Goal: Contribute content

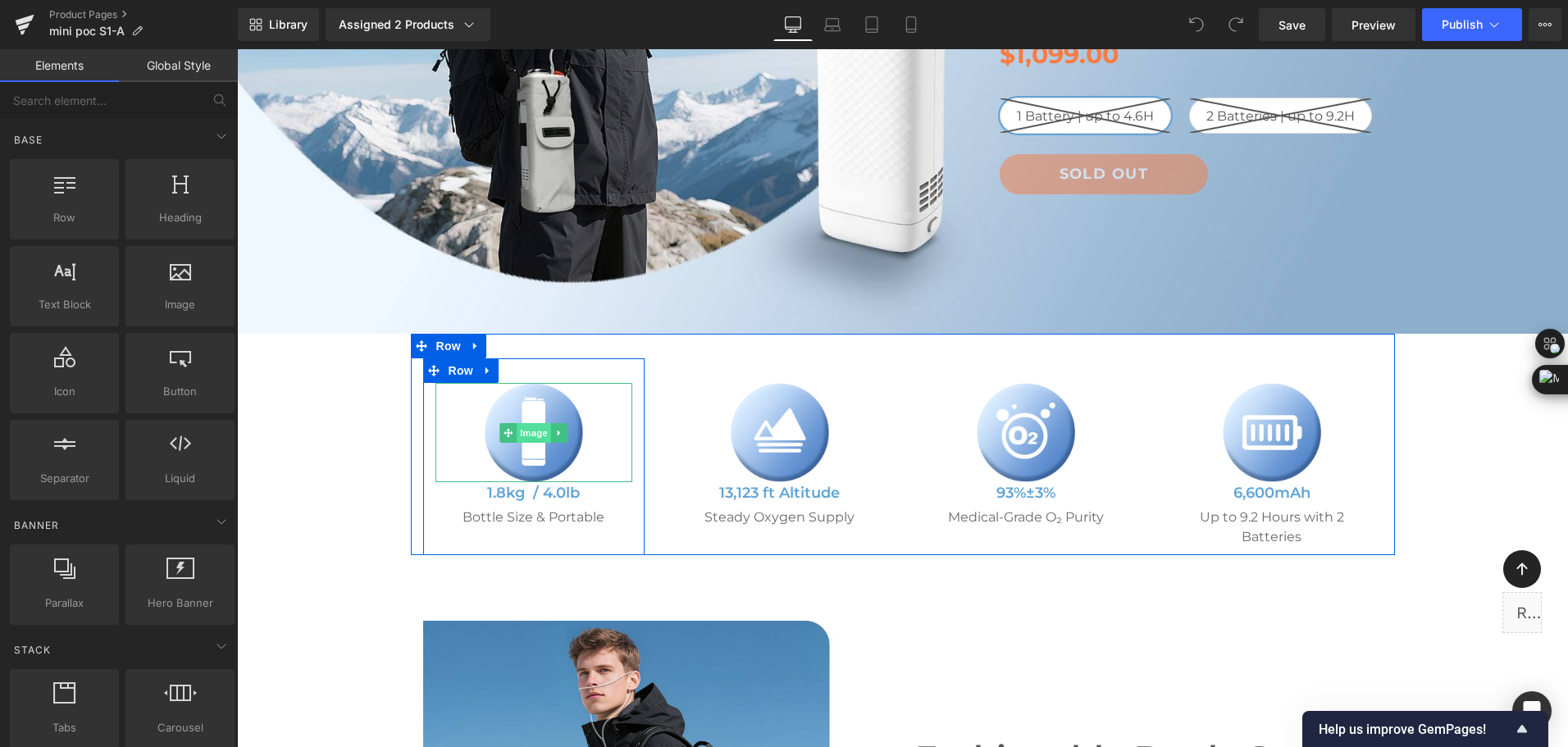
click at [516, 437] on span "Image" at bounding box center [533, 432] width 35 height 19
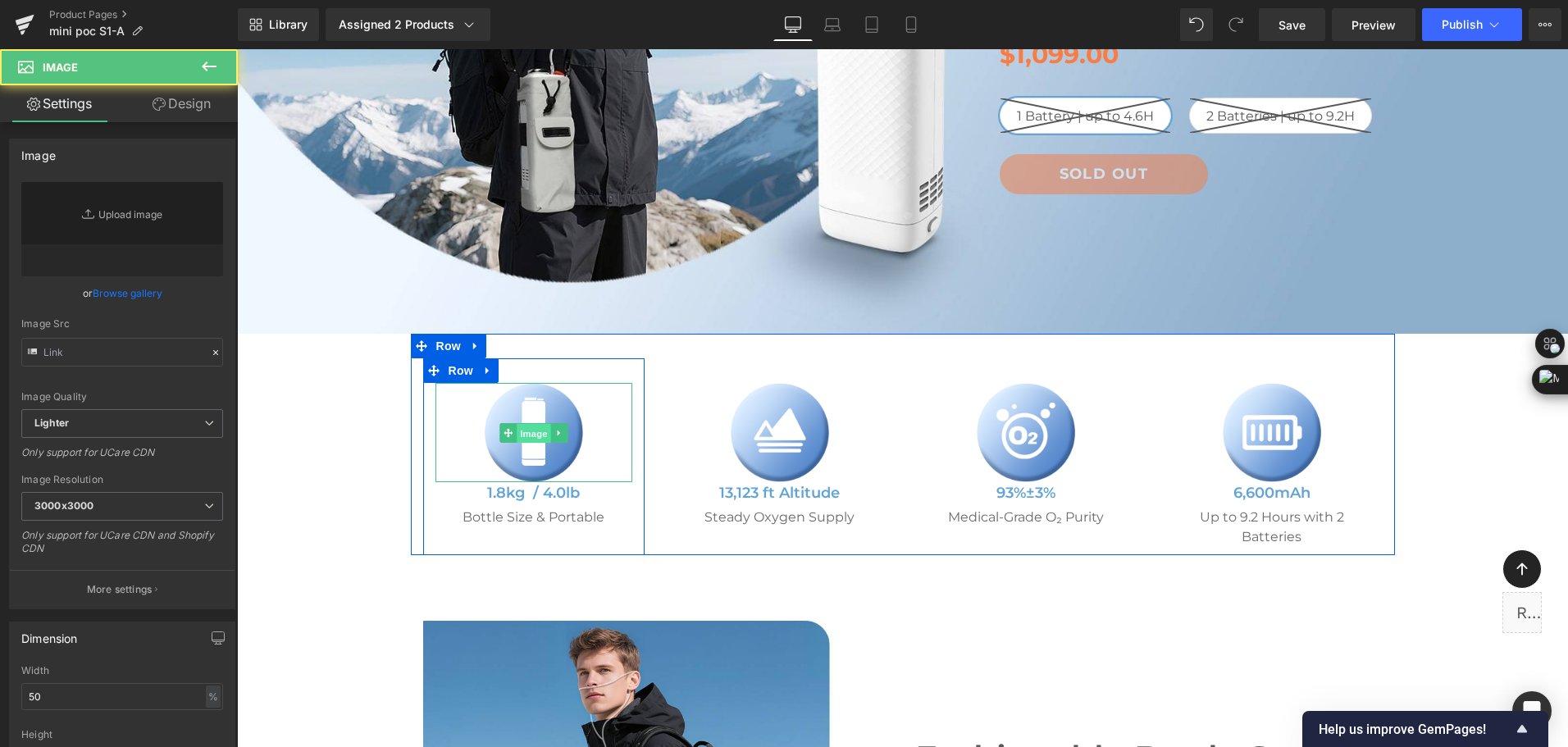
type input "https://ucarecdn.com/b76ef4cc-94cb-4d42-b128-27f6d396e5fd/-/format/auto/-/previ…"
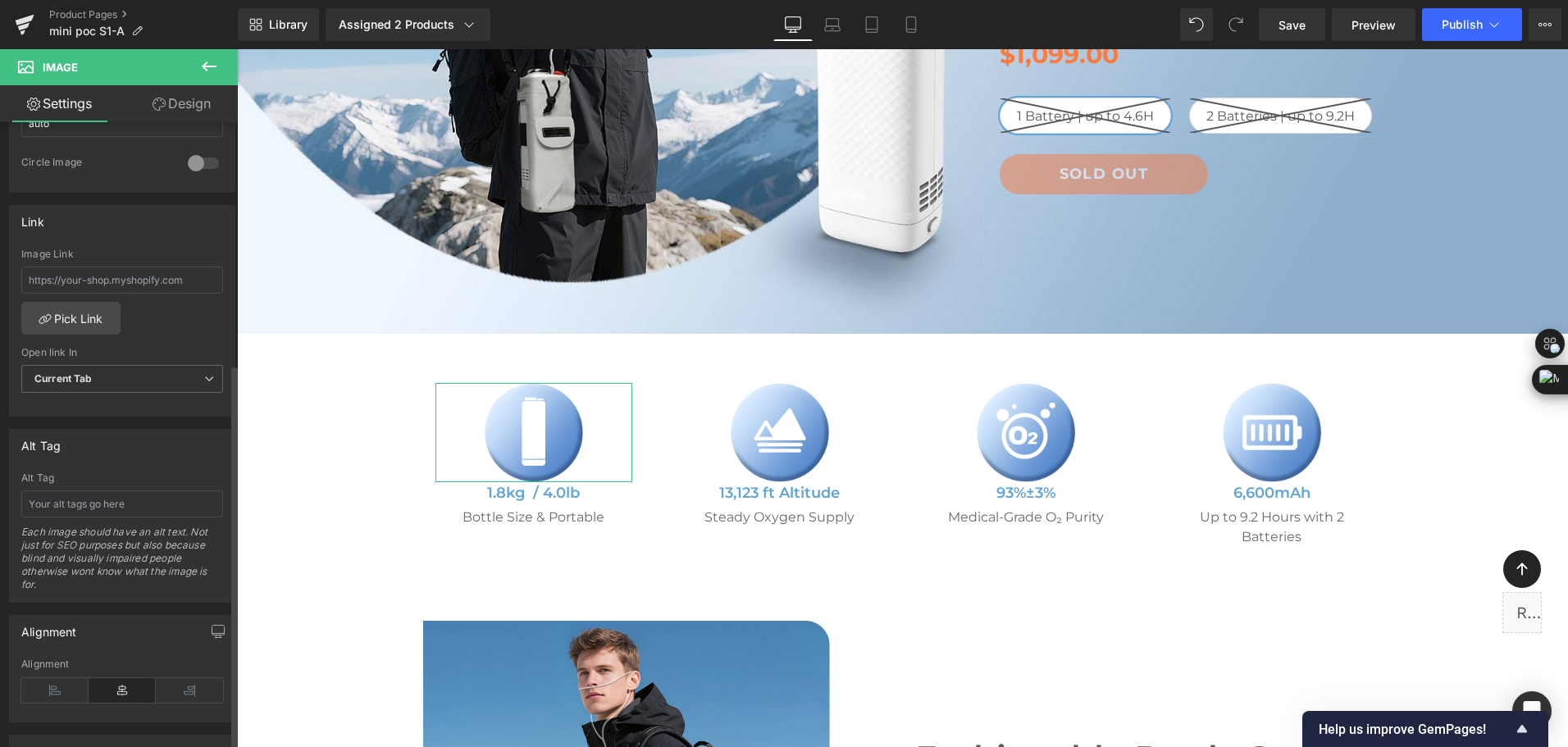
scroll to position [656, 0]
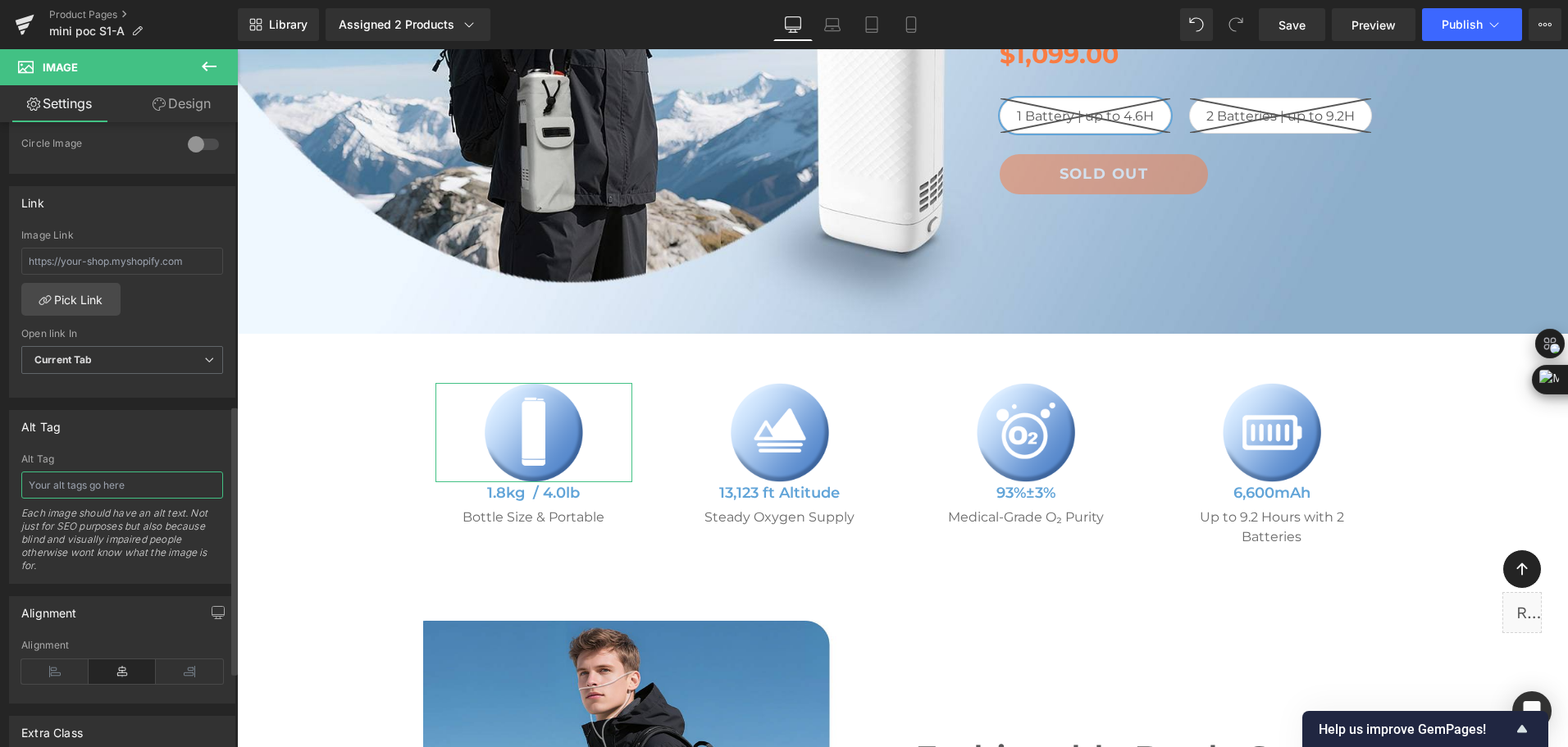
click at [114, 478] on input "text" at bounding box center [121, 485] width 201 height 27
click at [31, 483] on input "mini portable oxygen concentrator" at bounding box center [121, 485] width 201 height 27
type input "bottle-style mini portable oxygen concentrator"
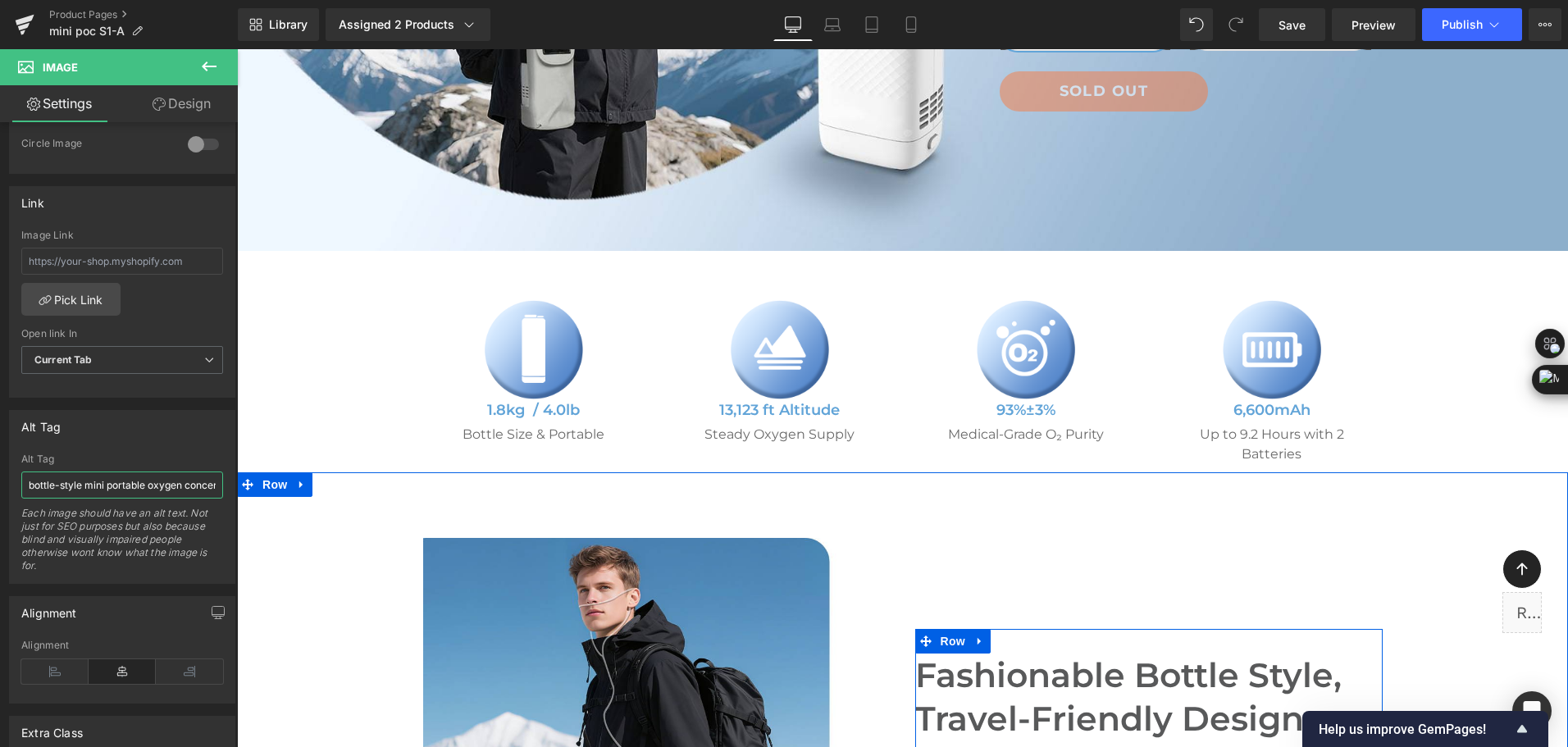
scroll to position [574, 0]
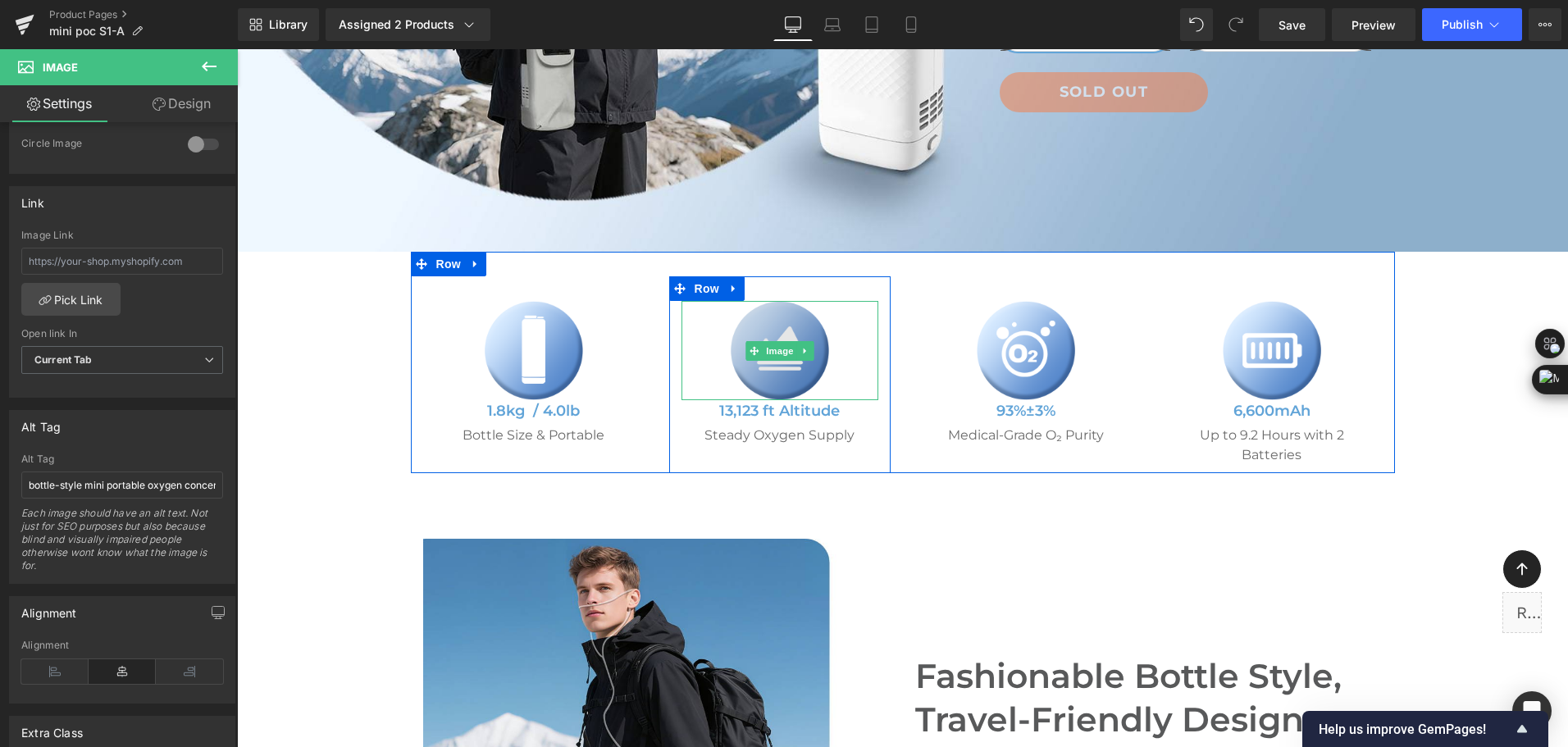
click at [774, 361] on img at bounding box center [779, 350] width 99 height 99
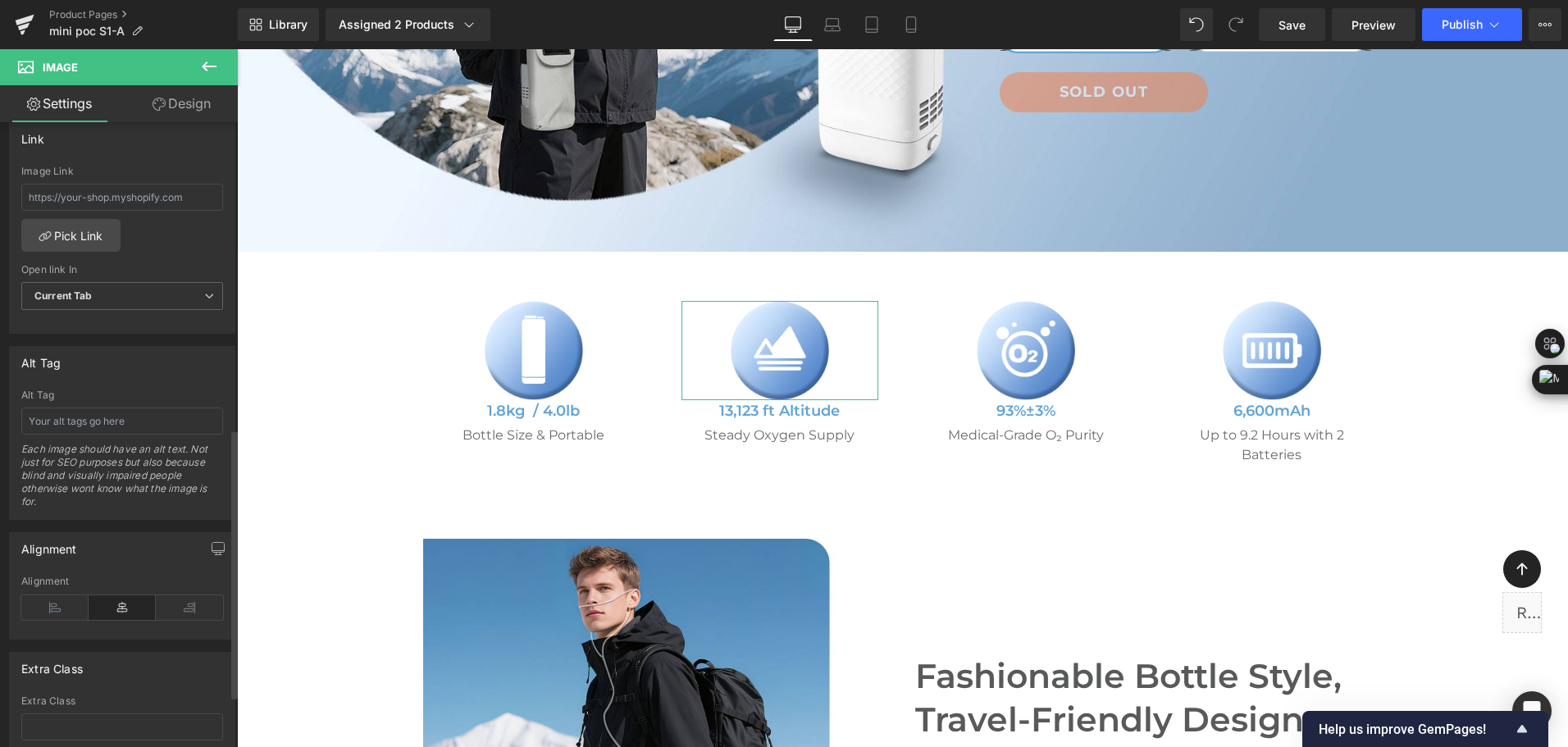
scroll to position [738, 0]
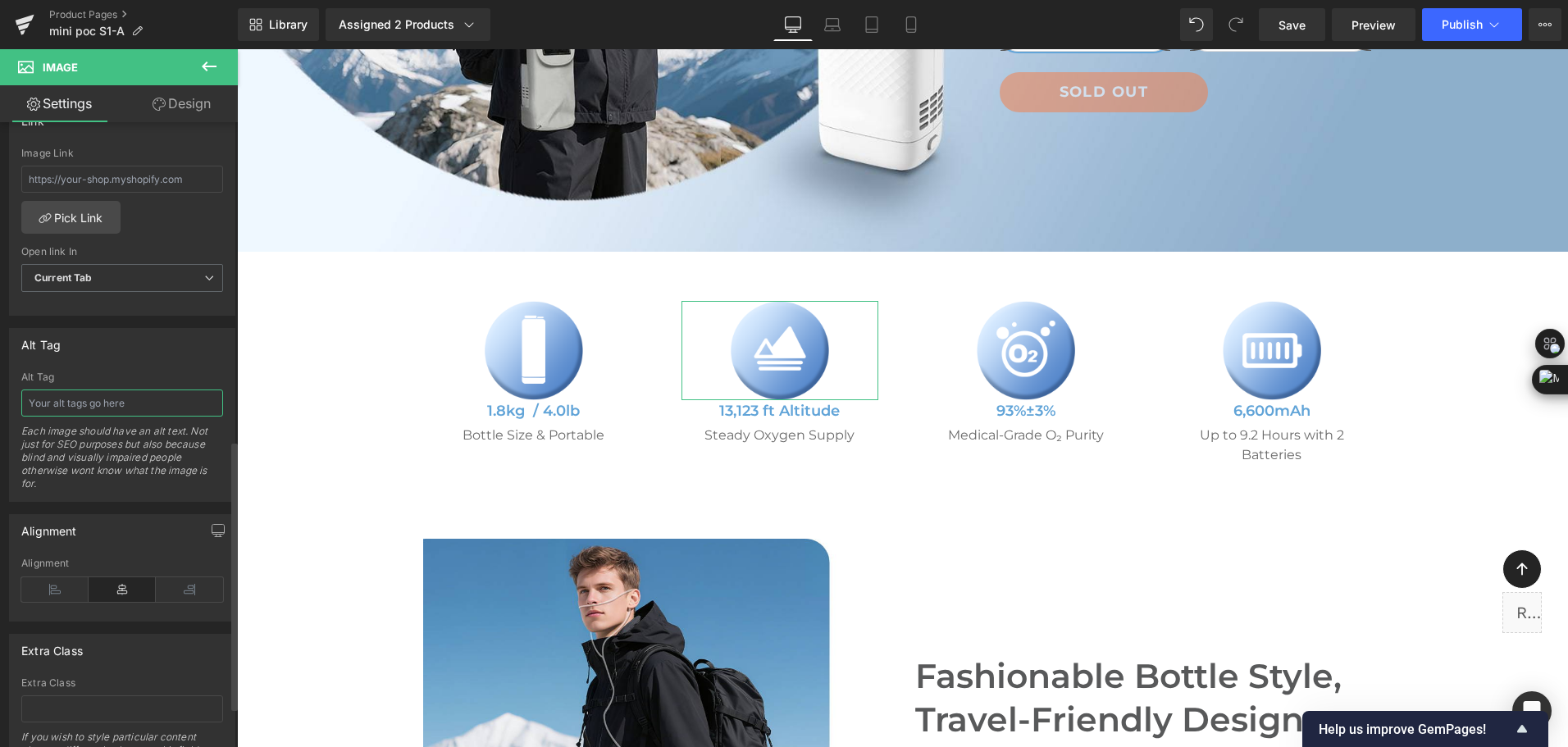
click at [90, 396] on input "text" at bounding box center [121, 403] width 201 height 27
type input "mountain icon"
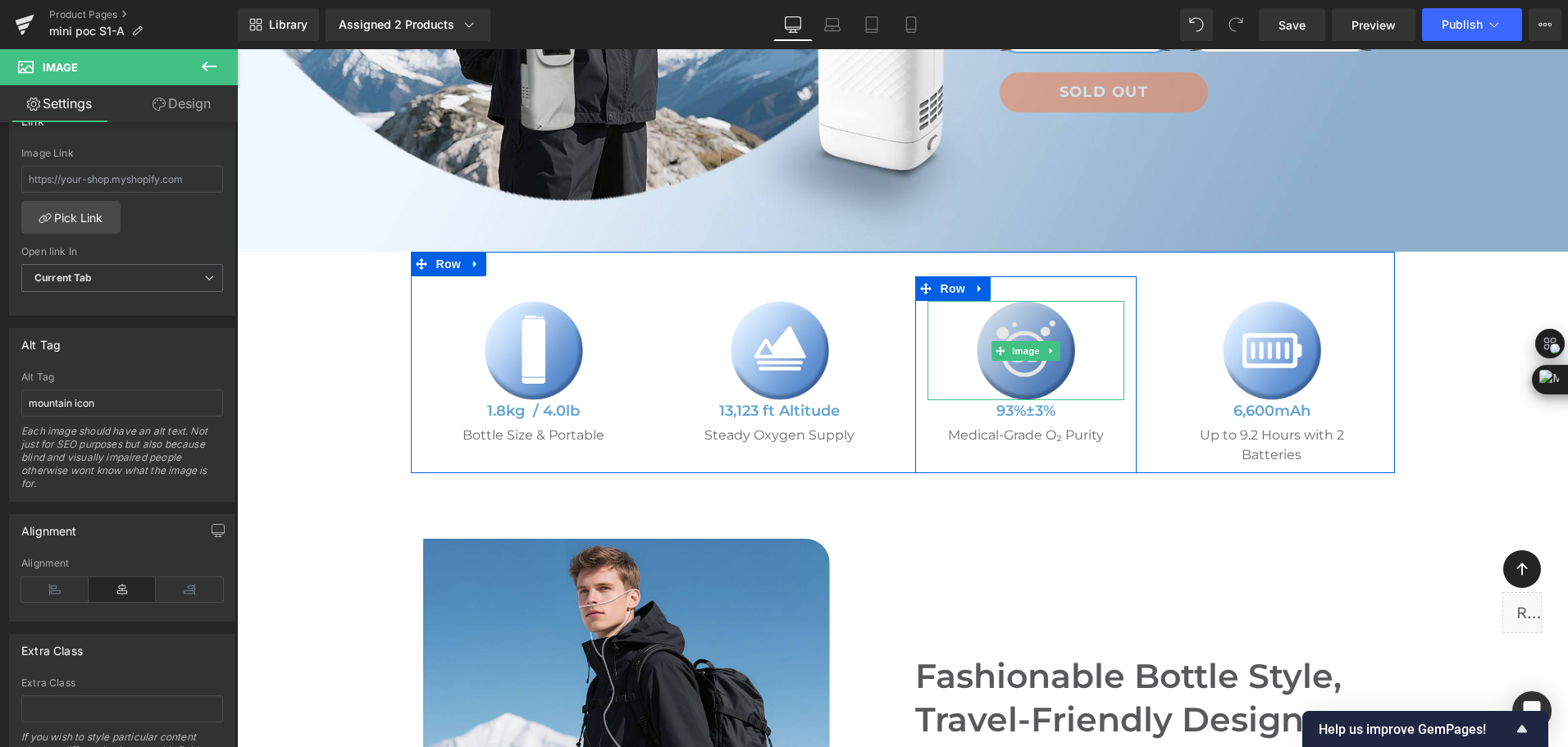
click at [1015, 375] on img at bounding box center [1025, 350] width 99 height 99
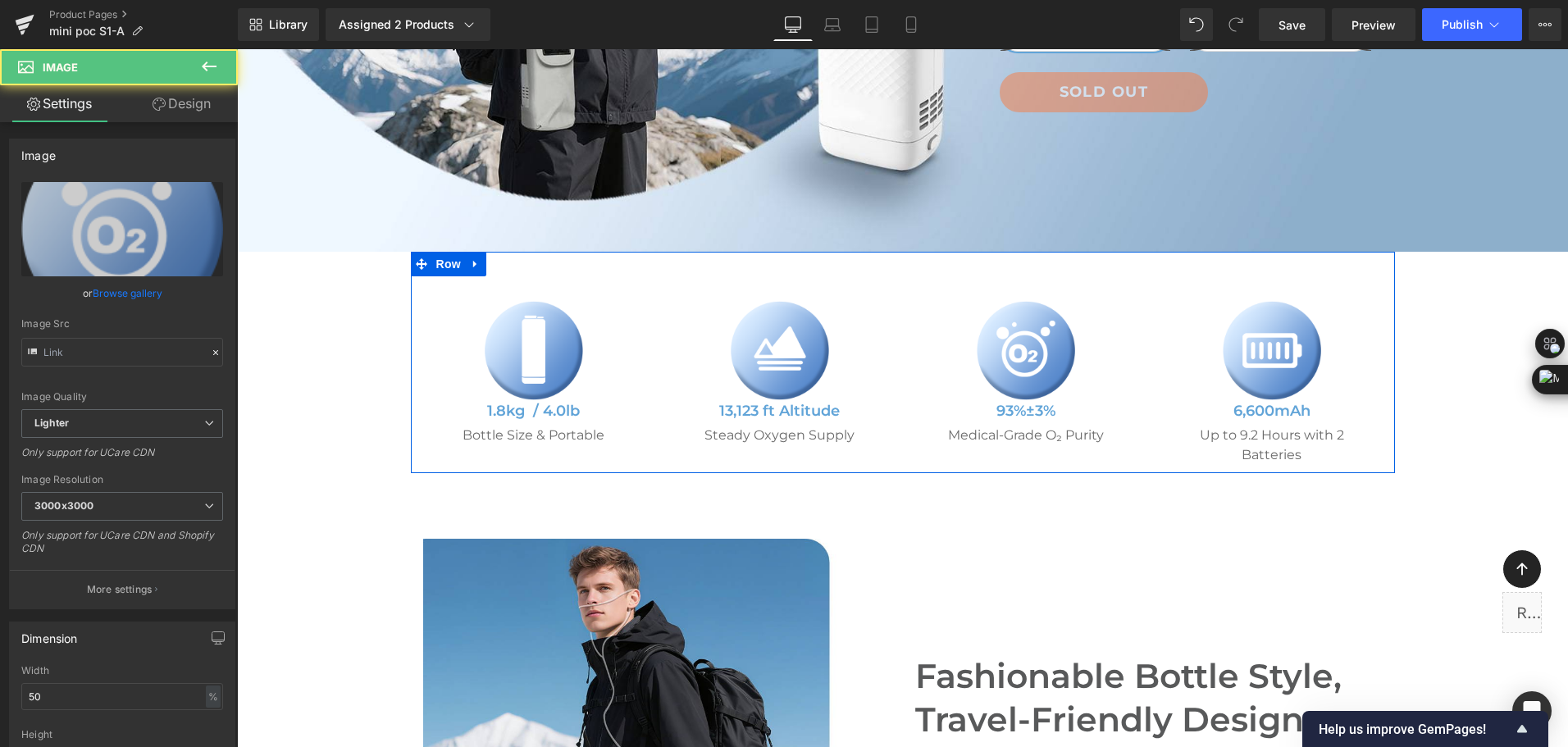
type input "https://ucarecdn.com/66b7cf56-0e34-465b-8d2c-71a29eee857e/-/format/auto/-/previ…"
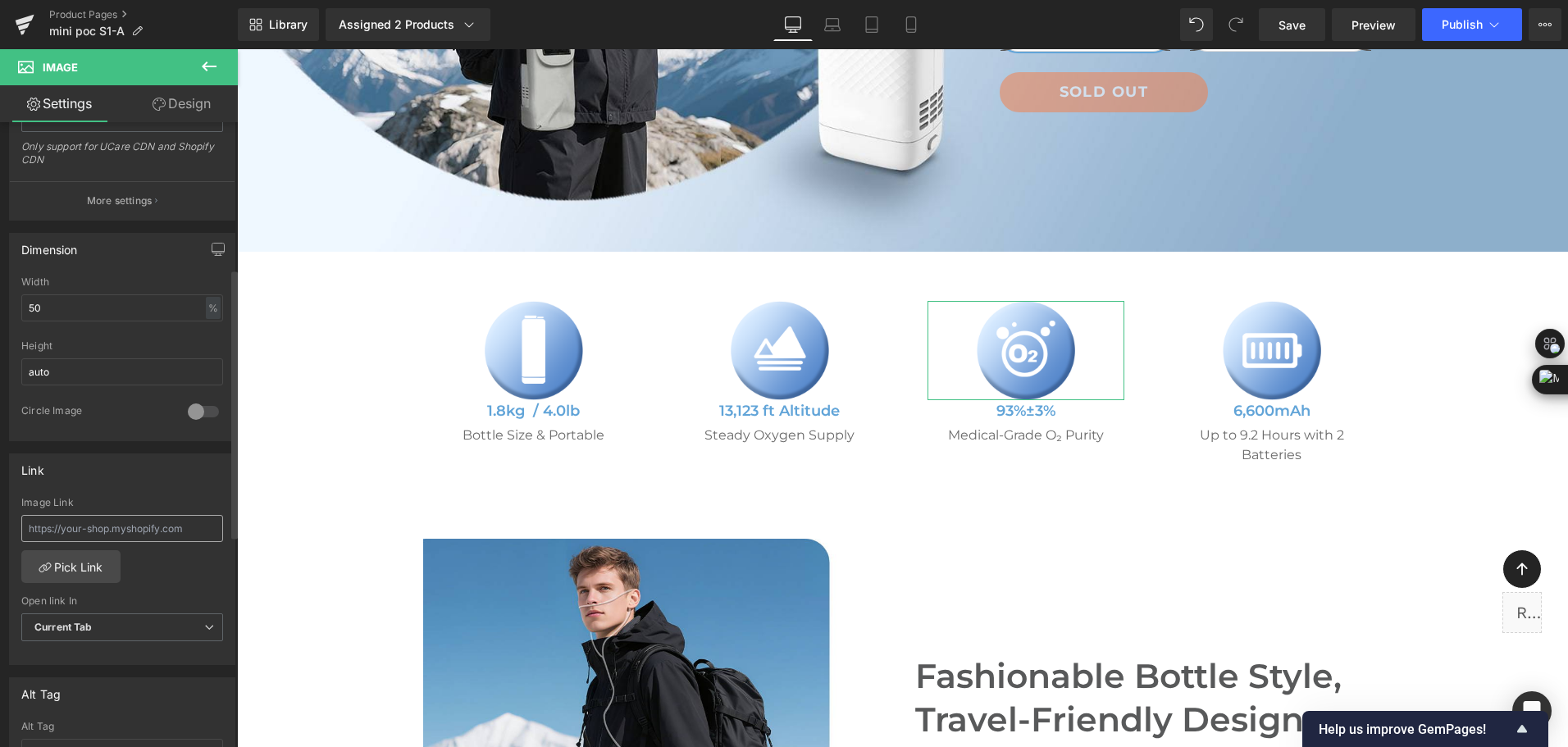
scroll to position [492, 0]
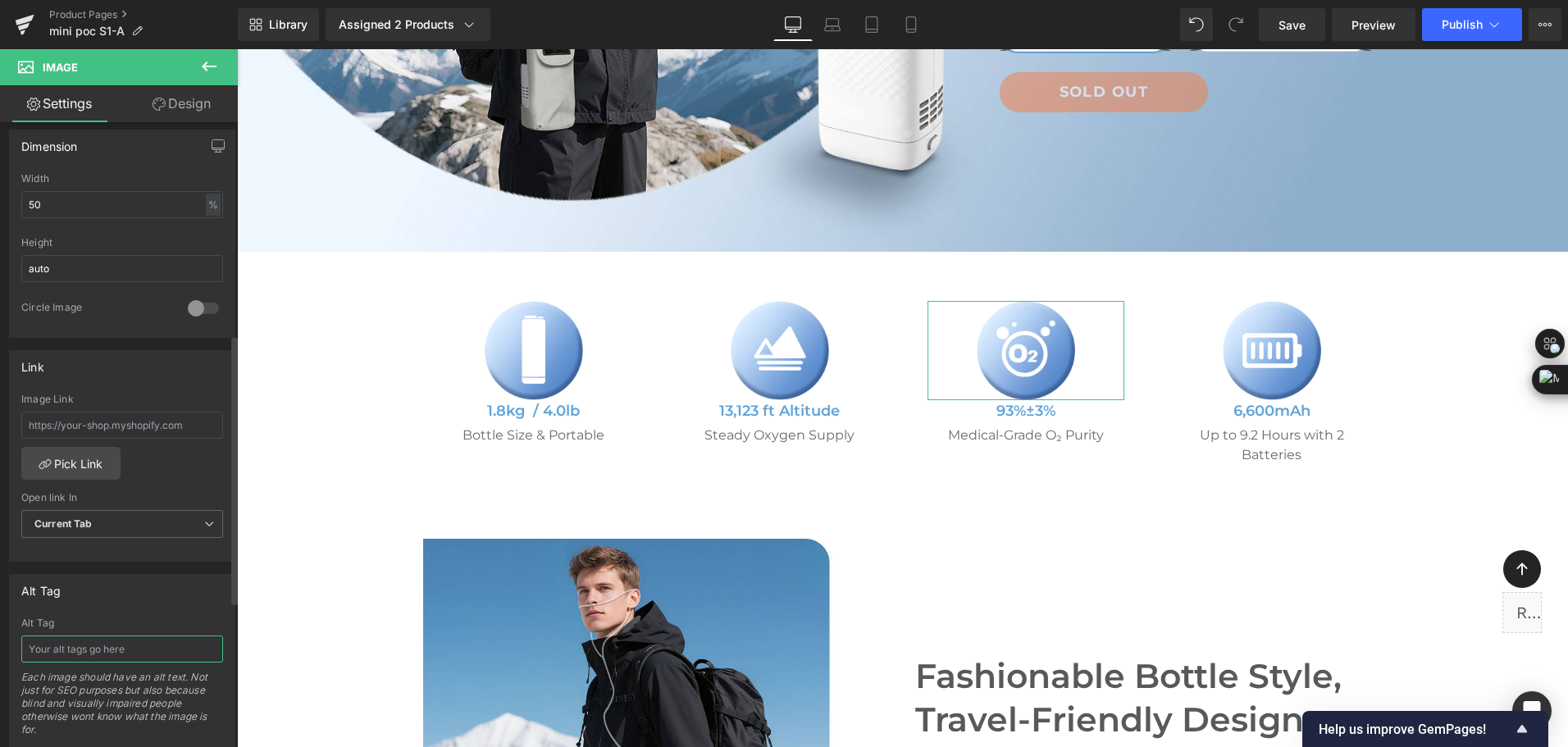
click at [89, 643] on input "text" at bounding box center [121, 648] width 201 height 27
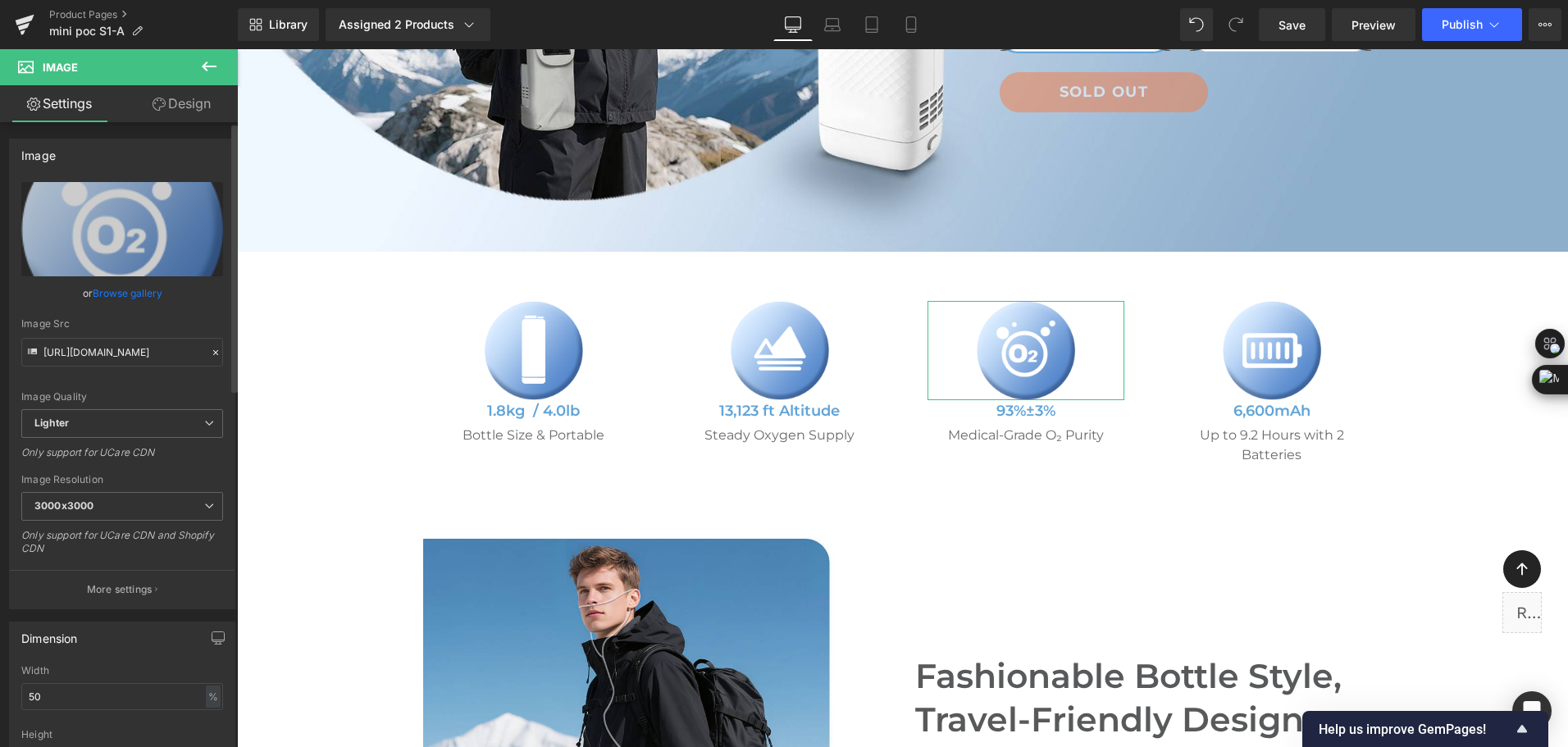
scroll to position [410, 0]
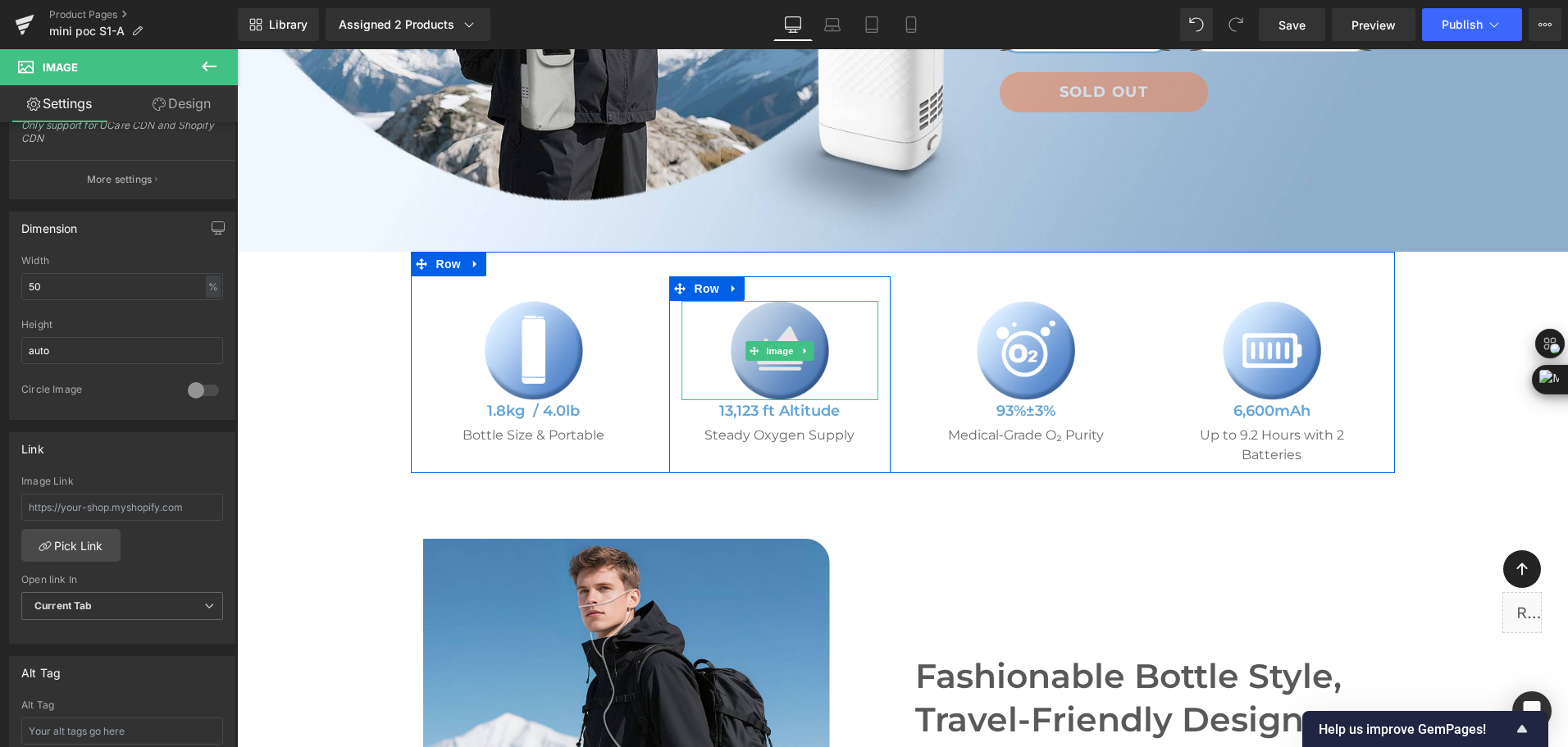
click at [768, 361] on img at bounding box center [779, 350] width 99 height 99
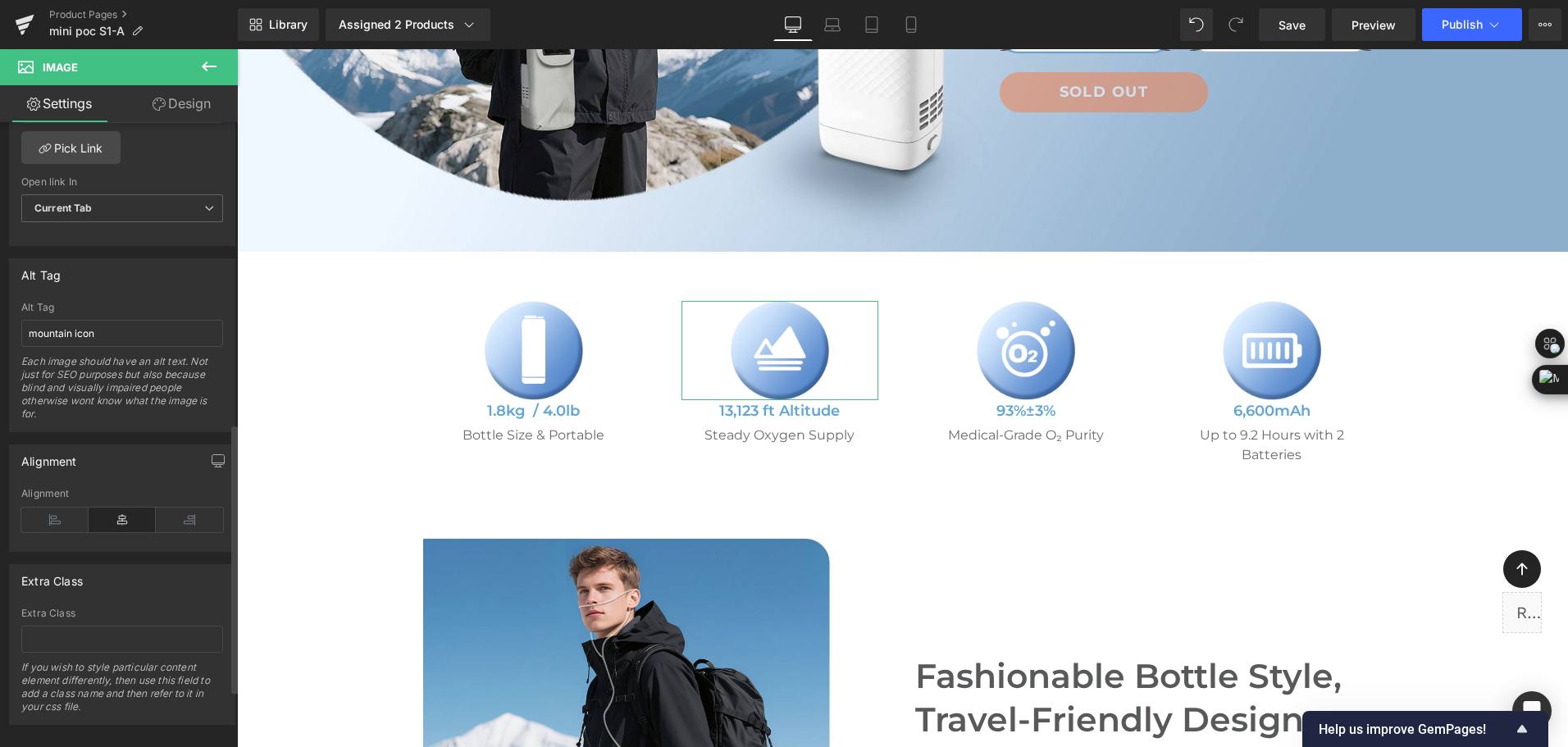
scroll to position [820, 0]
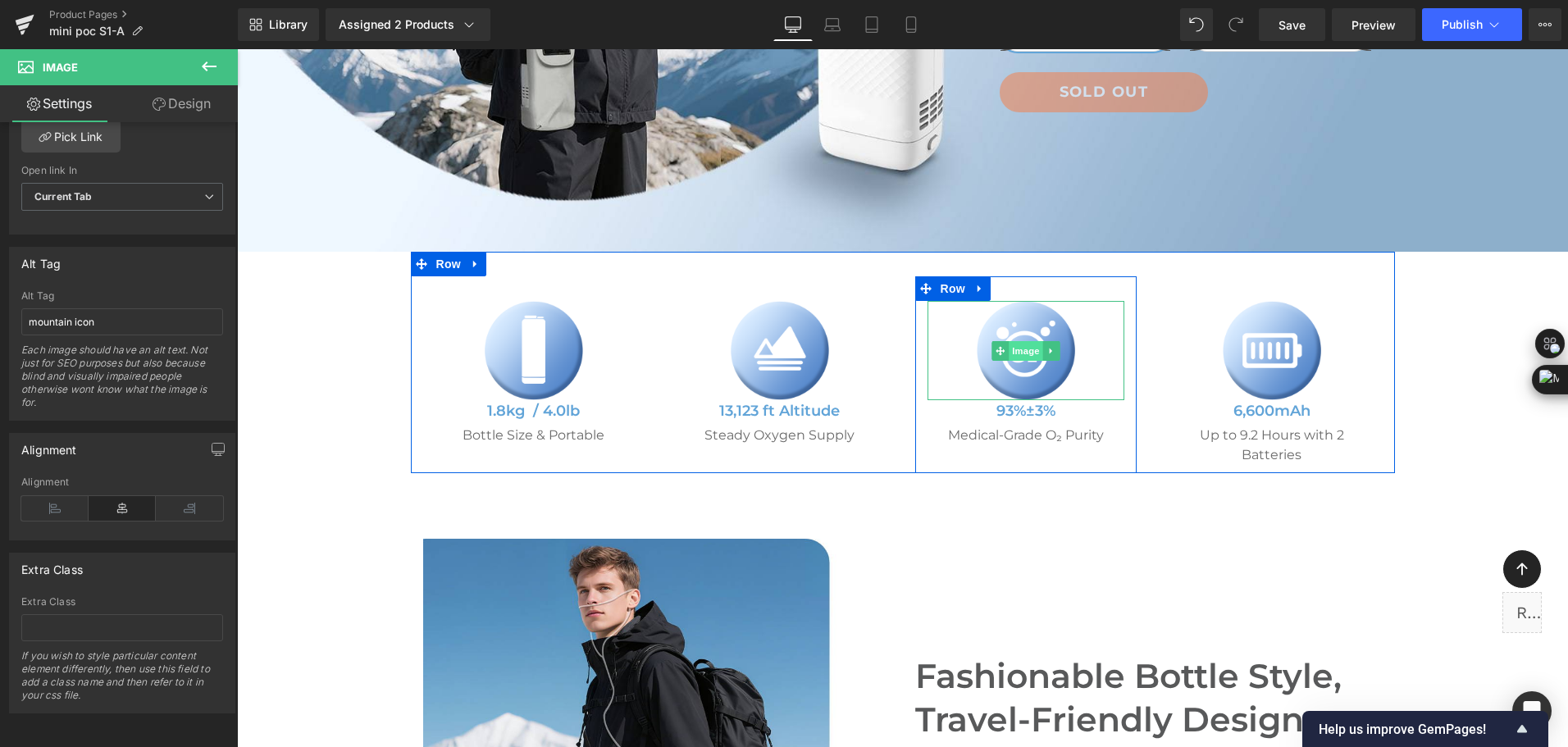
click at [1009, 352] on span "Image" at bounding box center [1025, 350] width 35 height 19
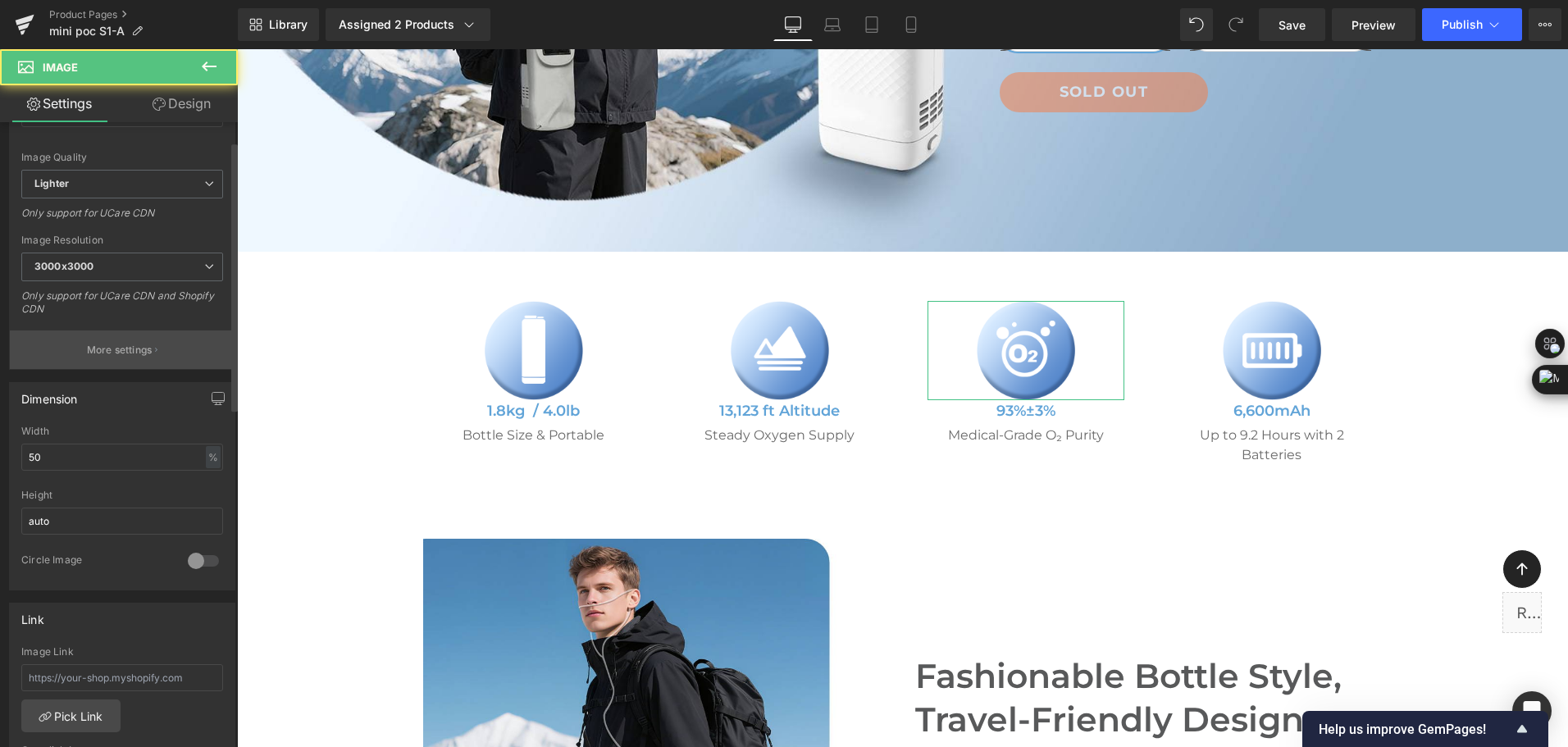
scroll to position [574, 0]
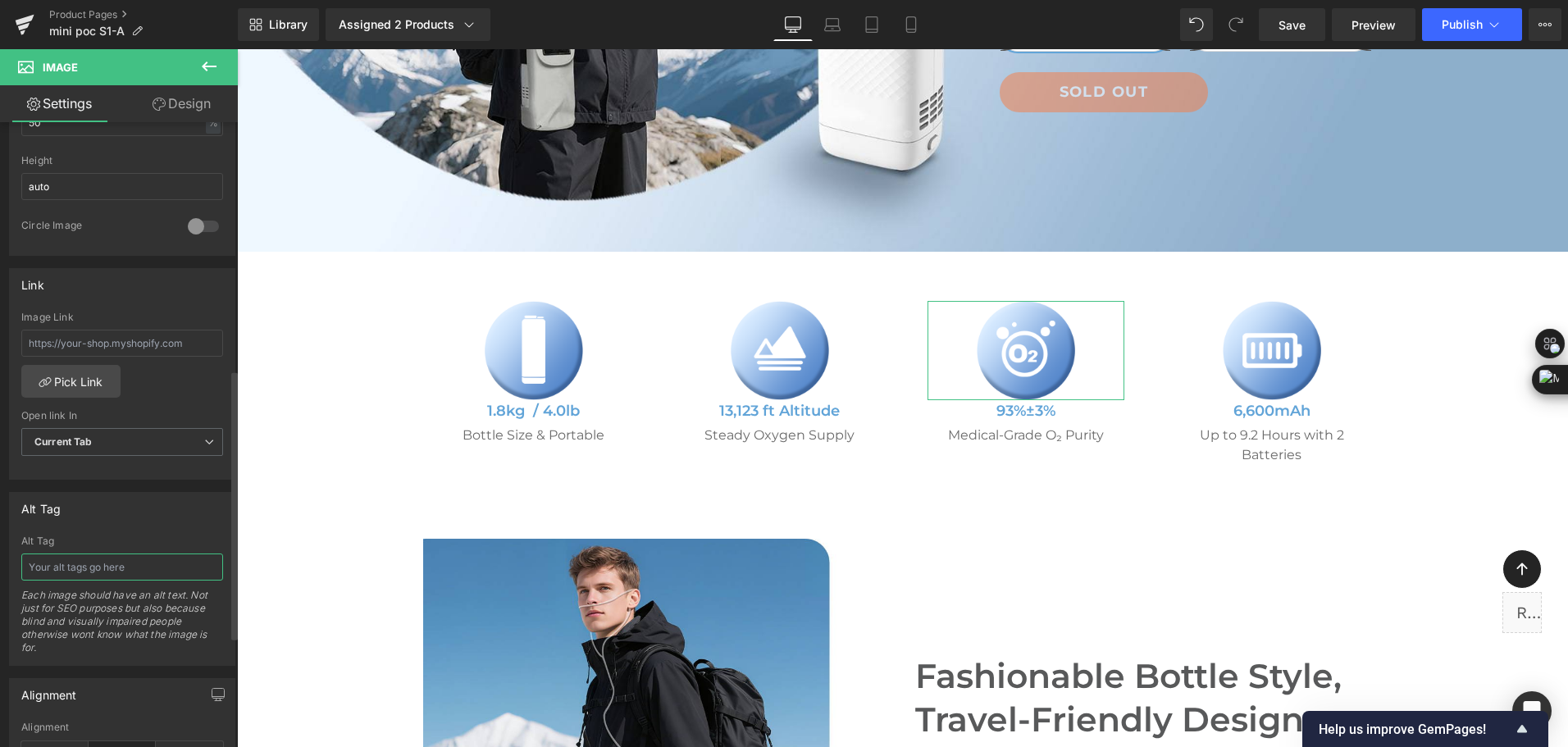
click at [145, 564] on input "text" at bounding box center [121, 567] width 201 height 27
type input "O2 icon"
click at [1247, 389] on img at bounding box center [1272, 350] width 99 height 99
click at [124, 573] on input "text" at bounding box center [121, 567] width 201 height 27
type input "battery icon"
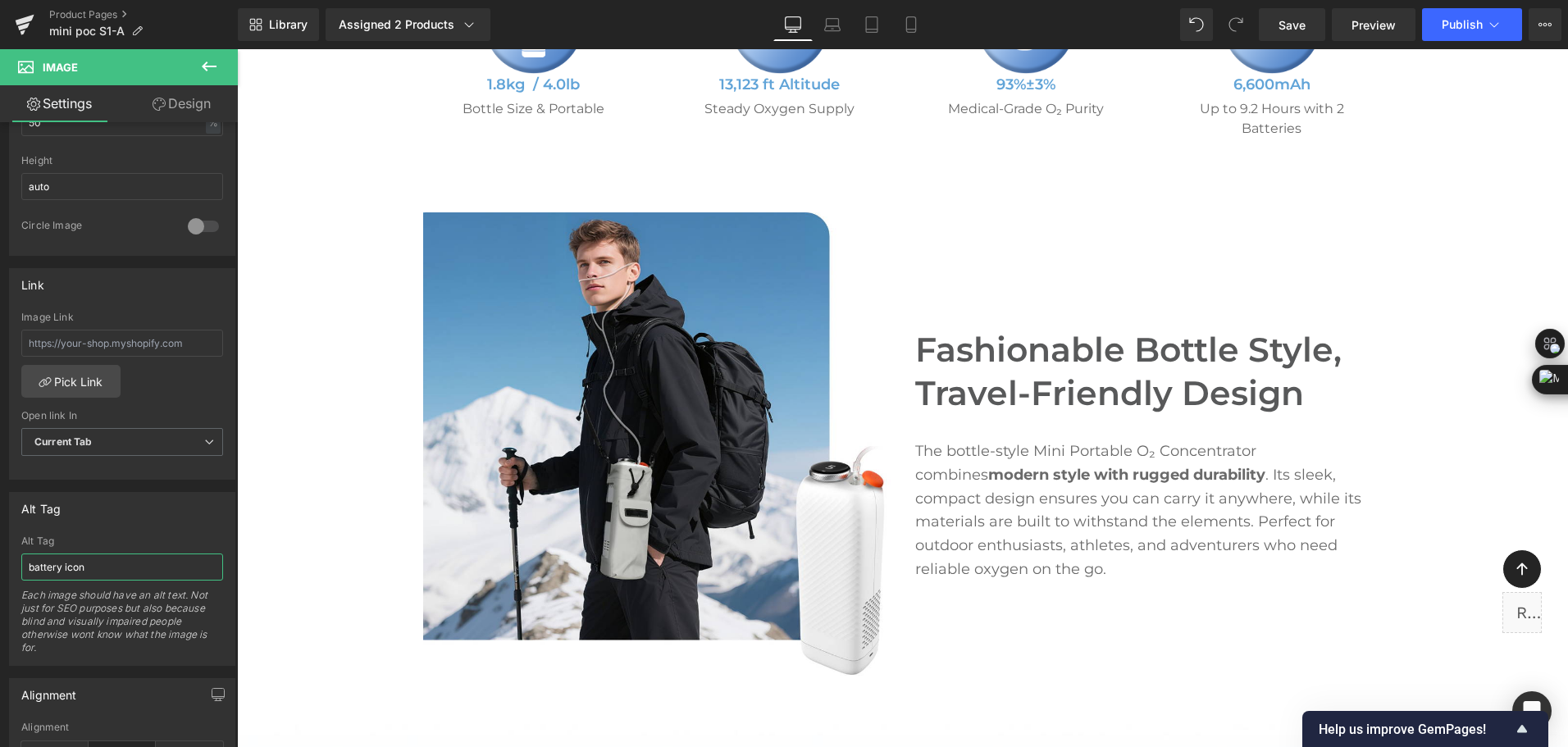
scroll to position [902, 0]
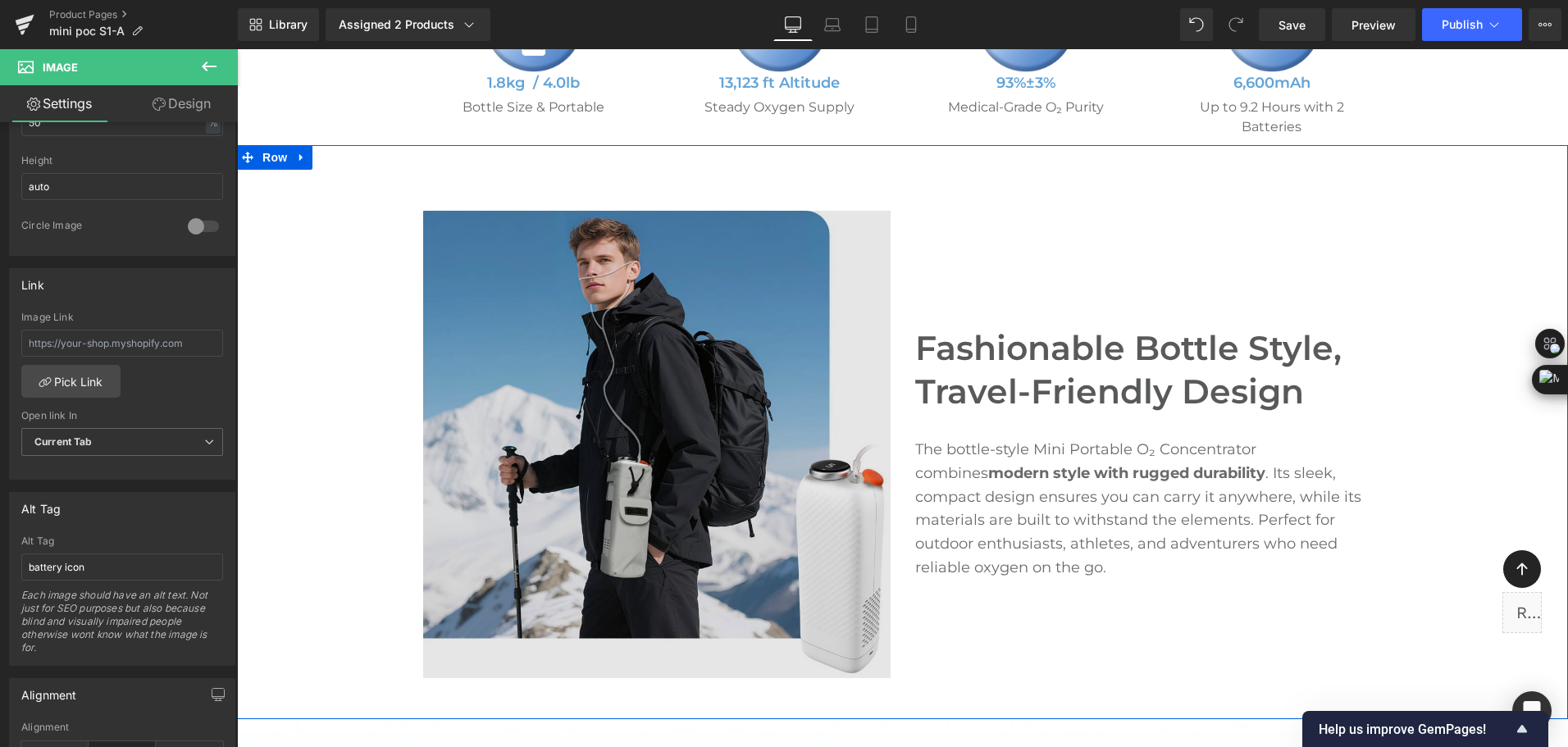
click at [575, 328] on img at bounding box center [656, 444] width 468 height 467
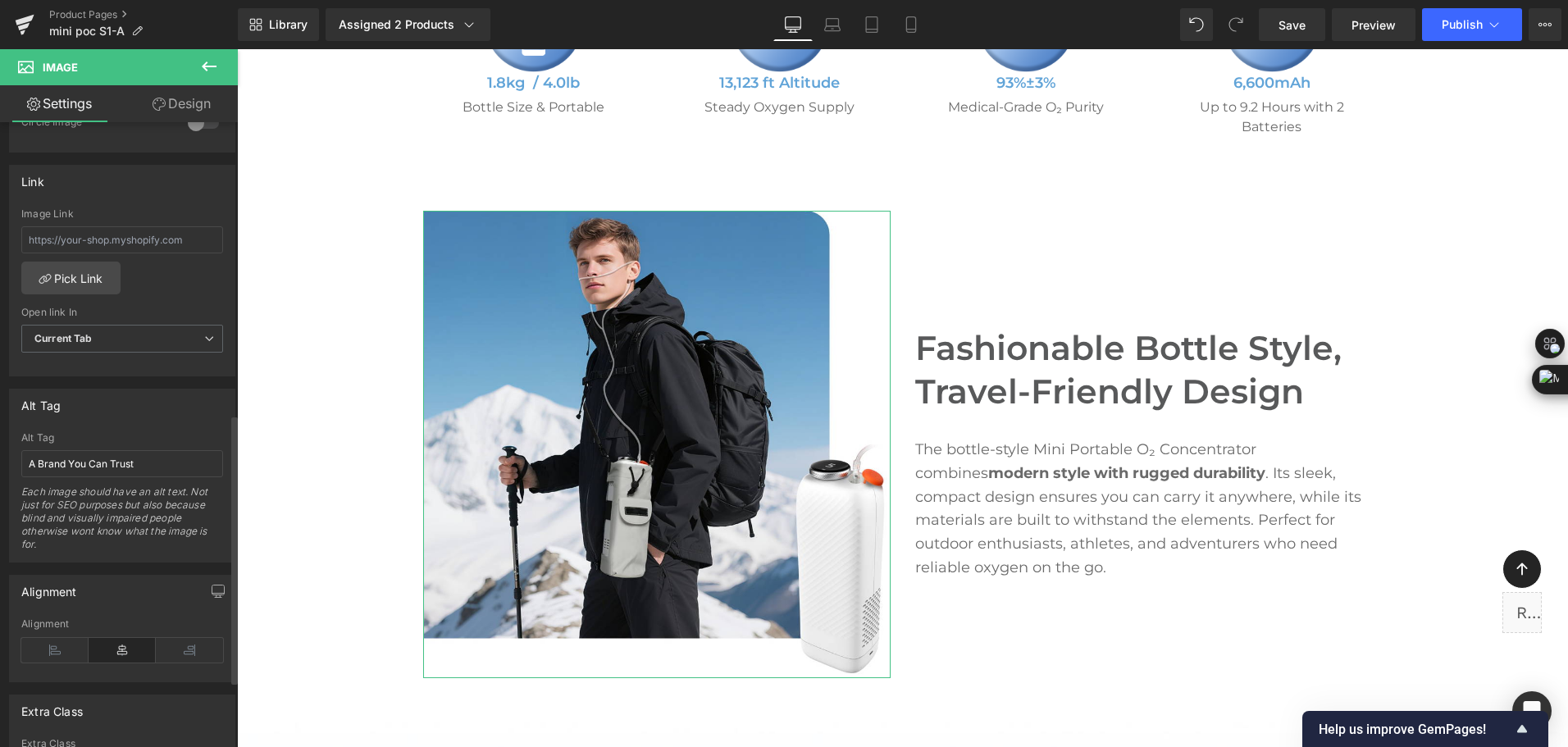
scroll to position [738, 0]
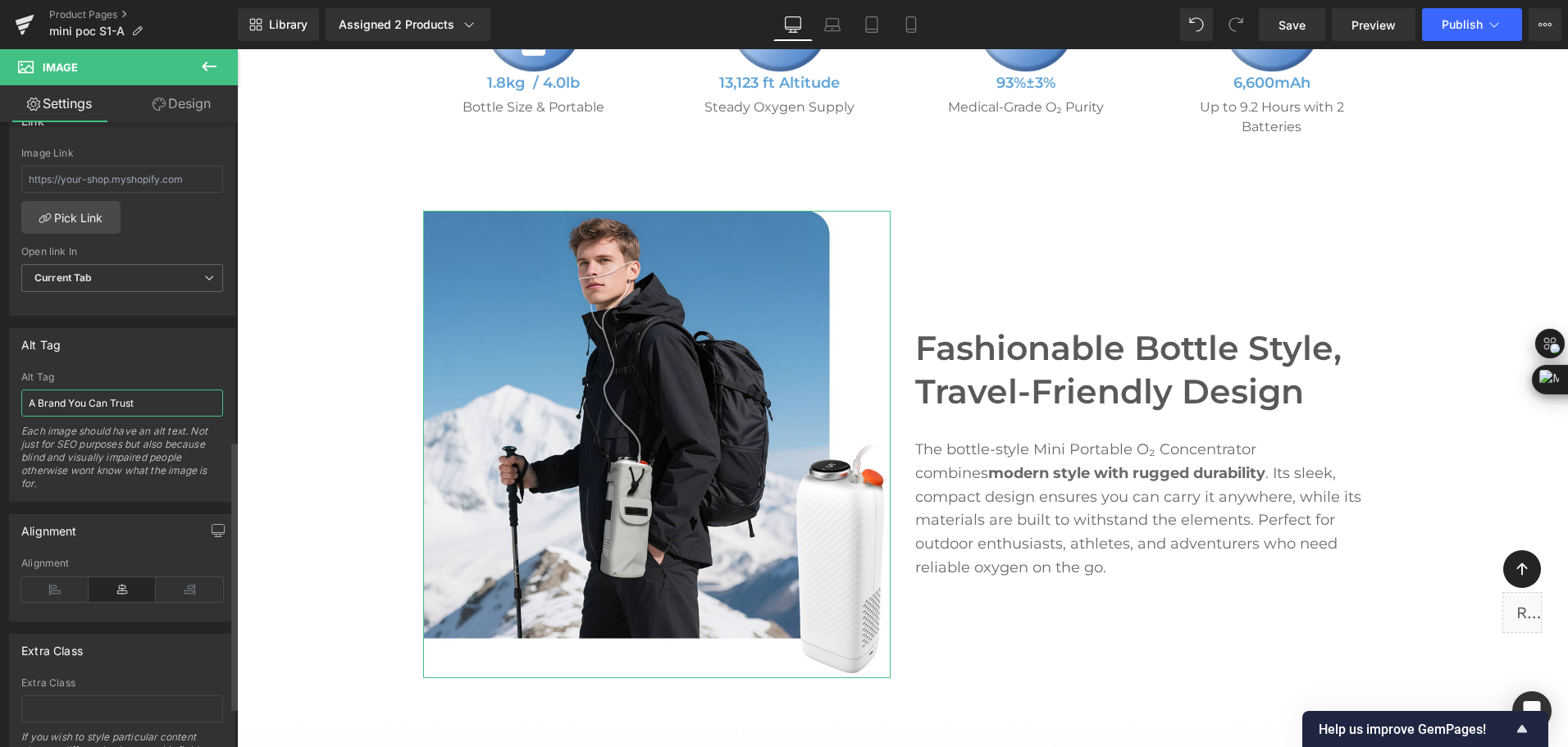
click at [144, 404] on input "A Brand You Can Trust" at bounding box center [121, 403] width 201 height 27
drag, startPoint x: 144, startPoint y: 404, endPoint x: -3, endPoint y: 398, distance: 147.1
click at [0, 398] on html "Image You are previewing how the will restyle your page. You can not edit Eleme…" at bounding box center [784, 373] width 1568 height 747
drag, startPoint x: 113, startPoint y: 412, endPoint x: 11, endPoint y: 398, distance: 103.0
click at [11, 398] on div "A Alt Tag A Each image should have an alt text. Not just for SEO purposes but a…" at bounding box center [122, 436] width 225 height 130
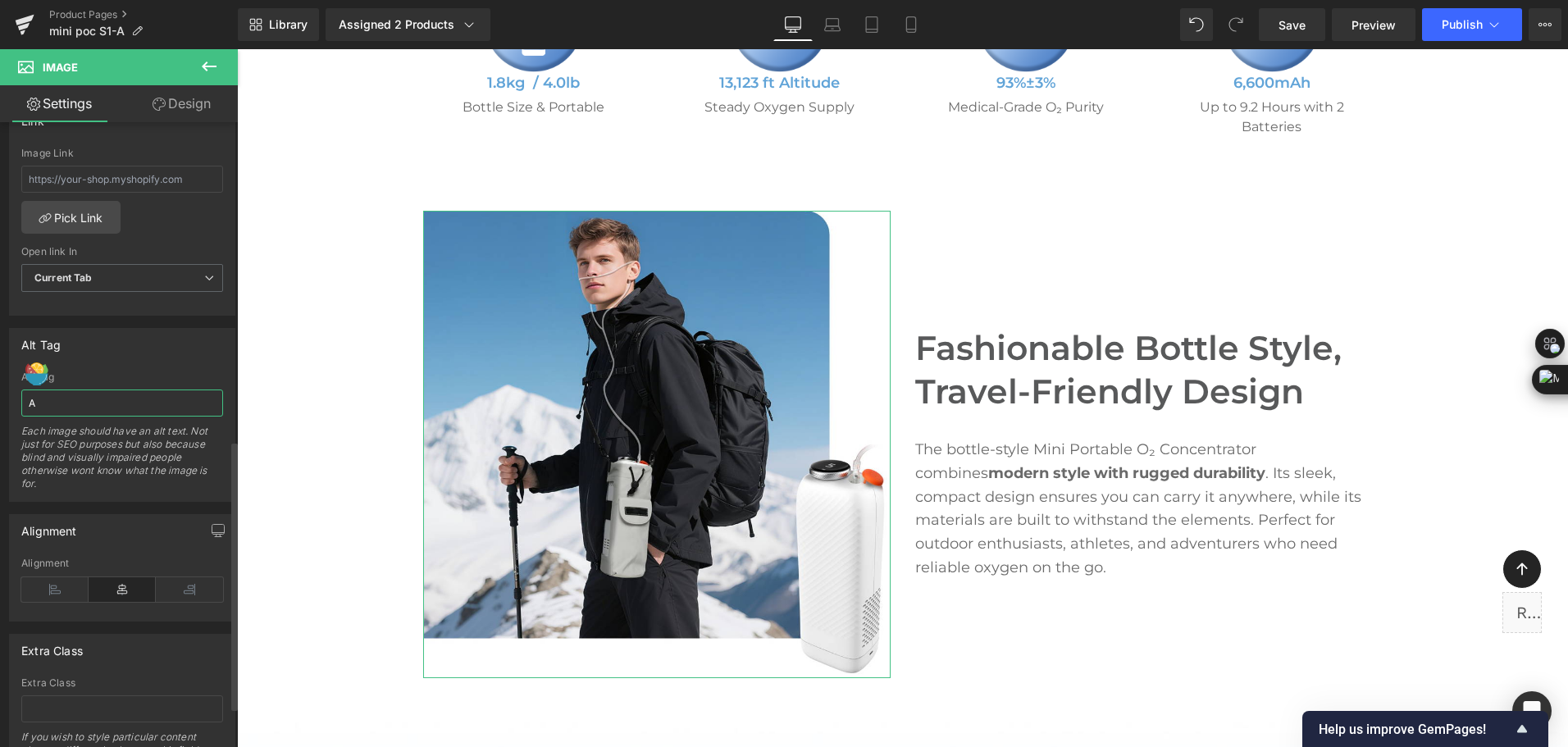
paste input "Mini portable bottle-style oxygen concentrator being used by a hiker in a snowy…"
type input "Mini portable bottle-style oxygen concentrator being used by a hiker in a snowy…"
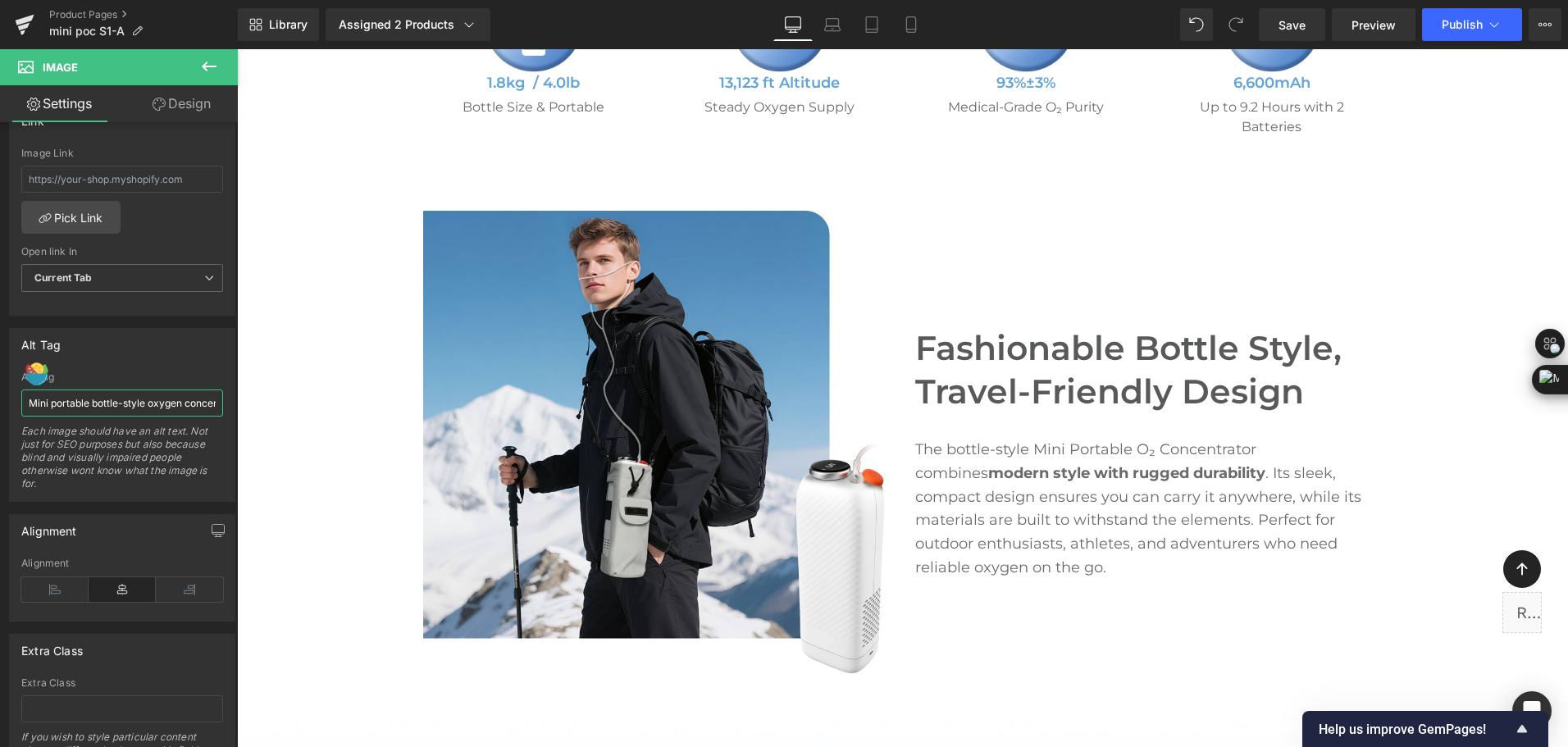
drag, startPoint x: 185, startPoint y: 403, endPoint x: -3, endPoint y: 419, distance: 188.7
click at [0, 419] on html "Image You are previewing how the will restyle your page. You can not edit Eleme…" at bounding box center [784, 373] width 1568 height 747
click at [136, 395] on input "Mini portable bottle-style oxygen concentrator being used by a hiker in a snowy…" at bounding box center [121, 403] width 201 height 27
click at [110, 408] on input "Mini portable bottle-style oxygen concentrator being used by a hiker in a snowy…" at bounding box center [121, 403] width 201 height 27
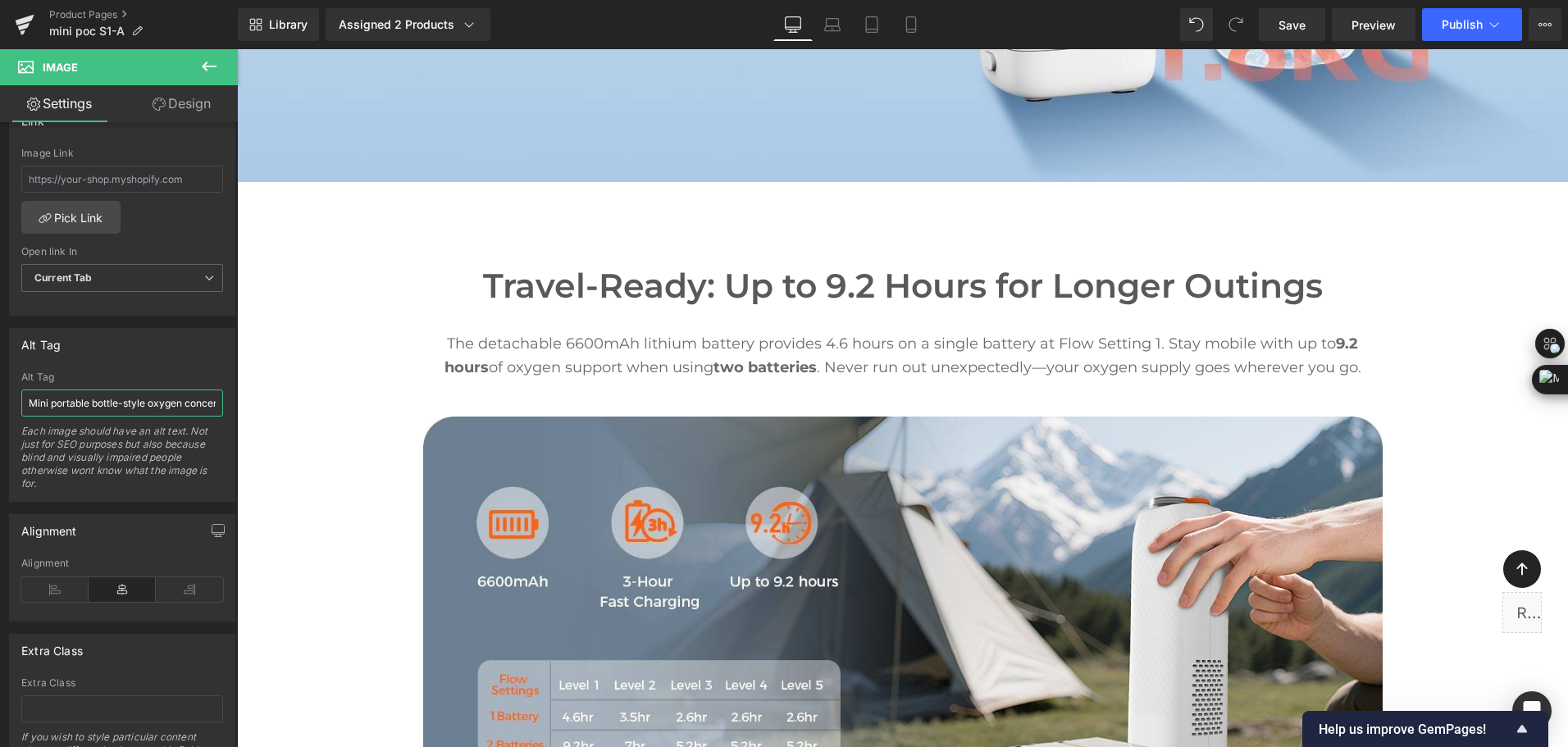
scroll to position [2377, 0]
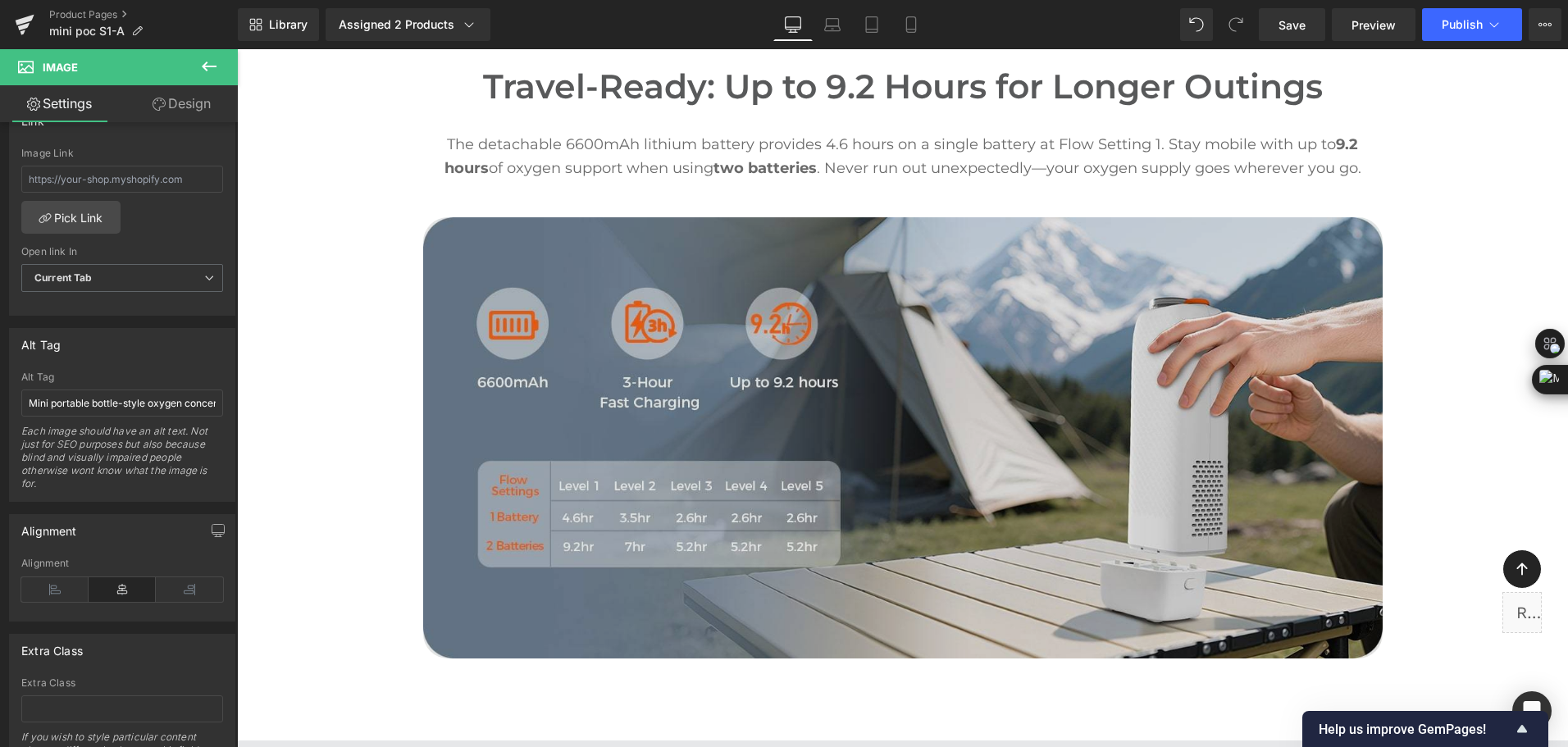
click at [677, 341] on img at bounding box center [902, 438] width 960 height 441
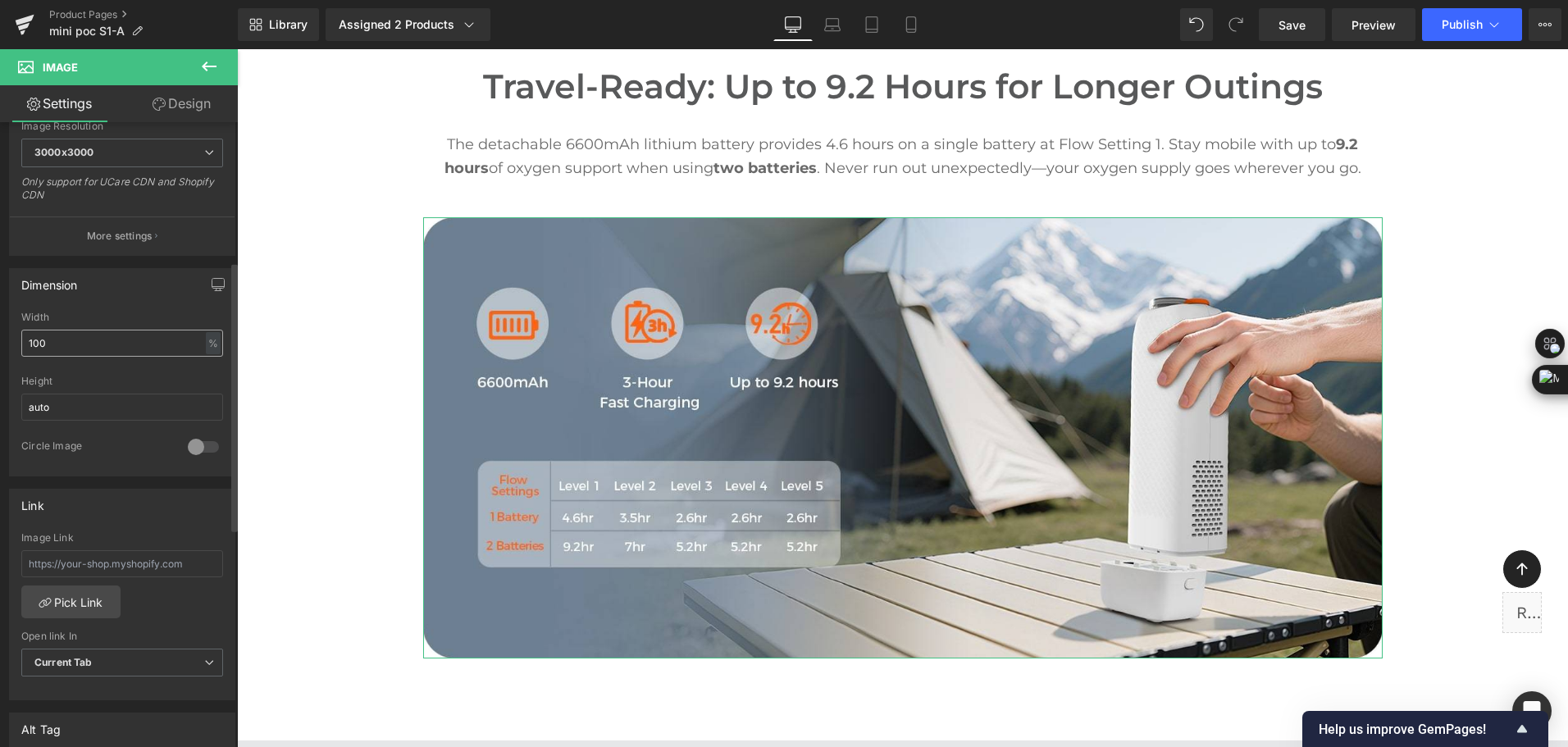
scroll to position [492, 0]
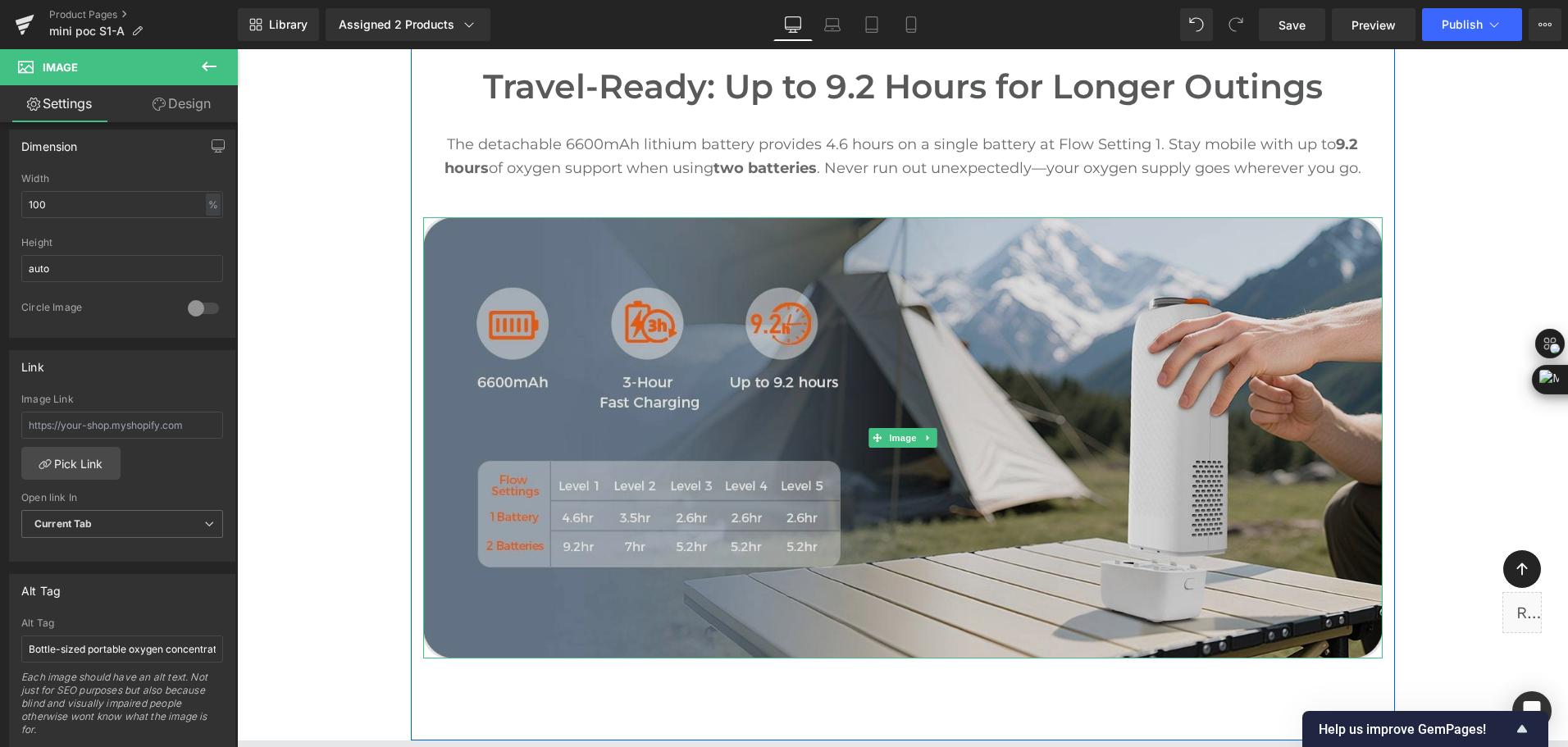
click at [737, 389] on img at bounding box center [902, 438] width 960 height 441
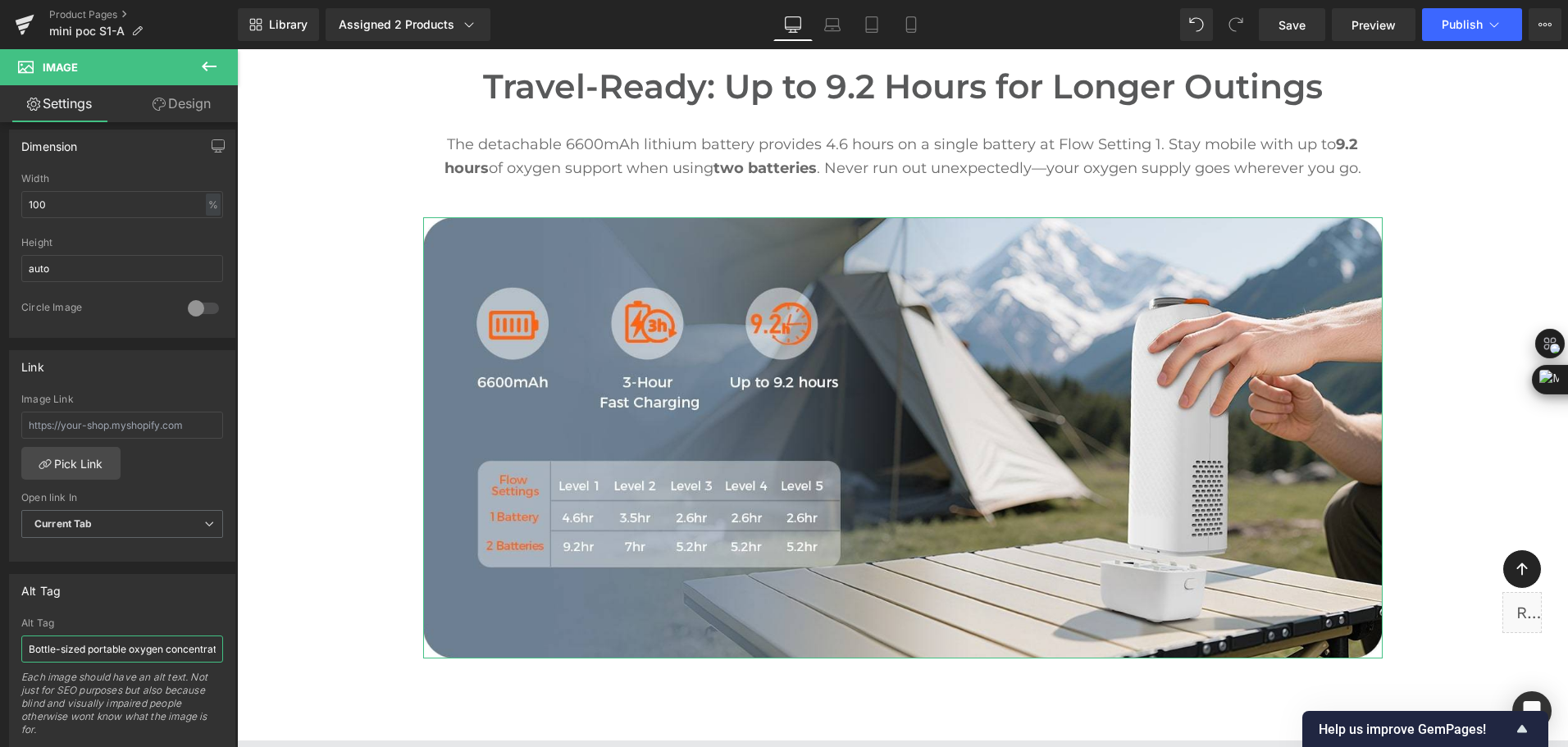
scroll to position [0, 257]
drag, startPoint x: 284, startPoint y: 696, endPoint x: 393, endPoint y: 642, distance: 121.6
click at [190, 653] on input "Bottle-sized portable oxygen concentrator next to a 1-liter water bottle, showi…" at bounding box center [121, 648] width 201 height 27
click at [209, 649] on input "Bottle-sized portable oxygen concentrator next to a 1-liter water bottle, showi…" at bounding box center [121, 648] width 201 height 27
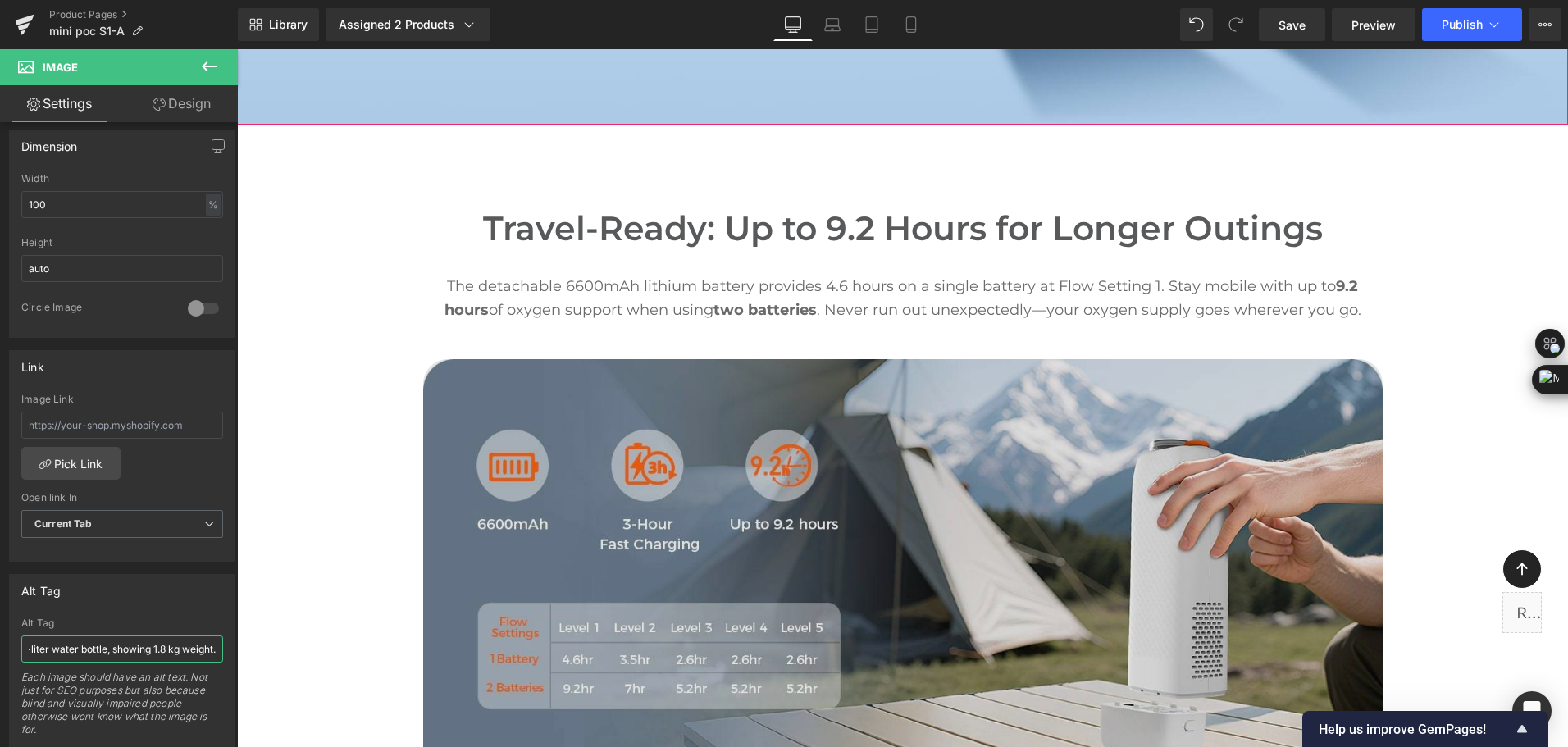
scroll to position [2460, 0]
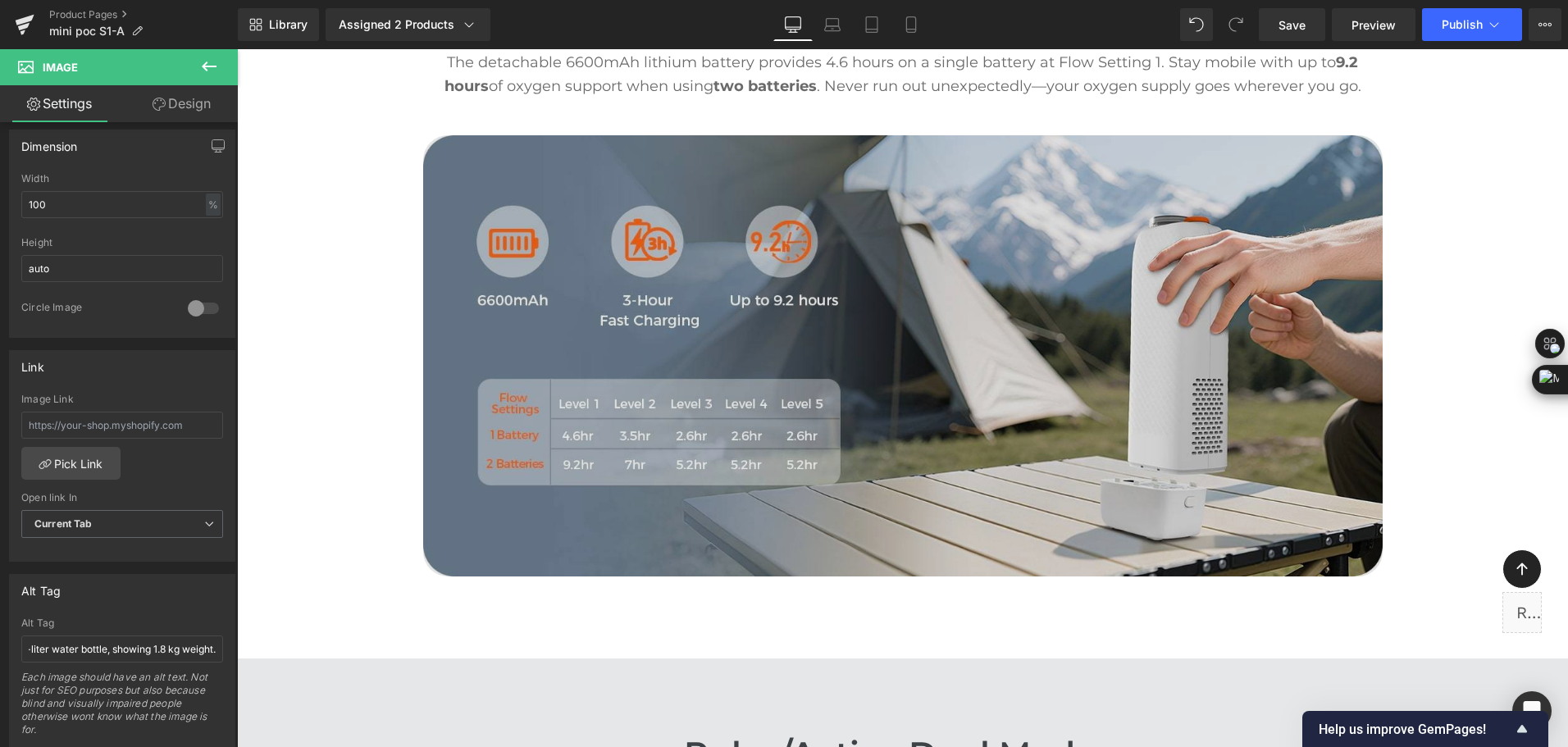
click at [738, 403] on img at bounding box center [902, 356] width 960 height 441
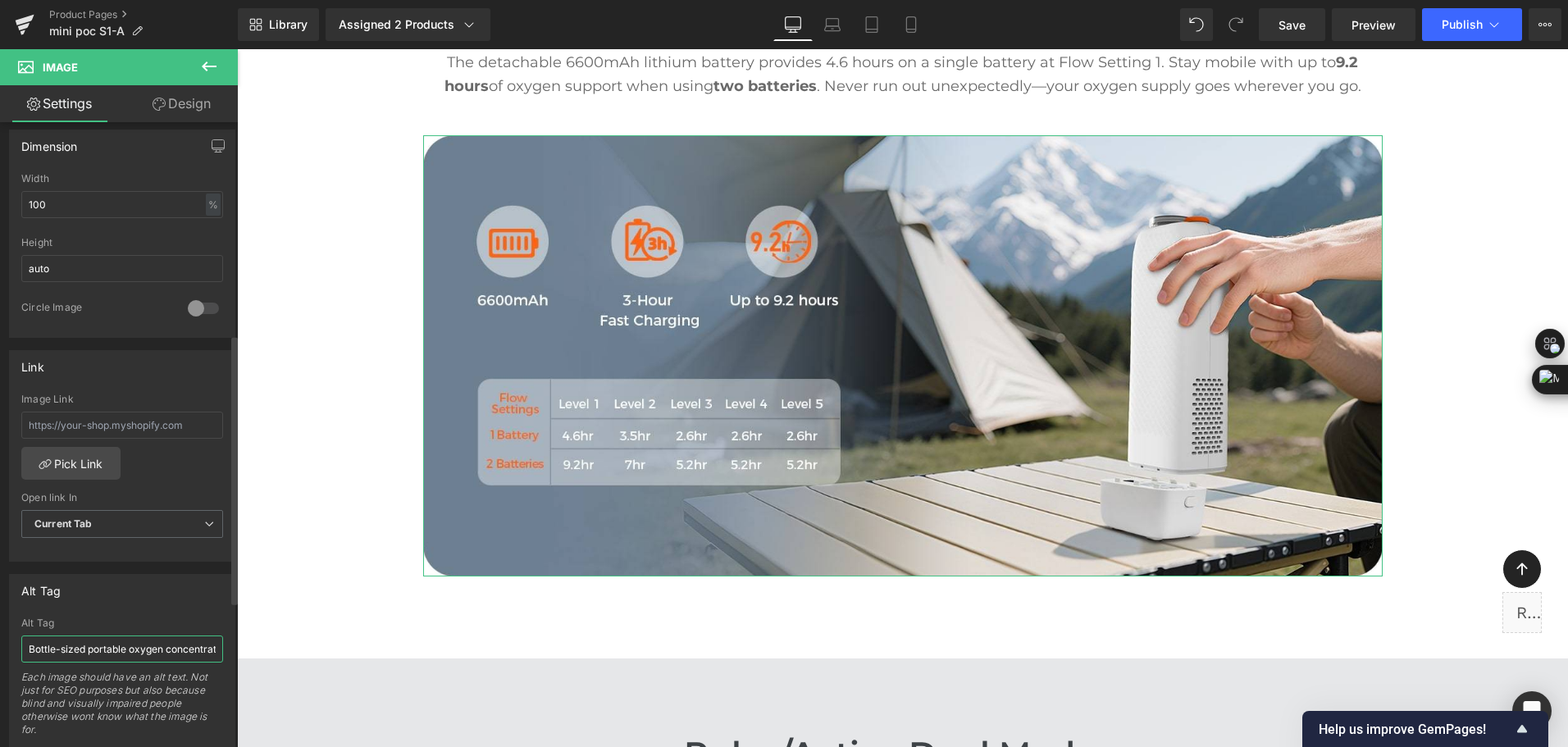
click at [206, 649] on input "Bottle-sized portable oxygen concentrator next to a 1-liter water bottle, showi…" at bounding box center [121, 648] width 201 height 27
click at [22, 651] on input "Bottle-sized portable oxygen concentrator next to a 1-liter water bottle, showi…" at bounding box center [121, 648] width 201 height 27
type input "A white portable bottle-style oxygen concentrator in a camping scene with a ten…"
click at [1314, 19] on link "Save" at bounding box center [1292, 24] width 67 height 33
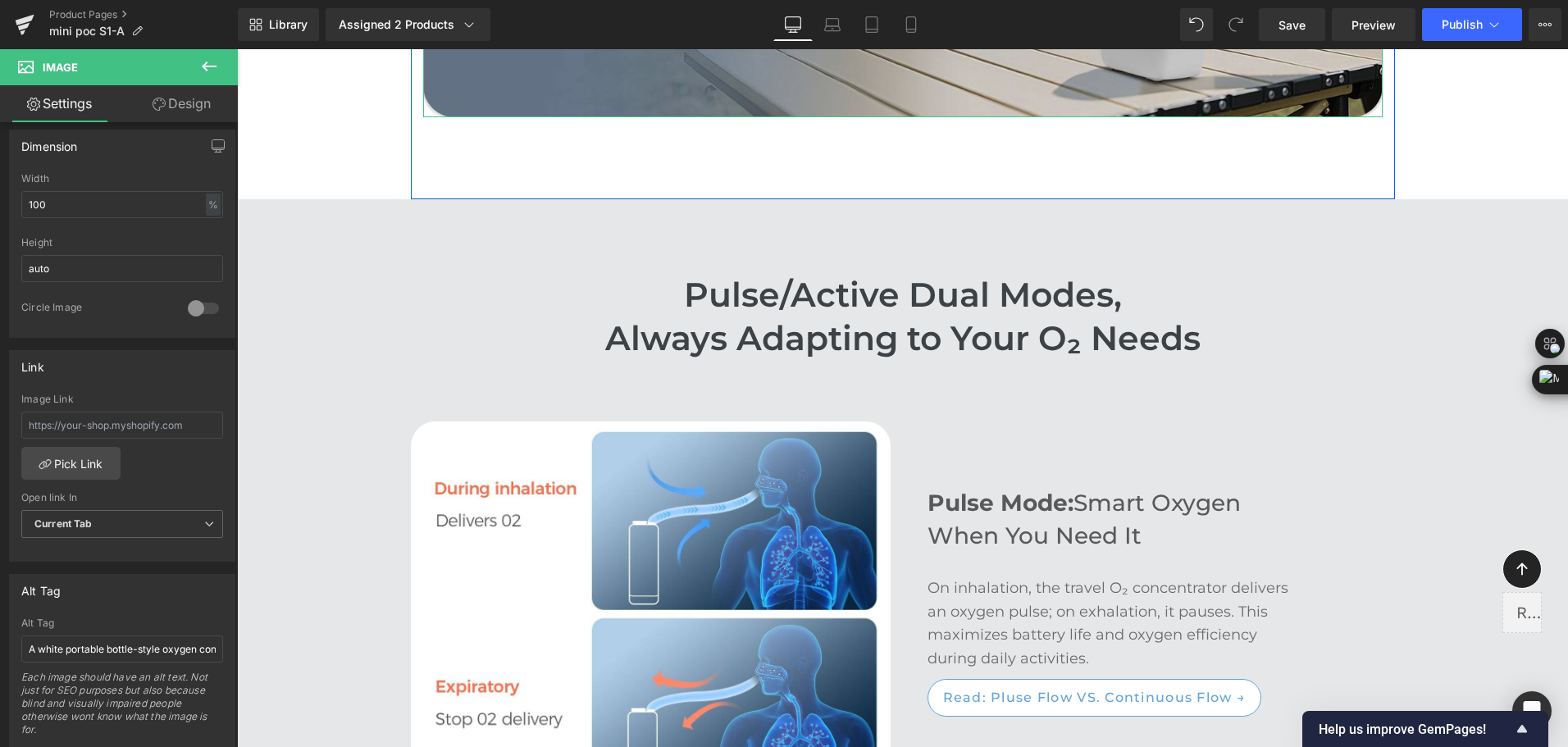
scroll to position [3115, 0]
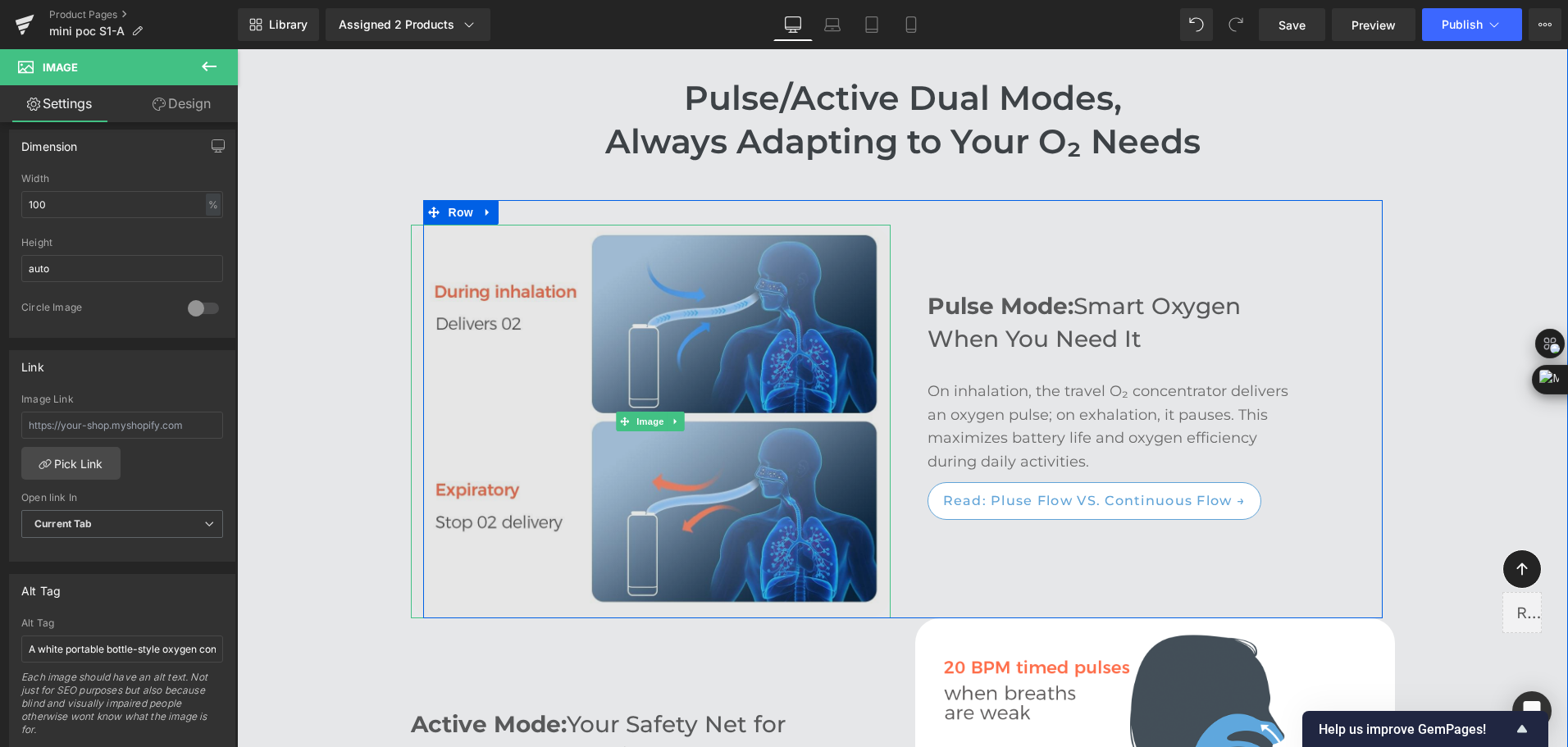
click at [802, 333] on img at bounding box center [651, 421] width 480 height 393
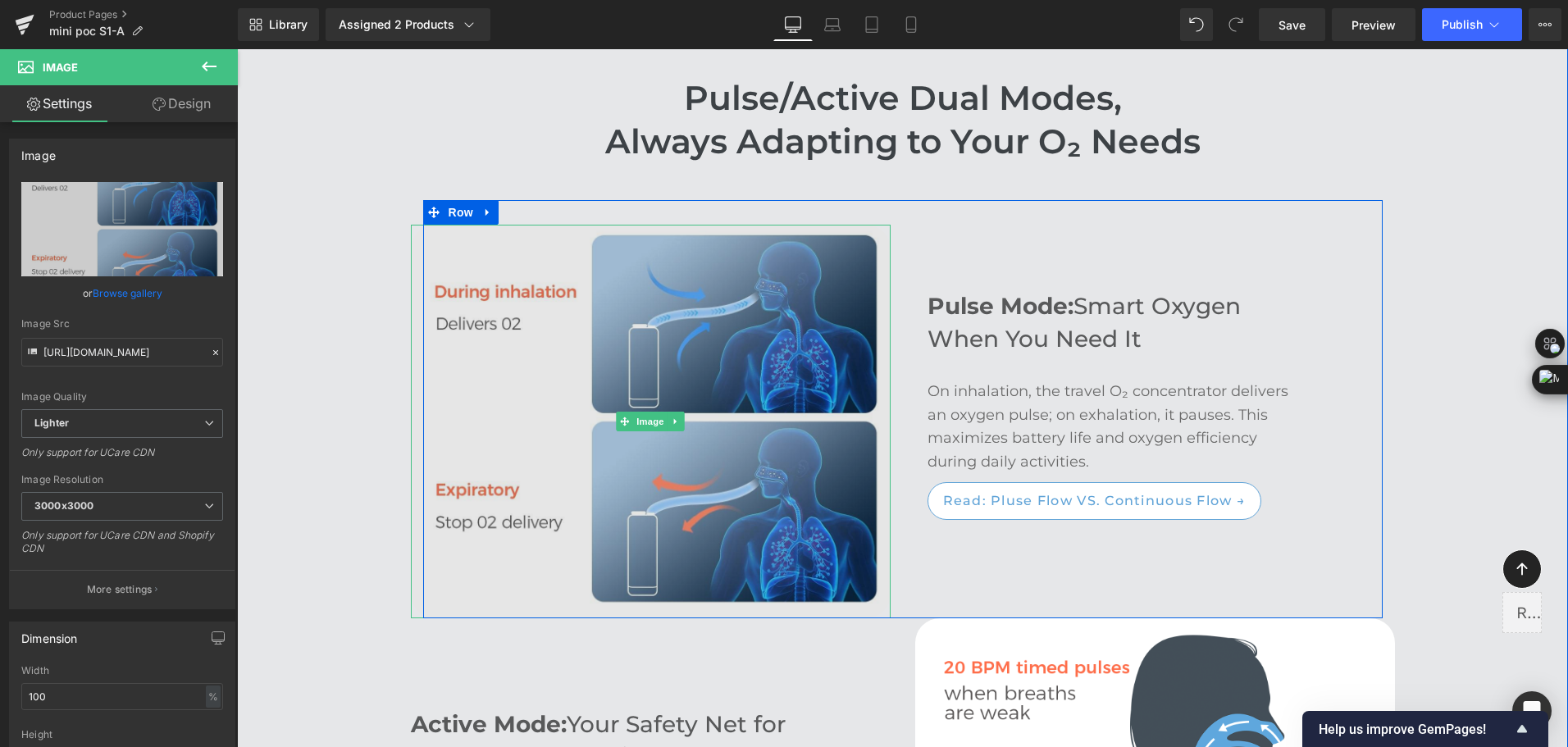
click at [612, 442] on img at bounding box center [651, 421] width 480 height 393
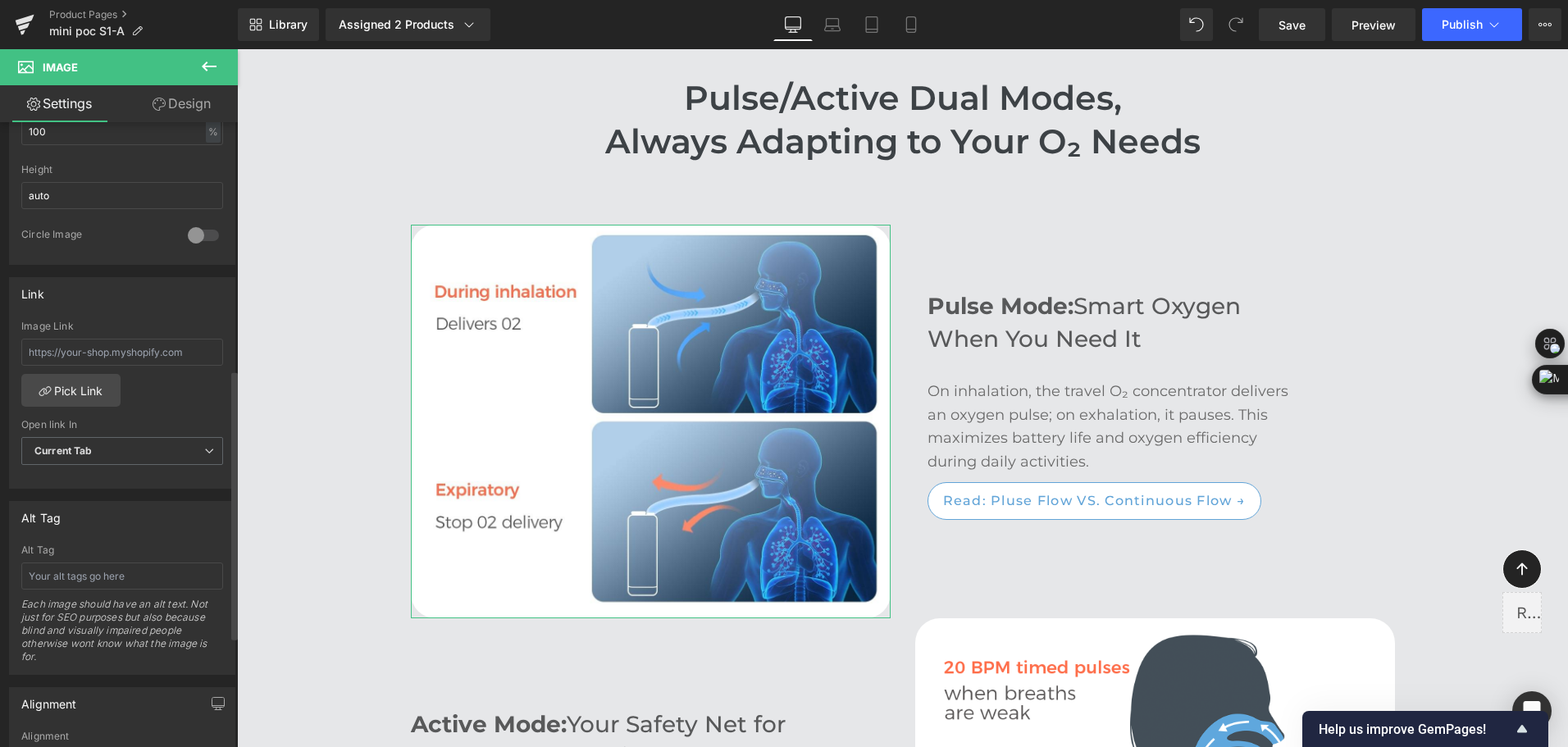
scroll to position [574, 0]
click at [124, 564] on input "text" at bounding box center [121, 567] width 201 height 27
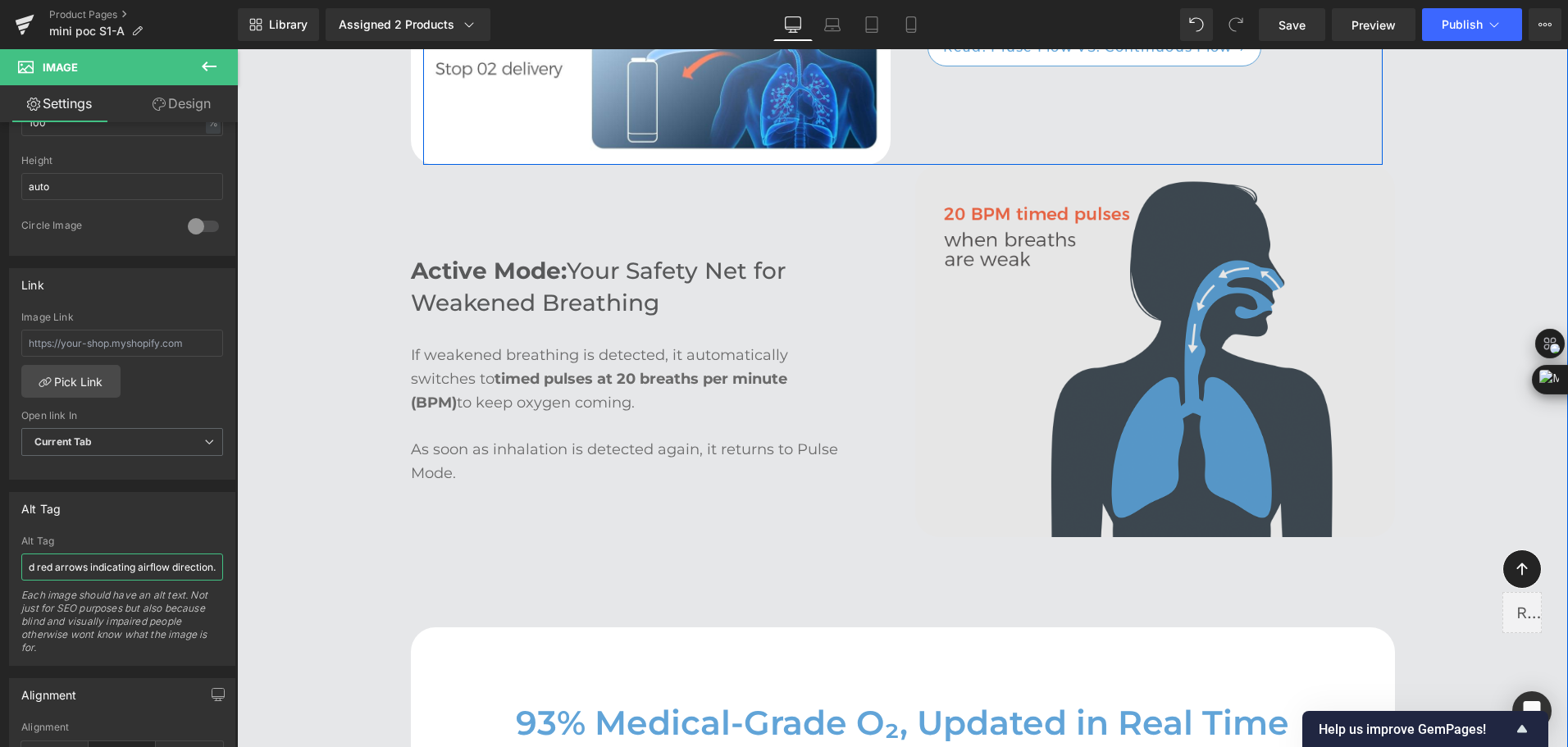
scroll to position [3608, 0]
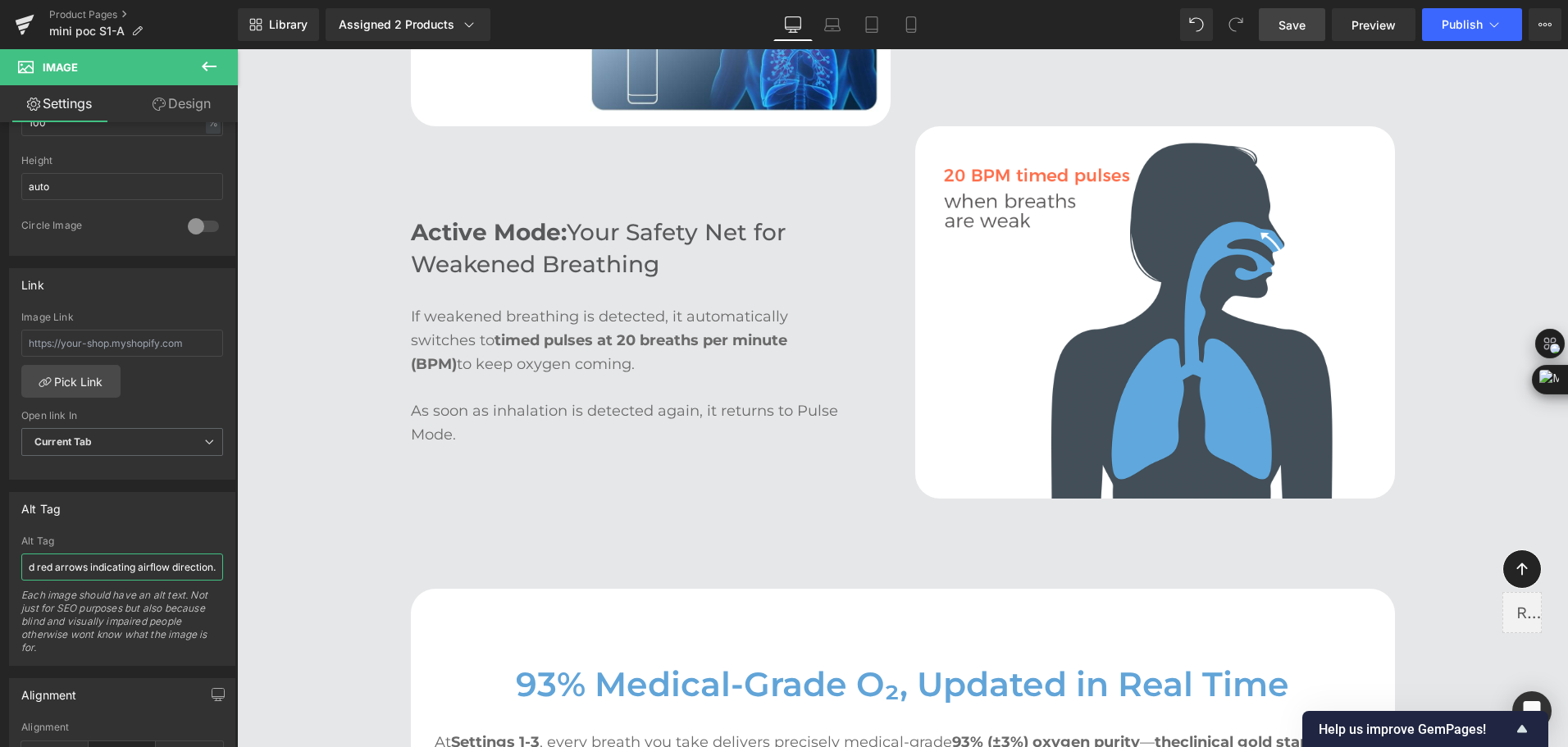
type input "Two-panel diagram showing a bottle-shaped oxygen device delivering oxygen to lu…"
click at [1308, 17] on link "Save" at bounding box center [1292, 24] width 67 height 33
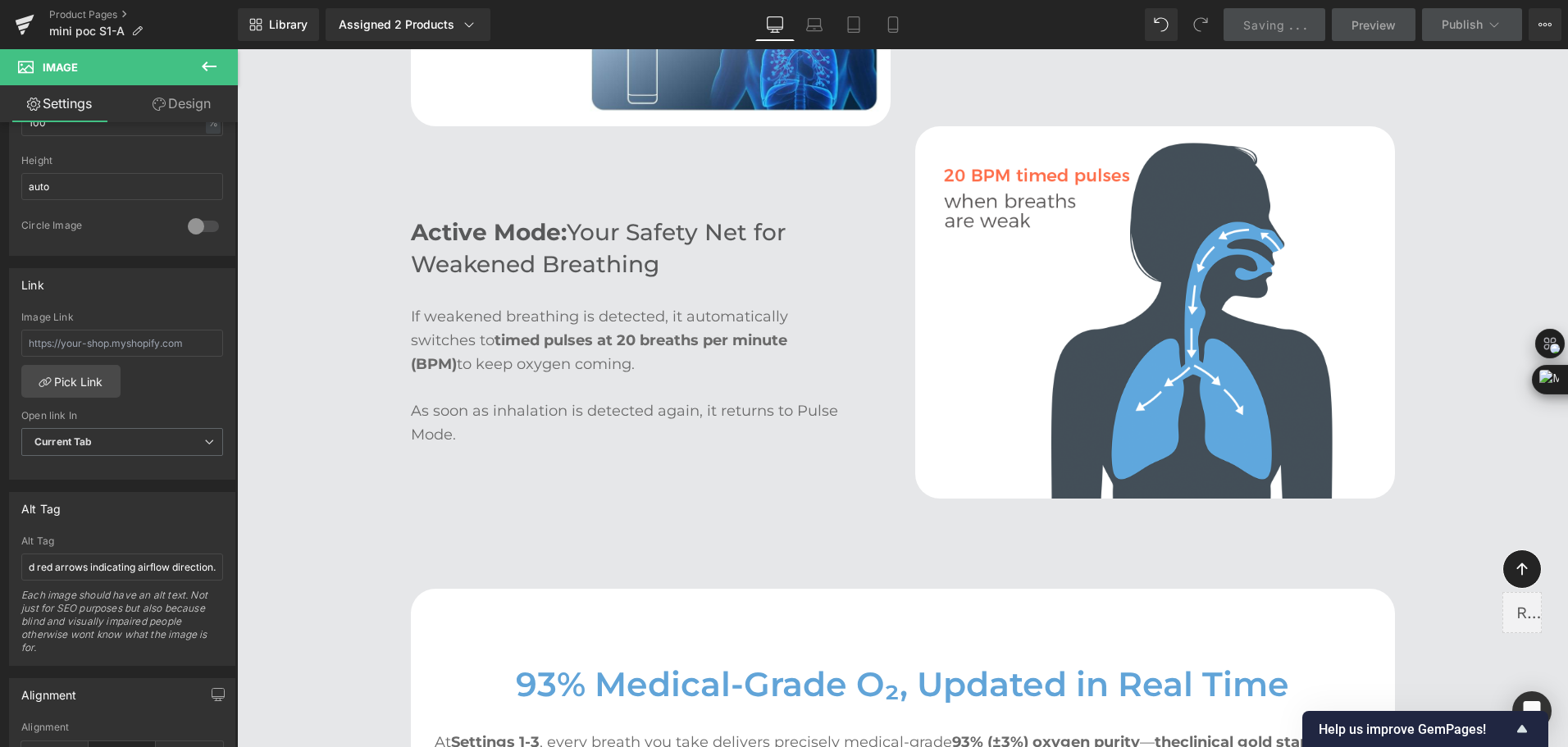
scroll to position [0, 0]
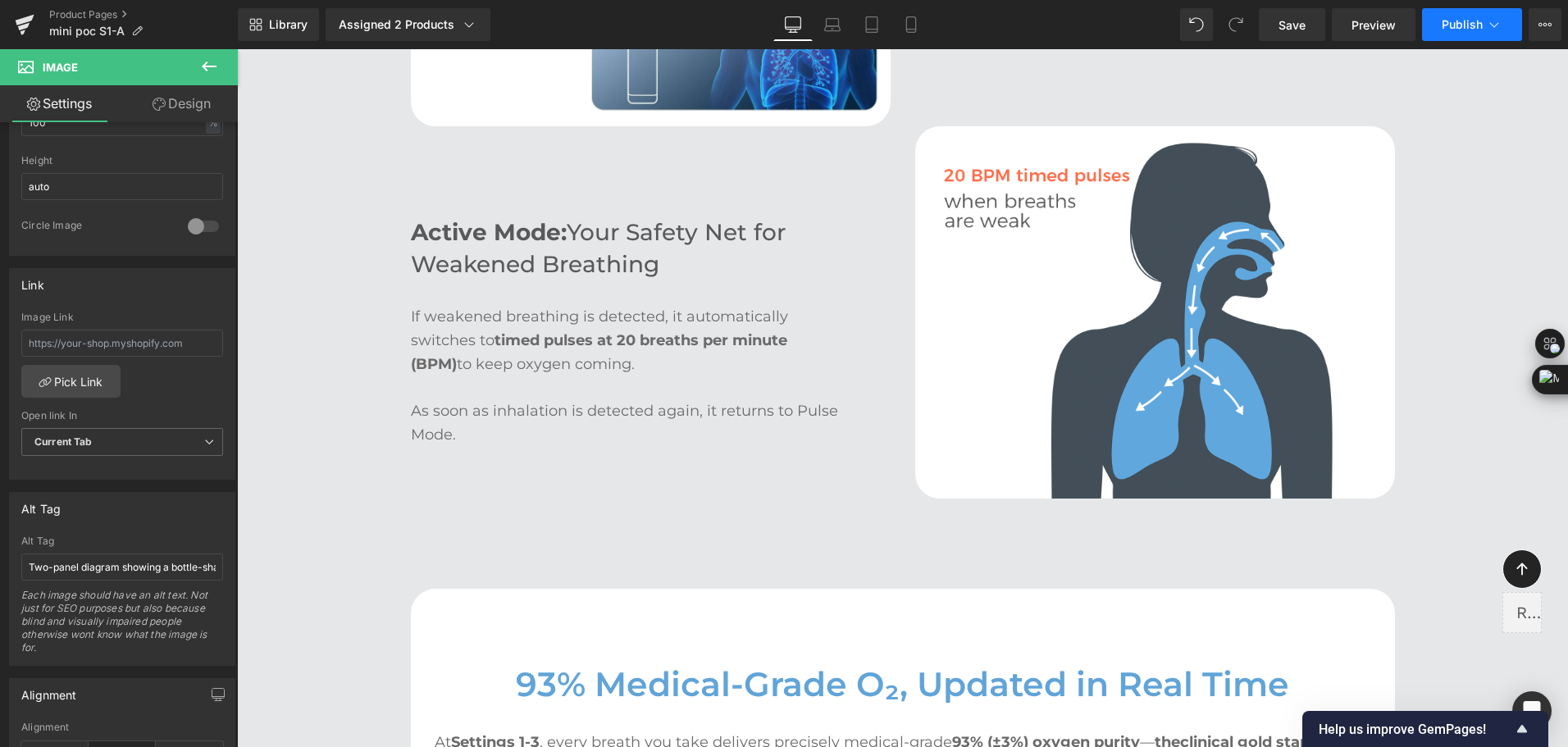
click at [1493, 19] on icon at bounding box center [1494, 24] width 16 height 16
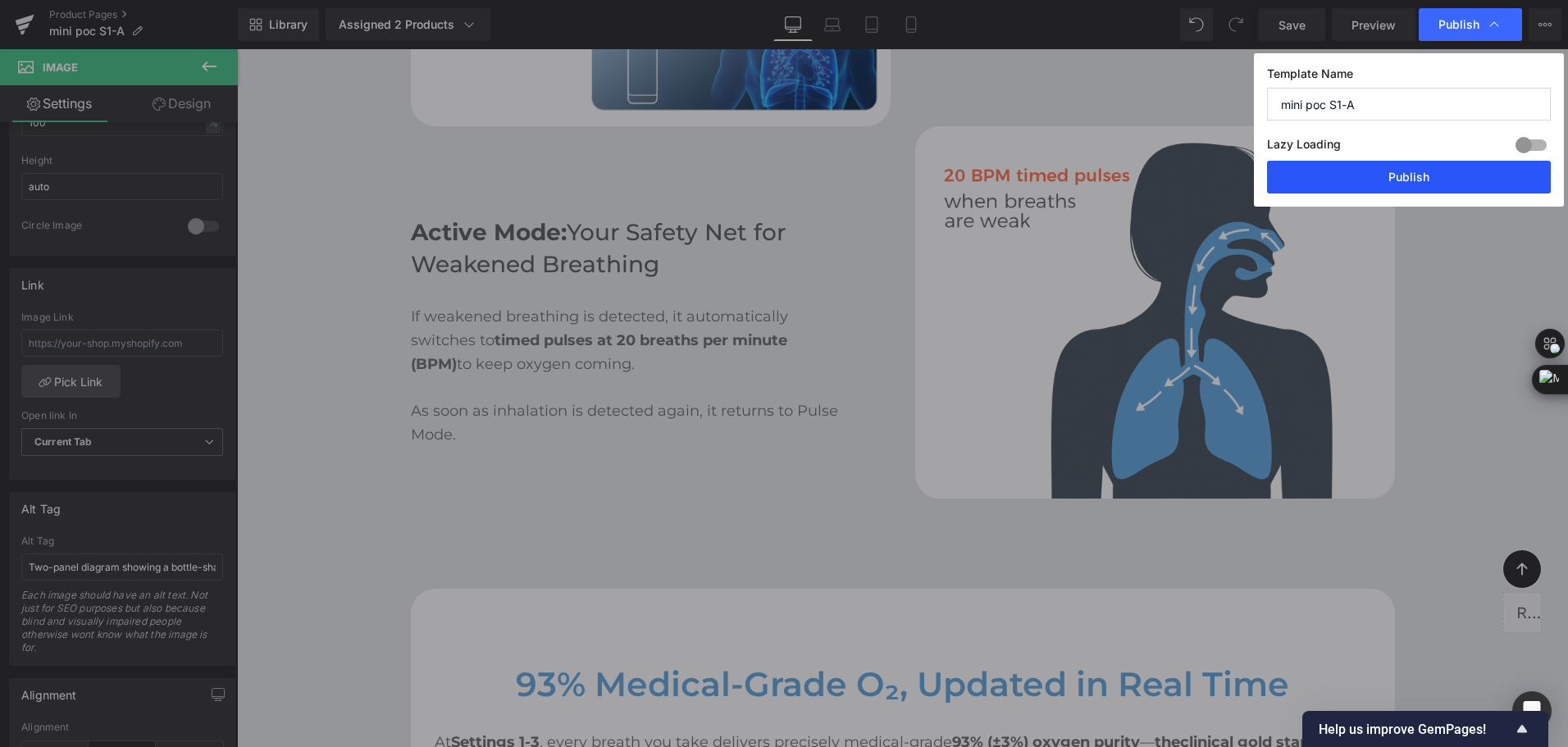
click at [1432, 171] on button "Publish" at bounding box center [1409, 177] width 284 height 33
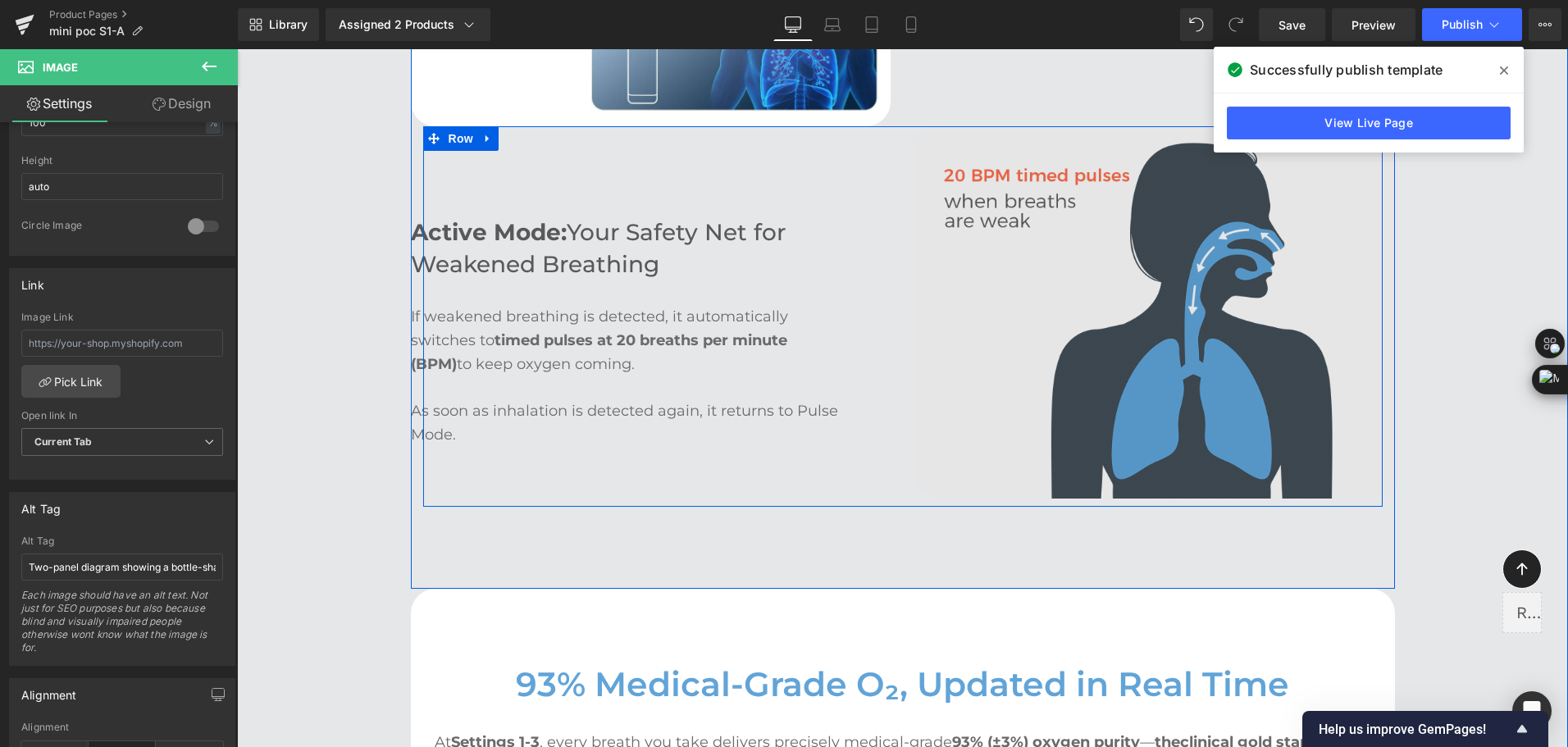
click at [944, 216] on img at bounding box center [1155, 312] width 480 height 372
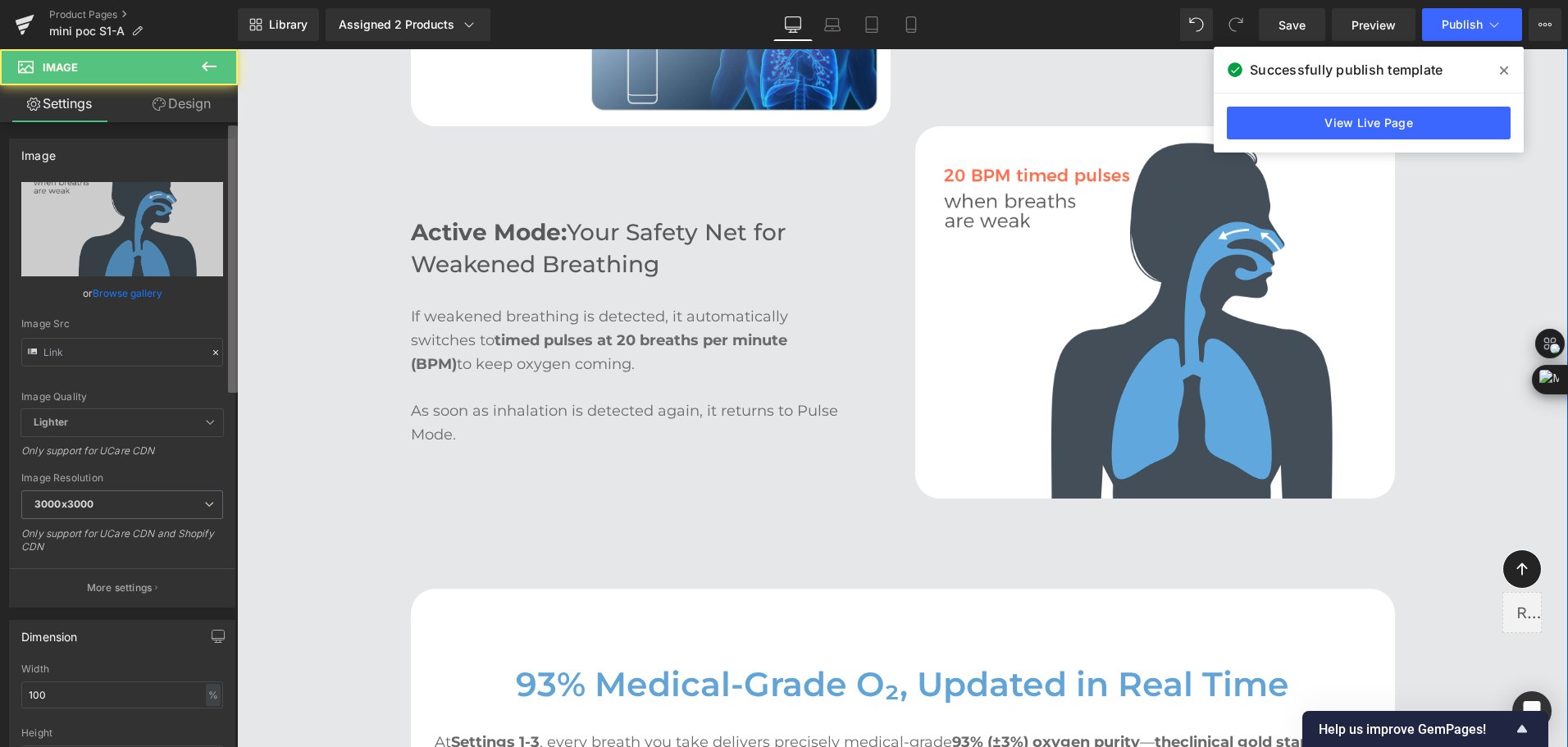
type input "https://ucarecdn.com/482dfdfd-3423-47de-a3b8-716addda358d/active%20mode%20of%20…"
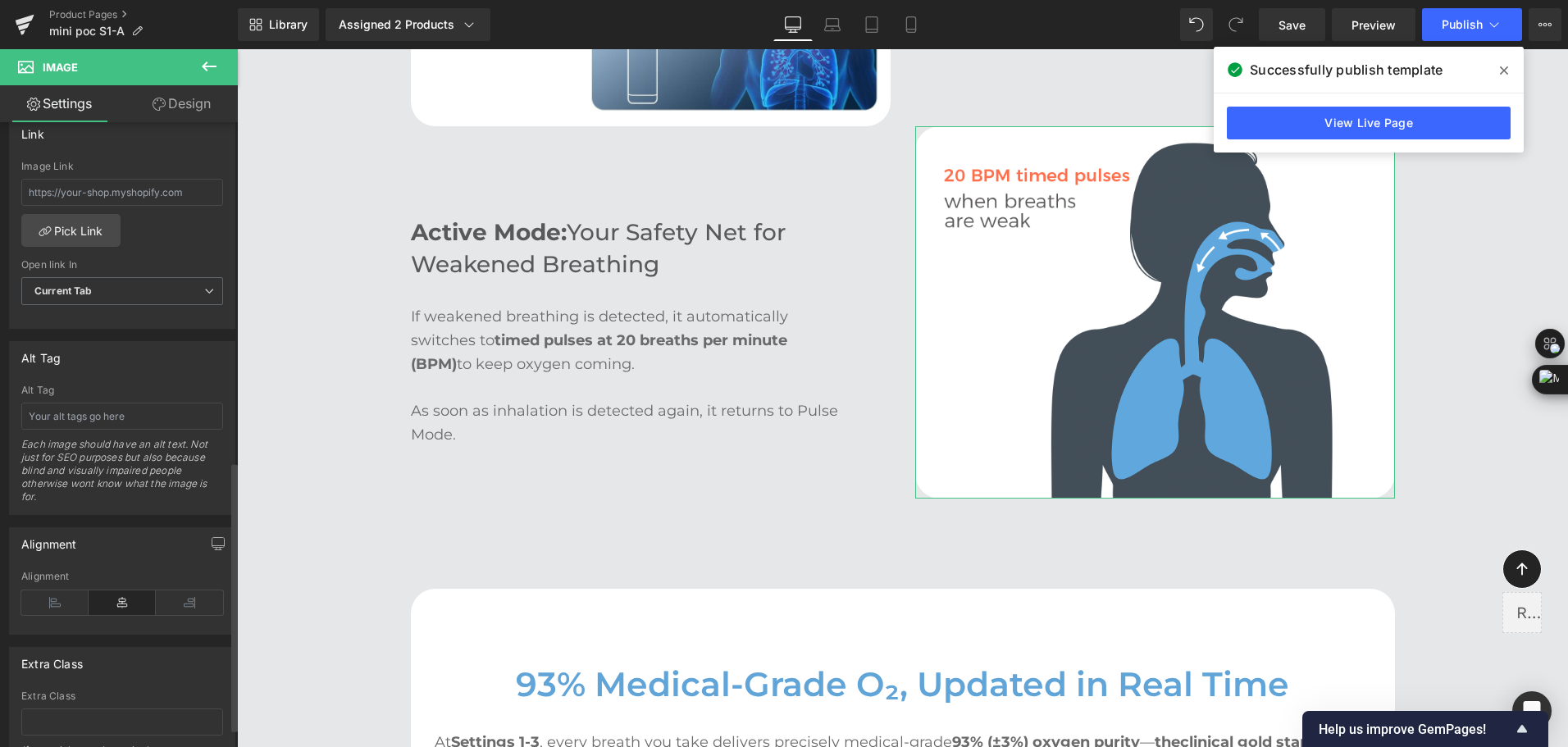
scroll to position [820, 0]
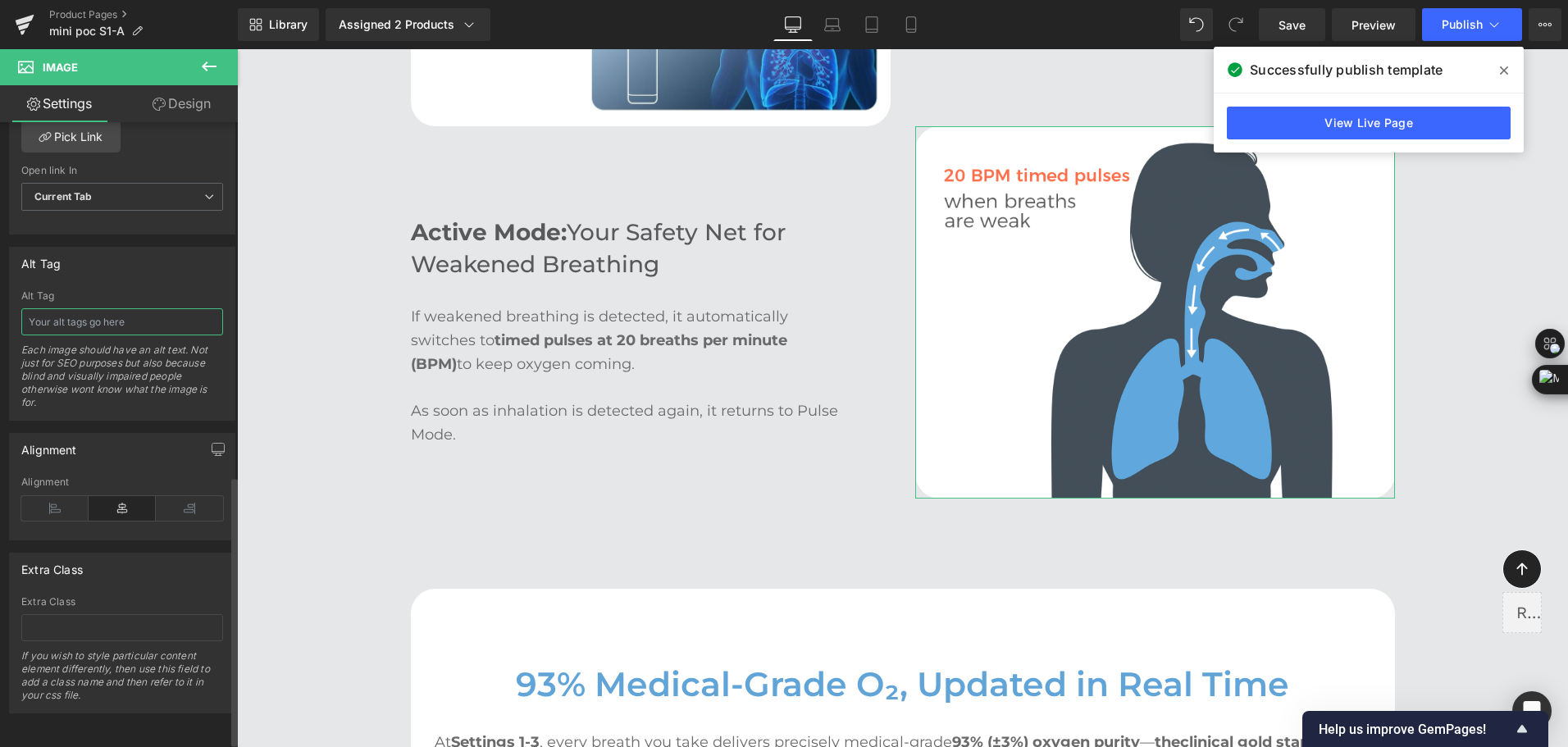
click at [120, 328] on input "text" at bounding box center [121, 322] width 201 height 27
paste input "A silhouette of a person with blue-highlighted respiratory system (nose, throat…"
type input "A silhouette of a person with blue-highlighted respiratory system (nose, throat…"
click at [1441, 30] on button "Publish" at bounding box center [1472, 24] width 100 height 33
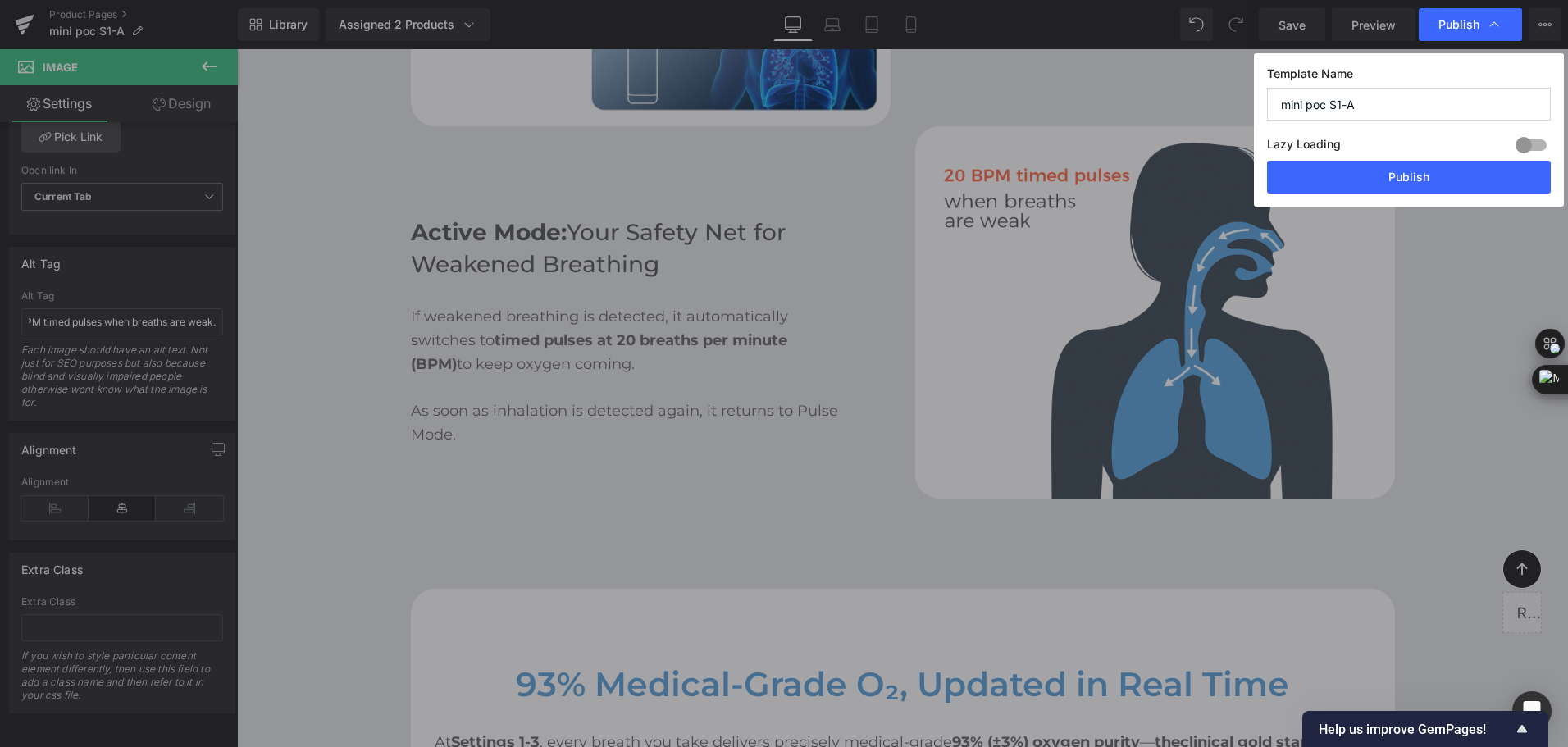
scroll to position [0, 0]
click at [1395, 171] on button "Publish" at bounding box center [1409, 177] width 284 height 33
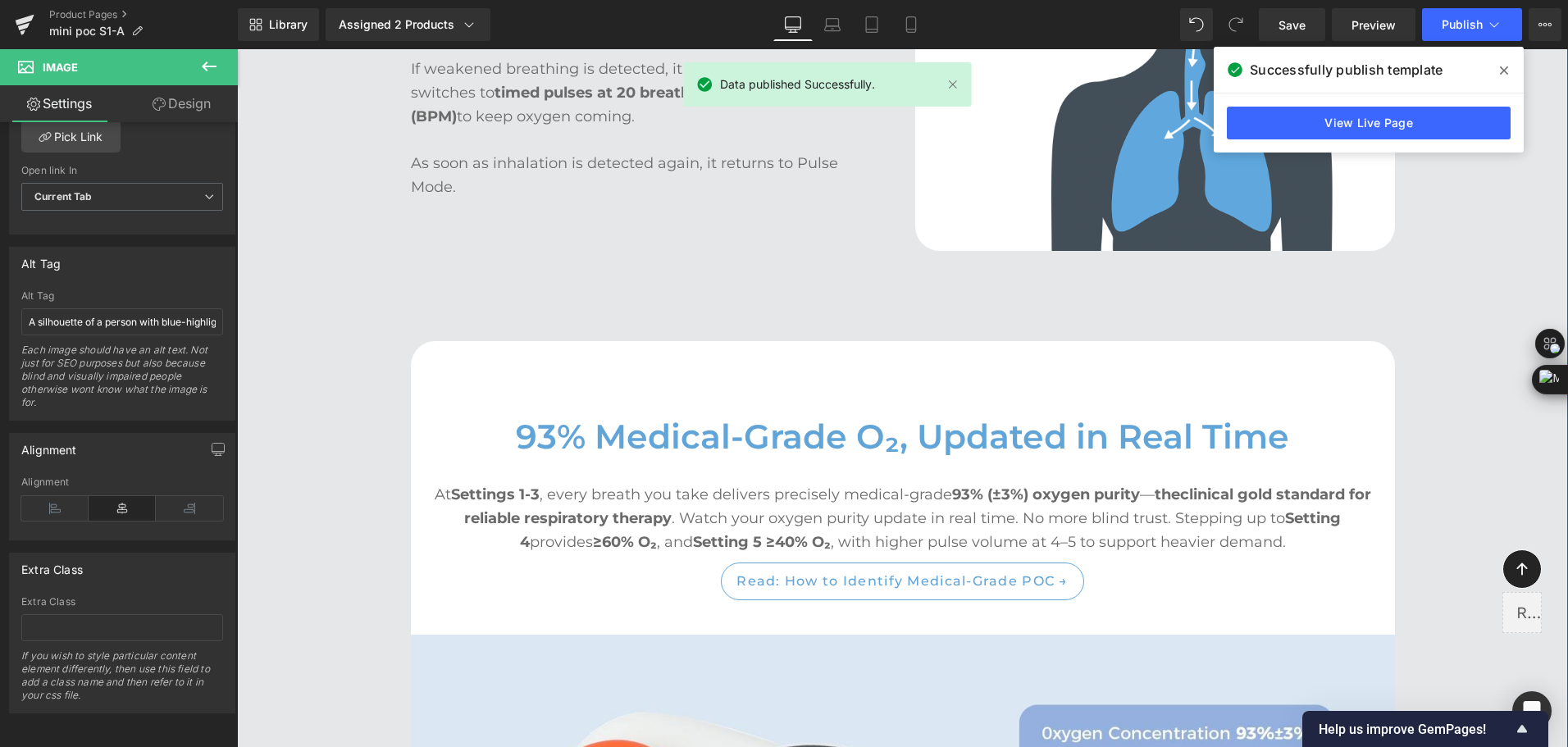
scroll to position [4100, 0]
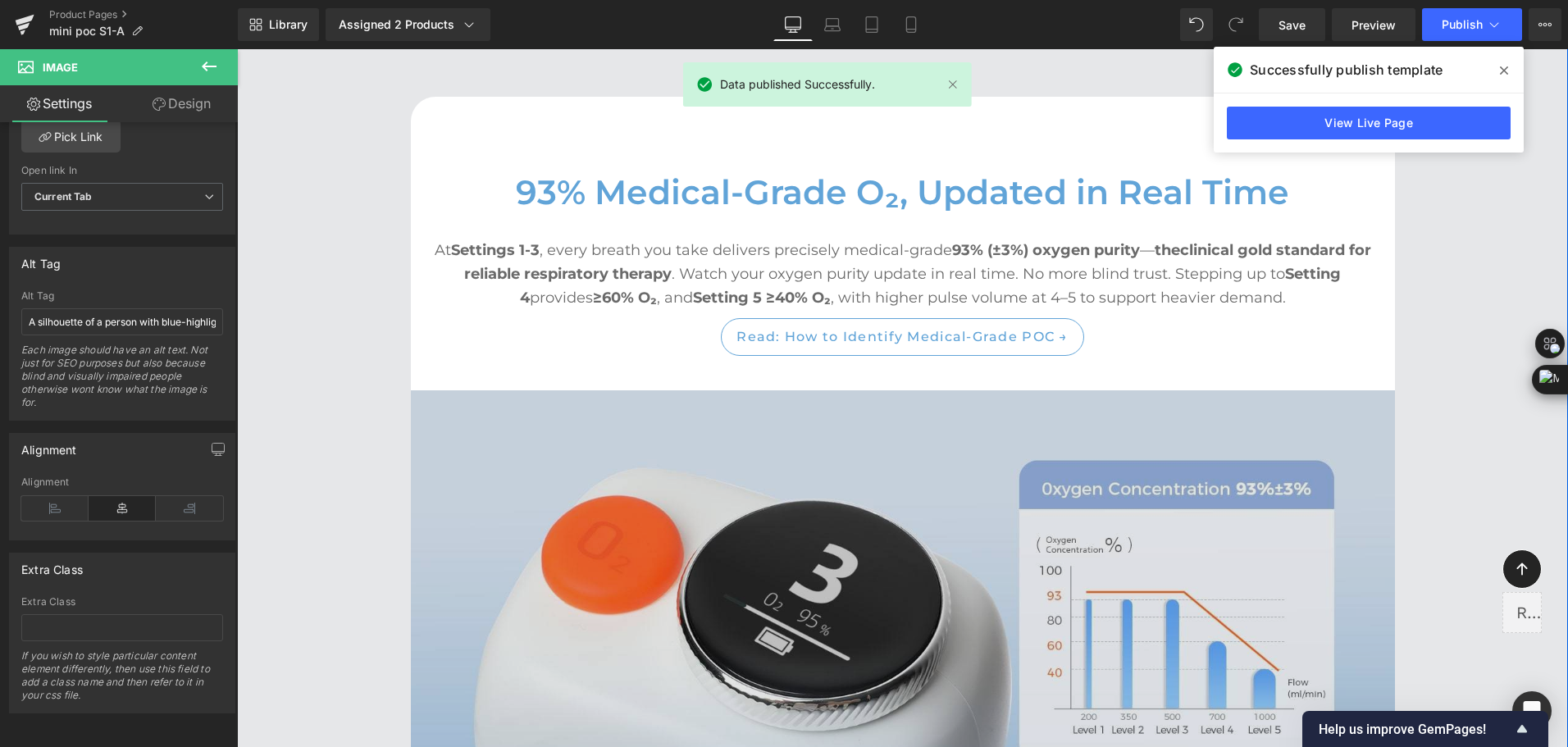
drag, startPoint x: 1414, startPoint y: 294, endPoint x: 1294, endPoint y: 395, distance: 156.8
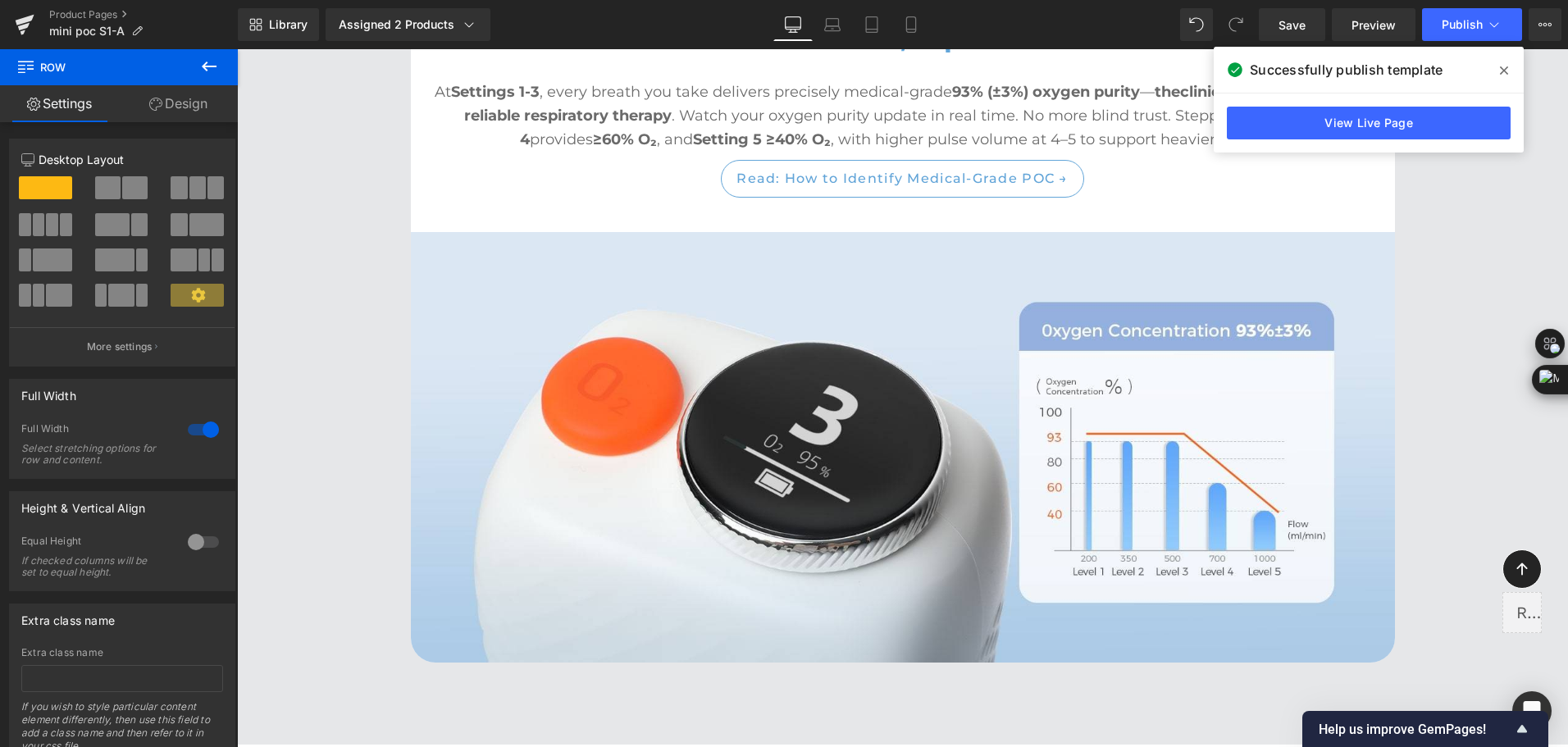
scroll to position [4263, 0]
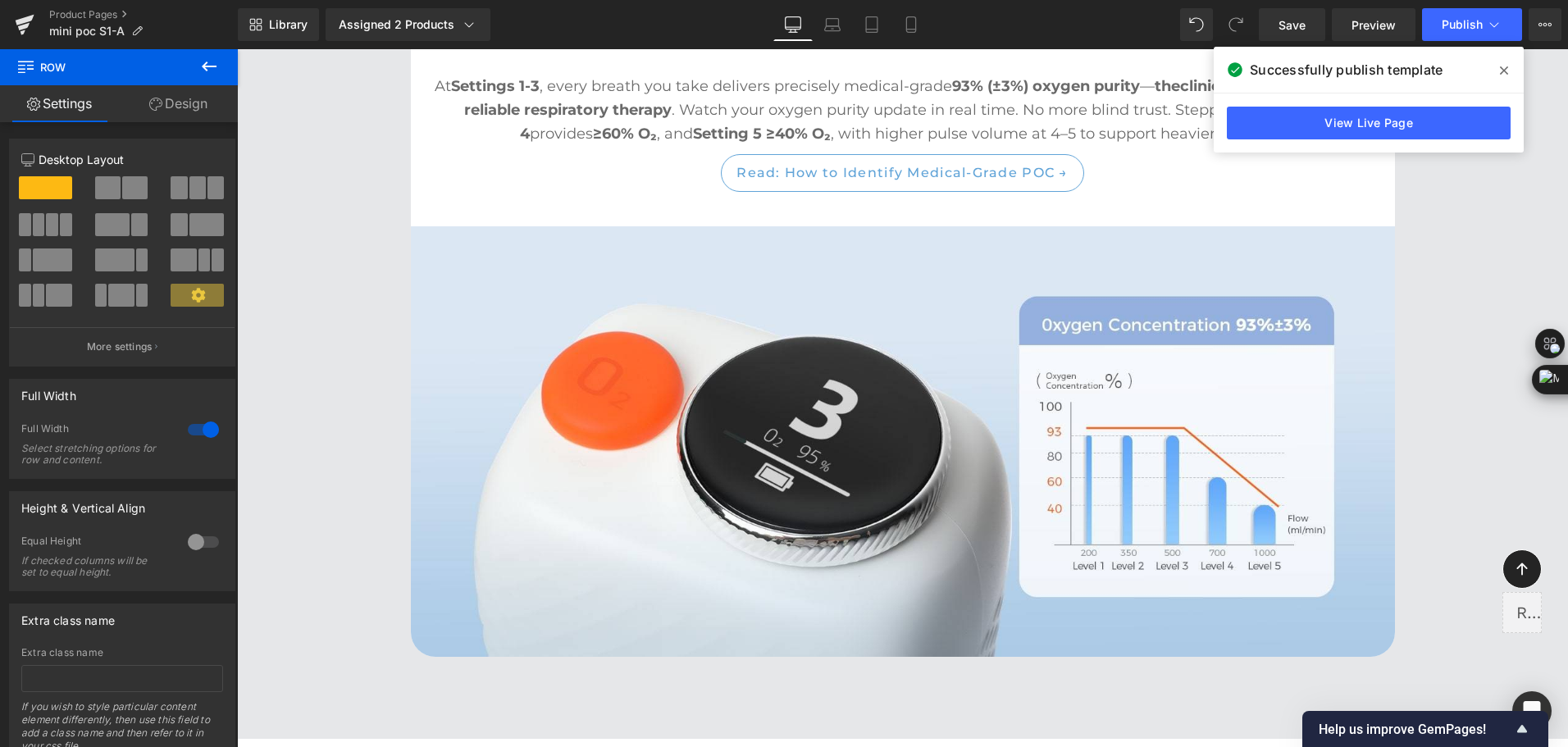
scroll to position [4263, 0]
click at [557, 23] on div "Library Assigned 2 Products Product Preview Mini Portable O2 Concentrator Mini …" at bounding box center [902, 24] width 1330 height 33
click at [991, 7] on div "Library Assigned 2 Products Product Preview Mini Portable O2 Concentrator Mini …" at bounding box center [902, 24] width 1330 height 49
click at [987, 2] on div "Library Assigned 2 Products Product Preview Mini Portable O2 Concentrator Mini …" at bounding box center [902, 24] width 1330 height 49
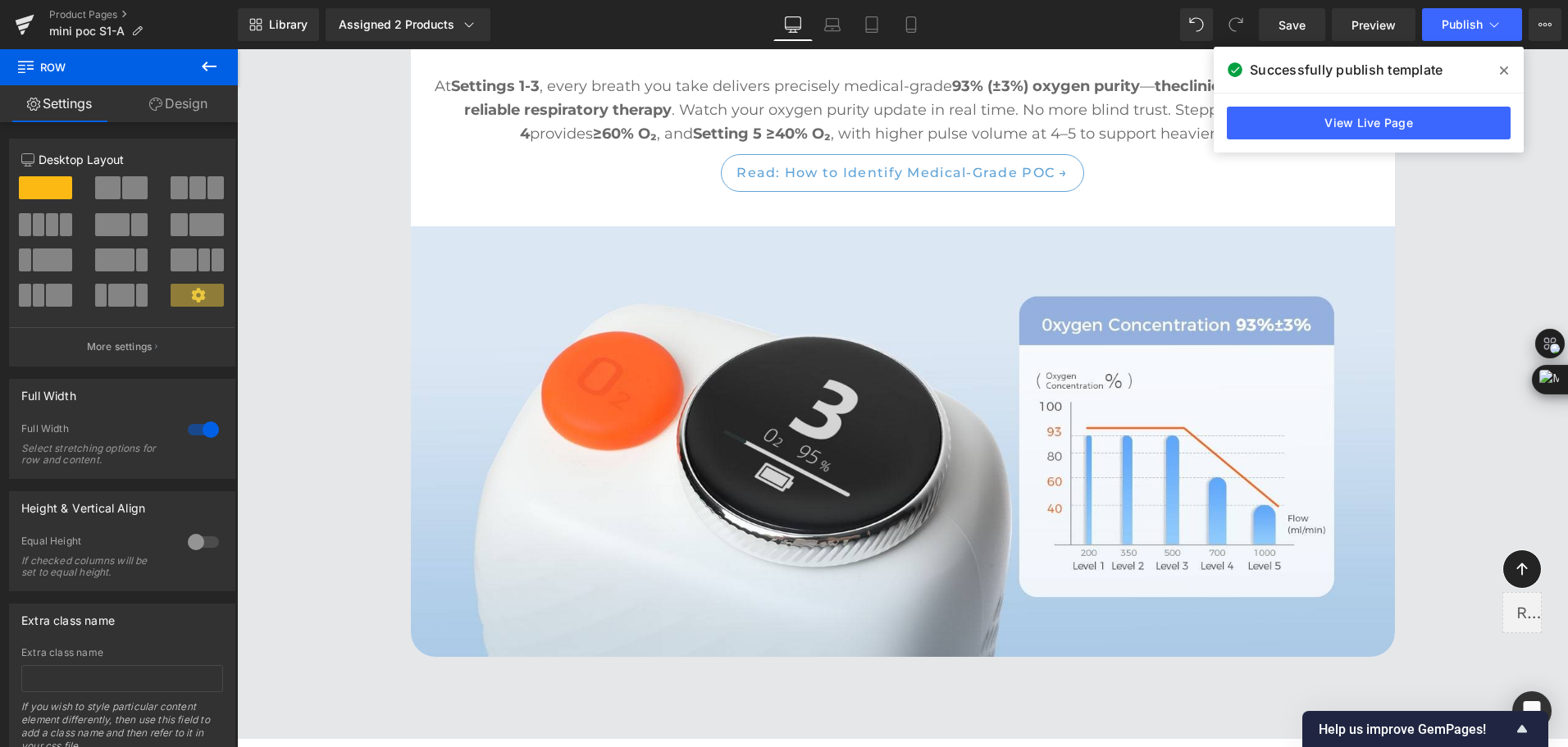
click at [1030, 19] on div "Library Assigned 2 Products Product Preview Mini Portable O2 Concentrator Mini …" at bounding box center [902, 24] width 1330 height 33
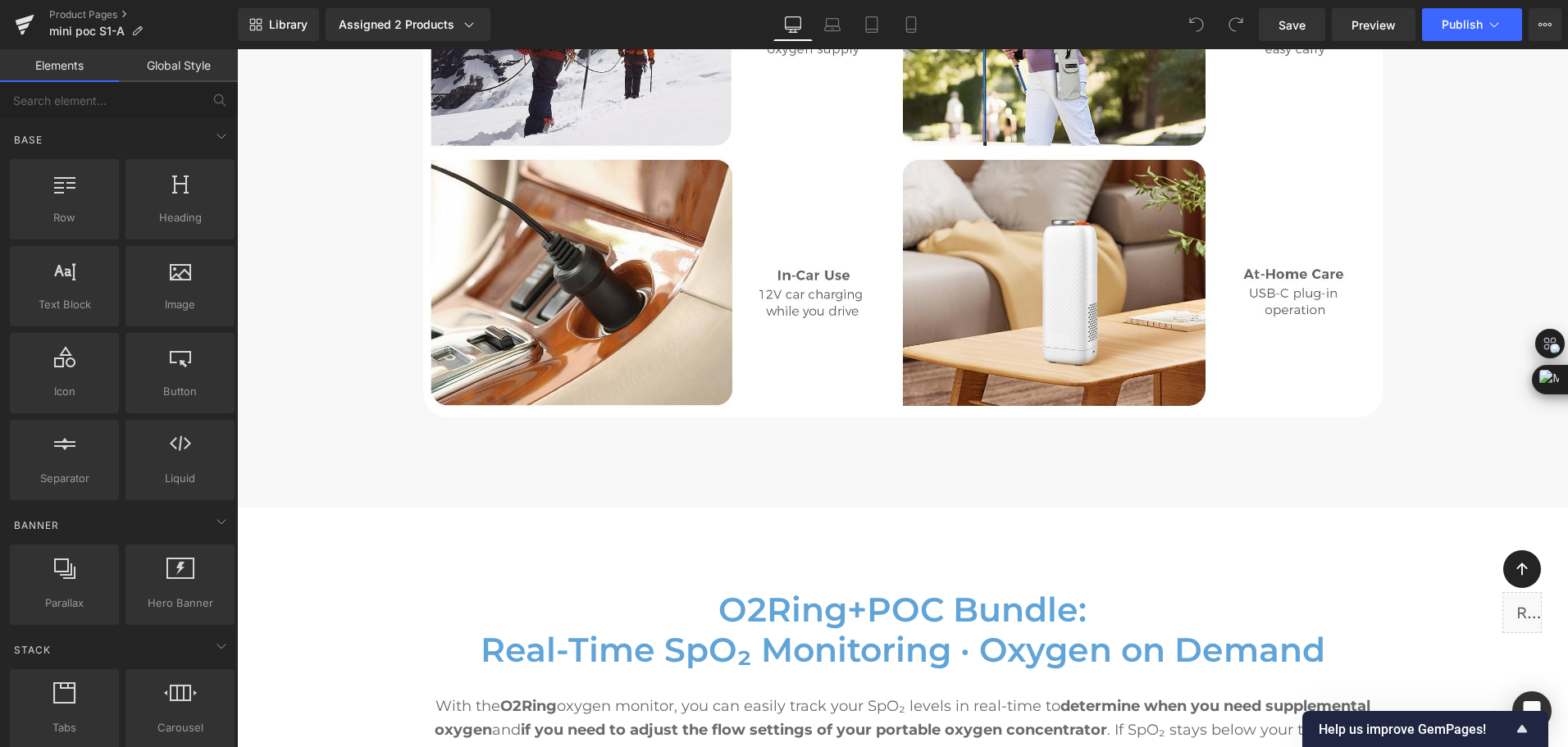
scroll to position [8035, 0]
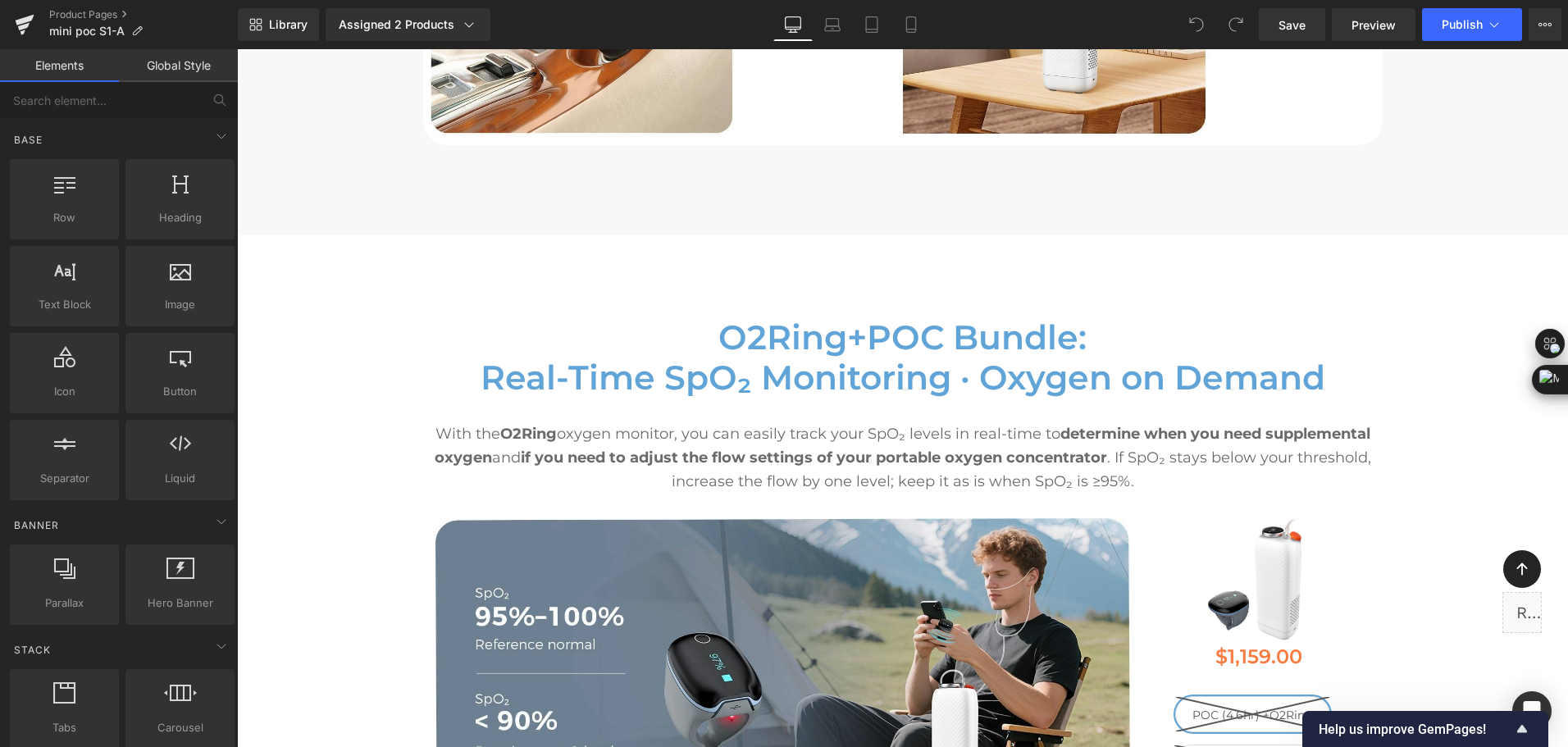
click at [578, 4] on div "Library Assigned 2 Products Product Preview Mini Portable O2 Concentrator Mini …" at bounding box center [902, 24] width 1330 height 49
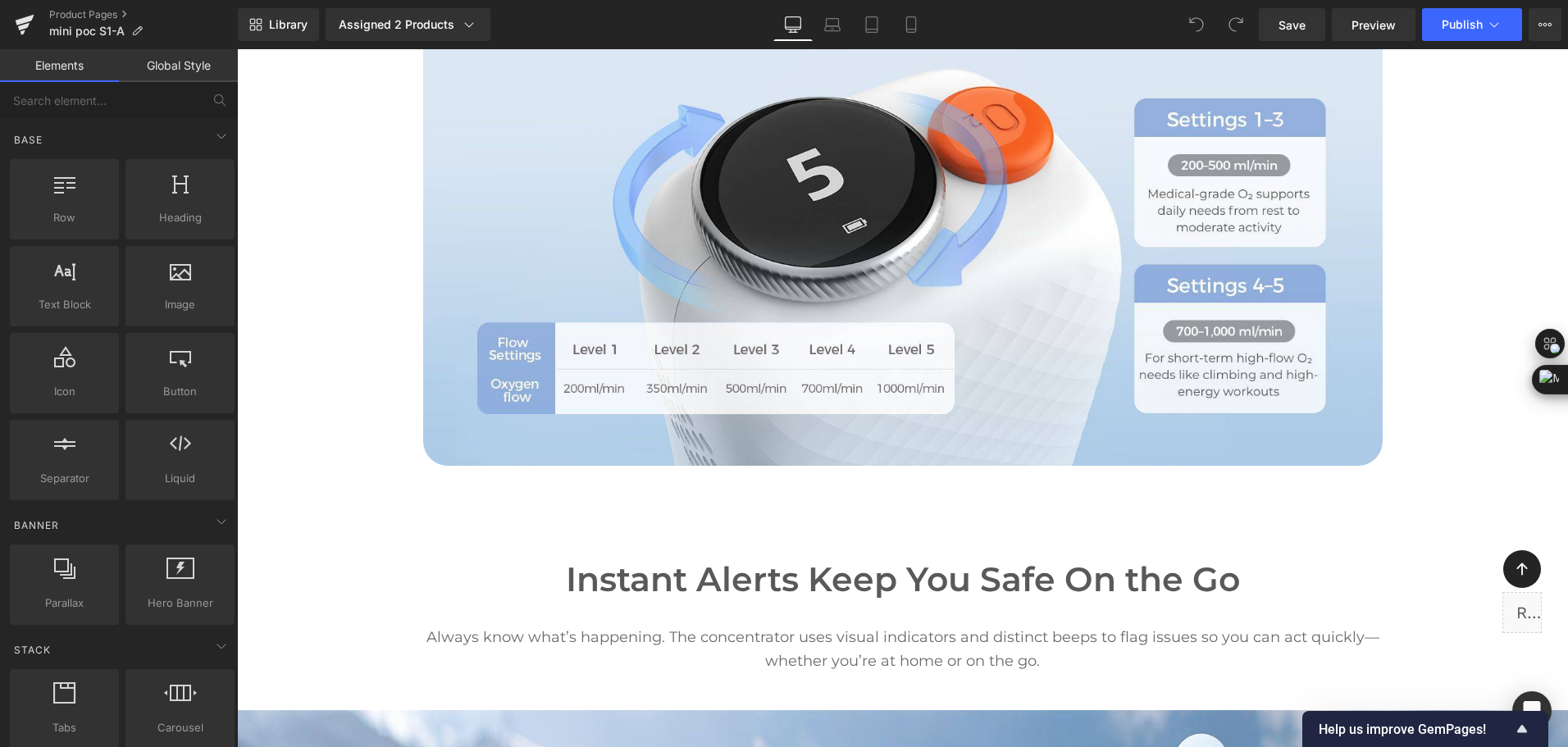
scroll to position [5165, 0]
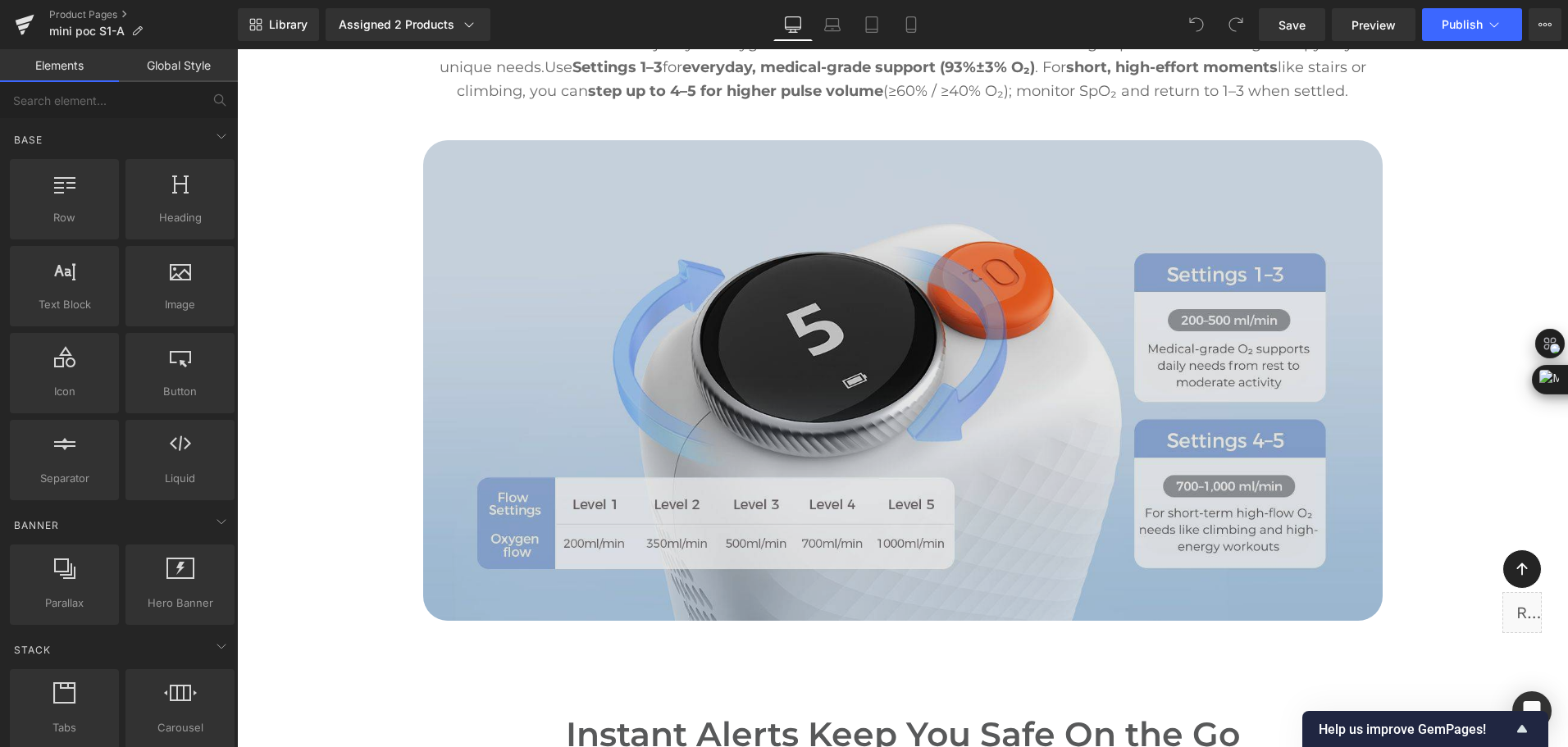
click at [795, 302] on img at bounding box center [902, 380] width 960 height 480
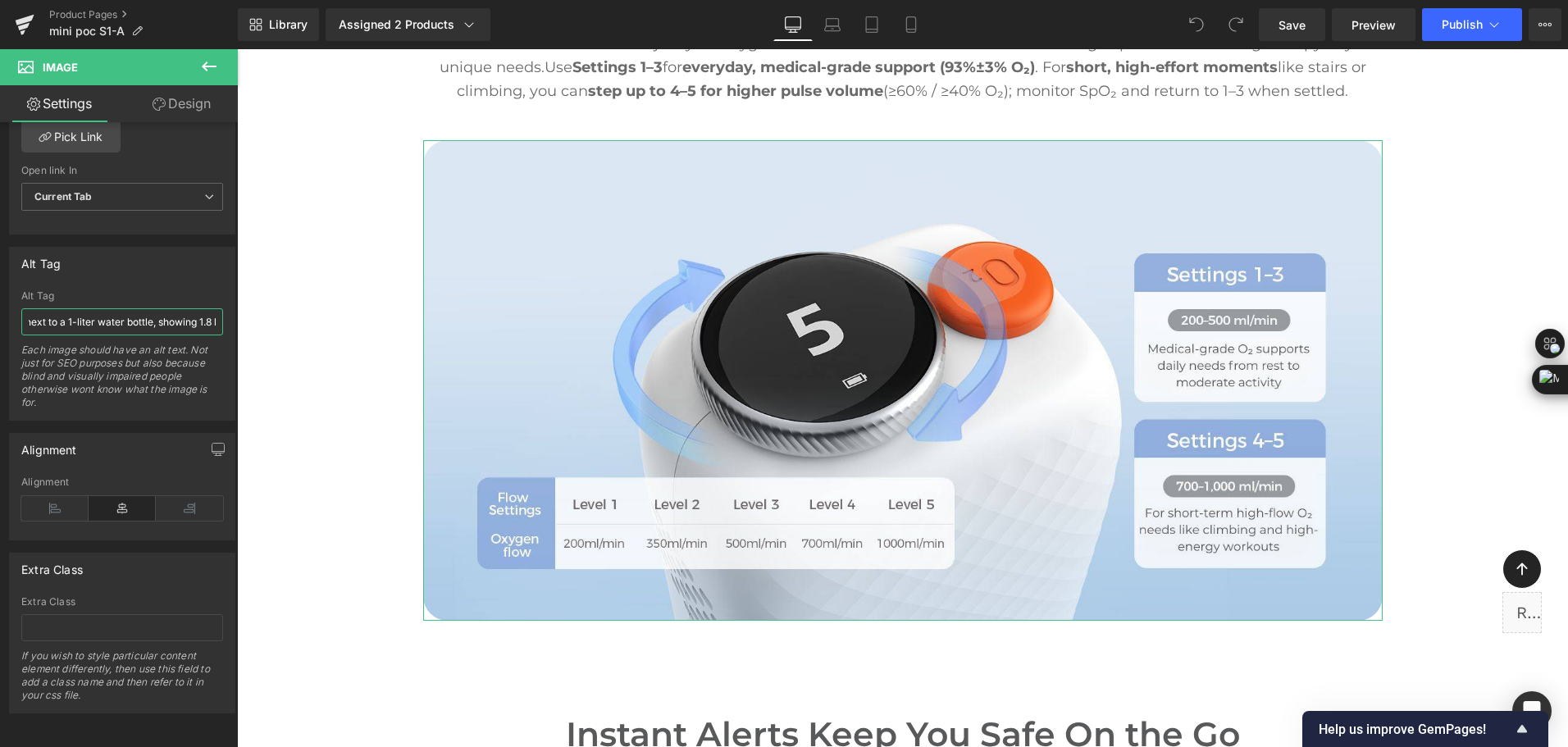
scroll to position [0, 257]
drag, startPoint x: 313, startPoint y: 363, endPoint x: 255, endPoint y: 323, distance: 70.5
click at [147, 308] on input "Bottle-sized portable oxygen concentrator next to a 1-liter water bottle, showi…" at bounding box center [121, 322] width 201 height 27
drag, startPoint x: 382, startPoint y: 351, endPoint x: 278, endPoint y: 301, distance: 115.4
click at [205, 309] on input "Bottle-sized portable oxygen concentrator next to a 1-liter water bottle, showi…" at bounding box center [121, 322] width 201 height 27
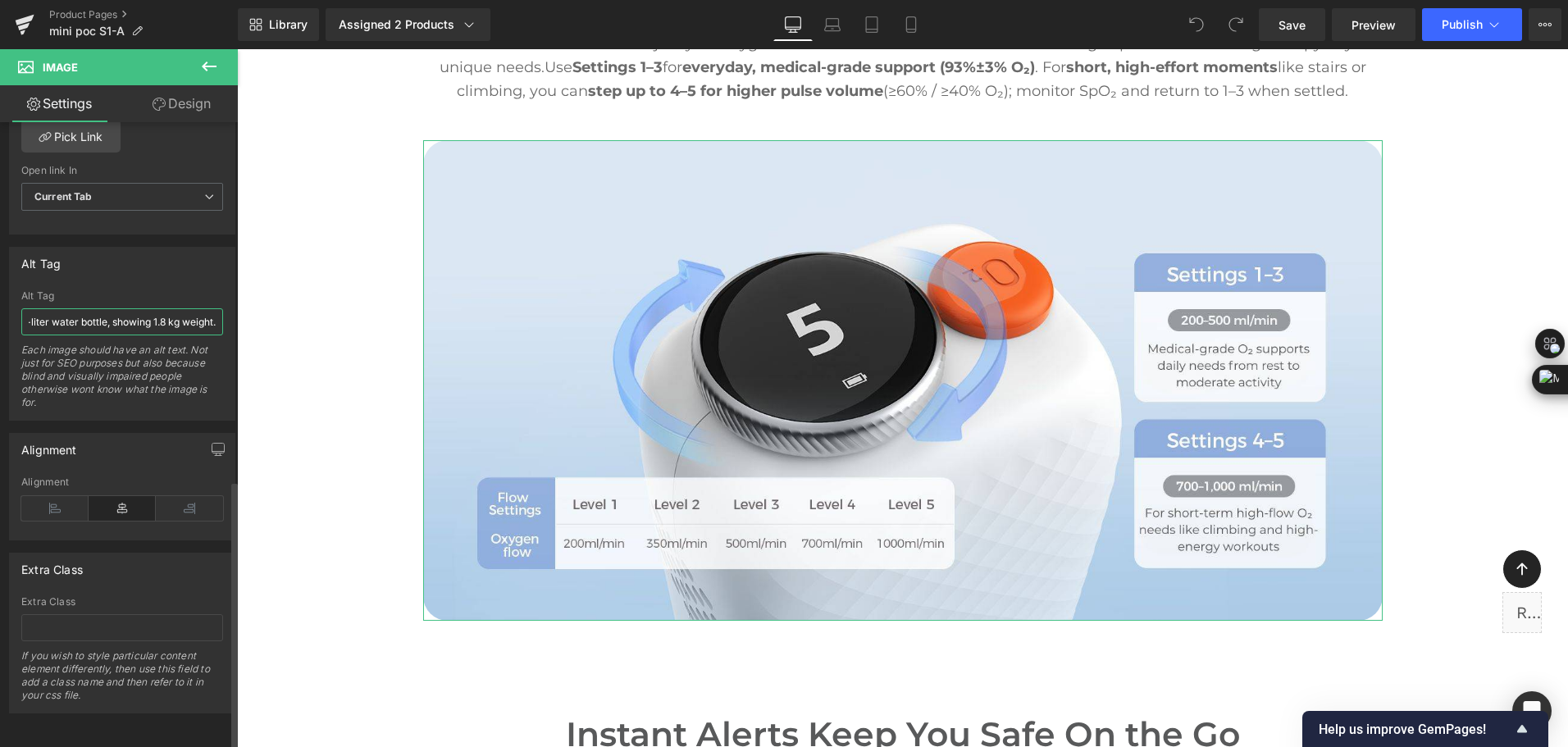
drag, startPoint x: 211, startPoint y: 310, endPoint x: 88, endPoint y: 308, distance: 123.0
click at [88, 308] on input "Bottle-sized portable oxygen concentrator next to a 1-liter water bottle, showi…" at bounding box center [121, 322] width 201 height 27
click at [81, 308] on input "Bottle-sized portable oxygen concentrator next to a 1-liter water bottle, showi…" at bounding box center [121, 322] width 201 height 27
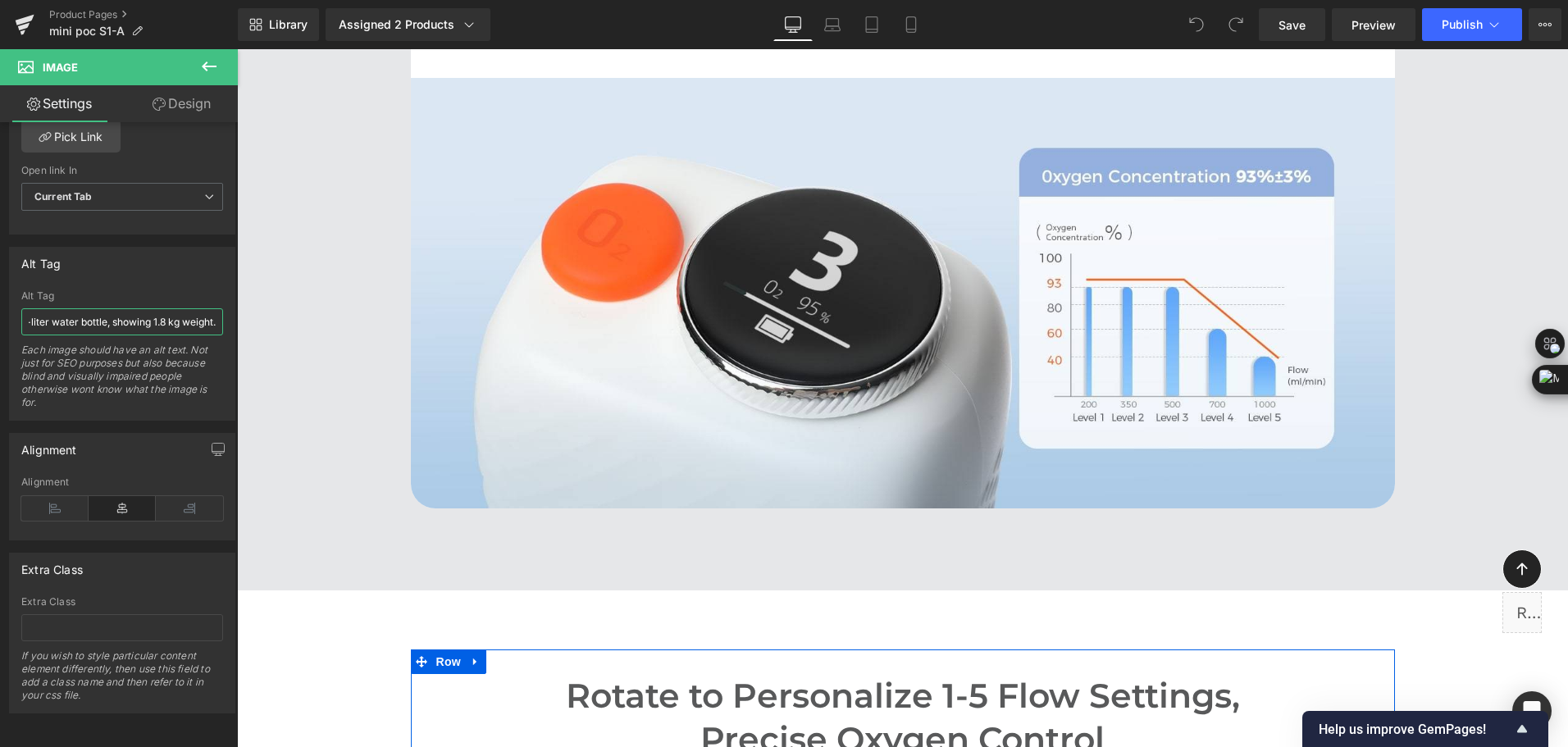
scroll to position [4263, 0]
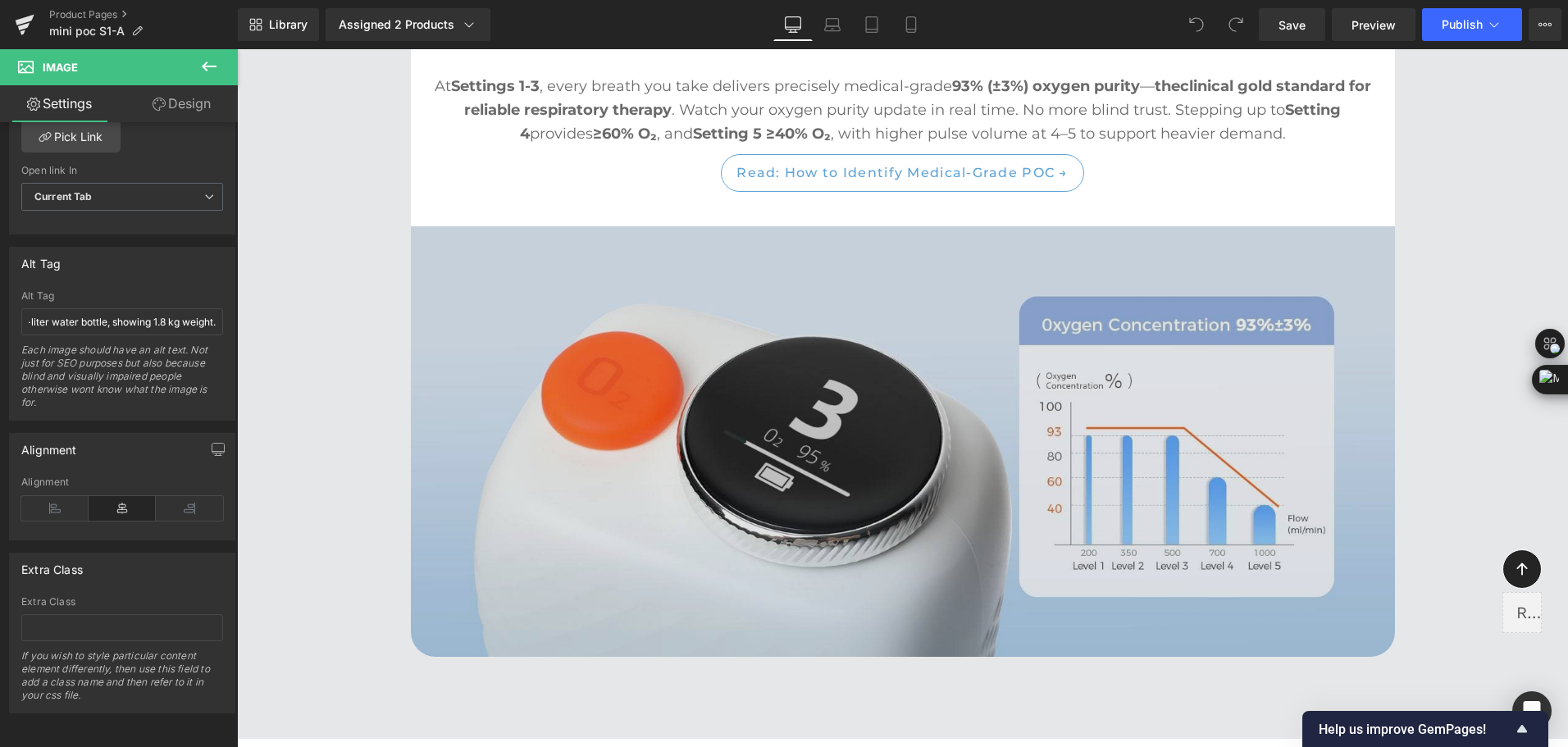
click at [968, 321] on img at bounding box center [903, 441] width 984 height 430
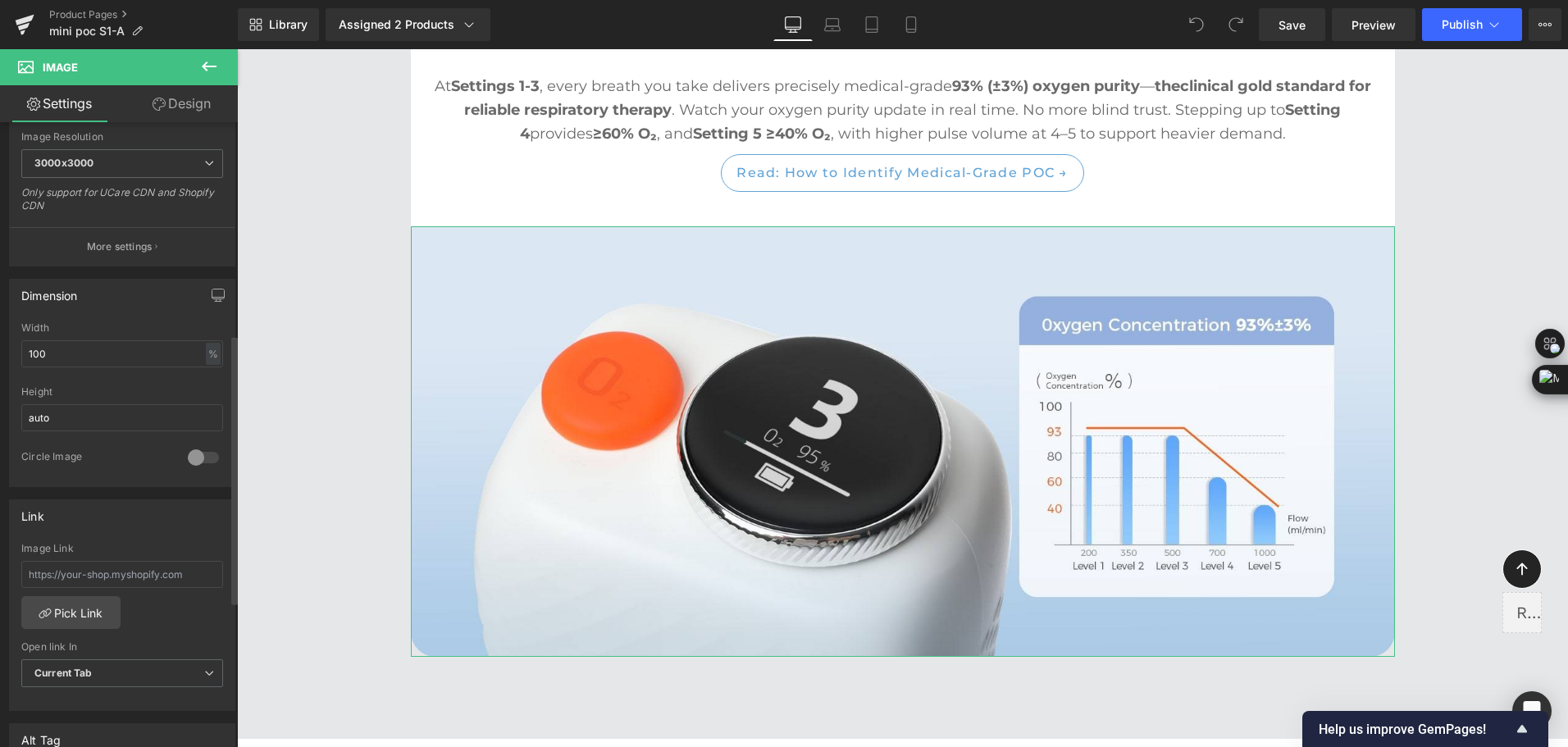
scroll to position [492, 0]
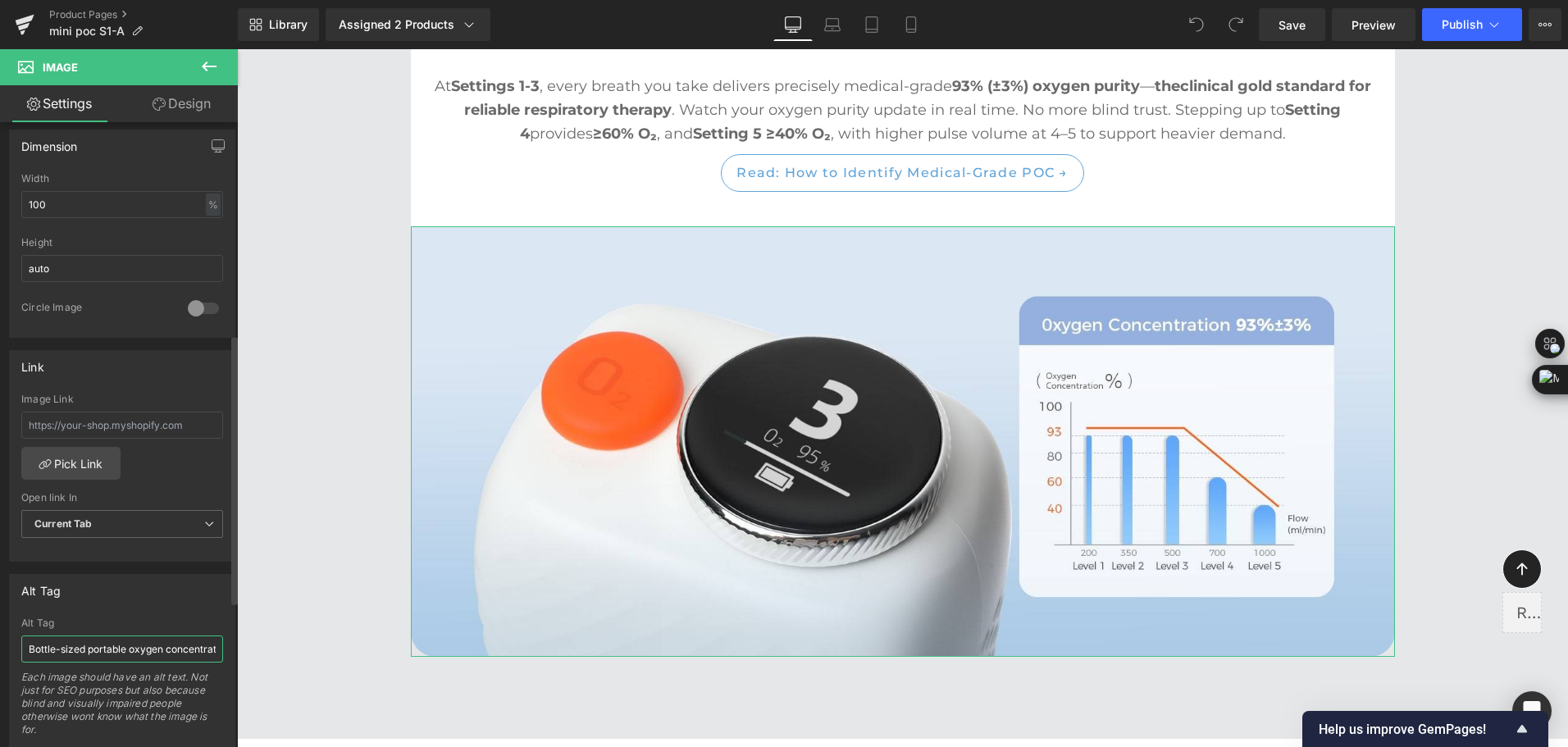
click at [50, 653] on input "Bottle-sized portable oxygen concentrator next to a 1-liter water bottle, showi…" at bounding box center [121, 648] width 201 height 27
click at [83, 653] on input "Bottle-sized portable oxygen concentrator next to a 1-liter water bottle, showi…" at bounding box center [121, 648] width 201 height 27
